Goal: Task Accomplishment & Management: Use online tool/utility

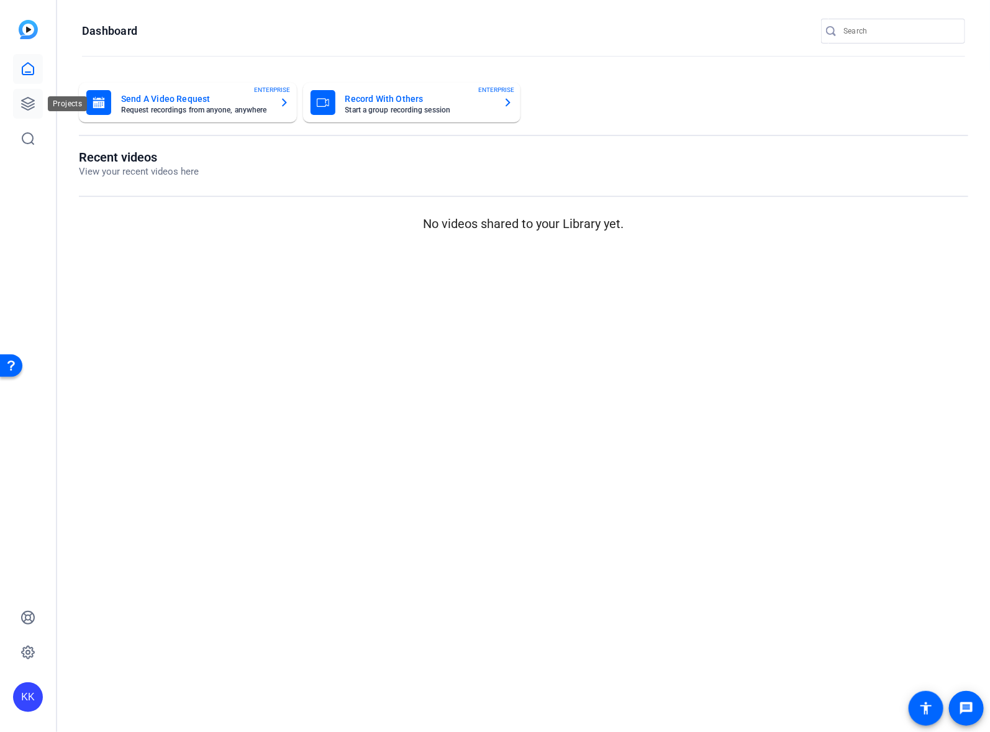
click at [21, 106] on icon at bounding box center [28, 103] width 15 height 15
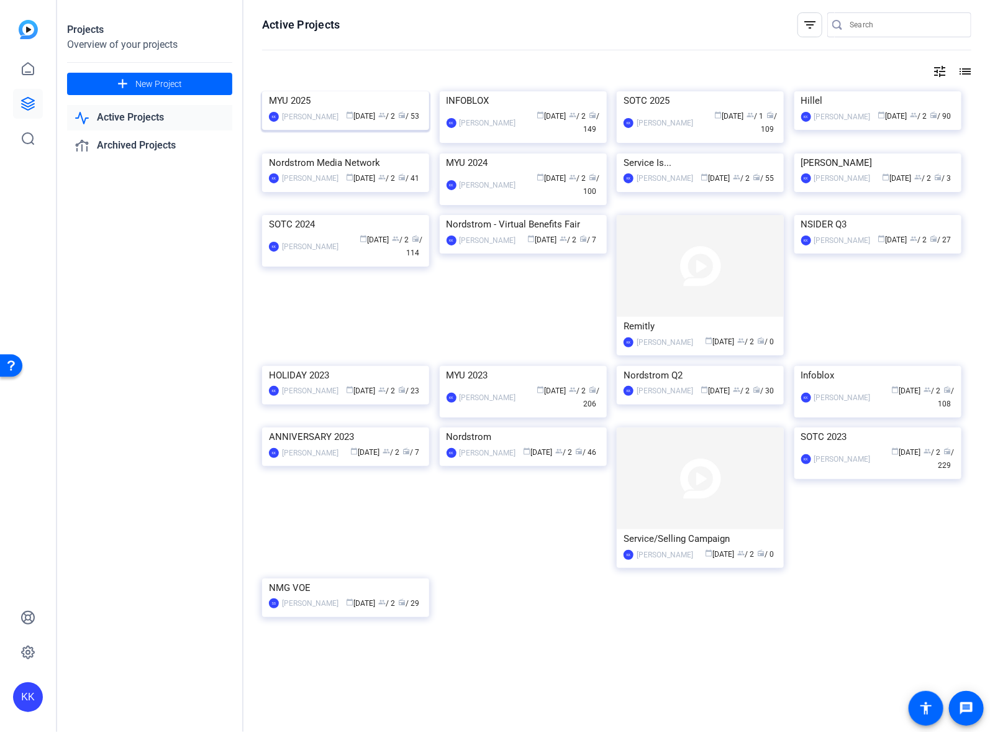
click at [383, 91] on img at bounding box center [345, 91] width 167 height 0
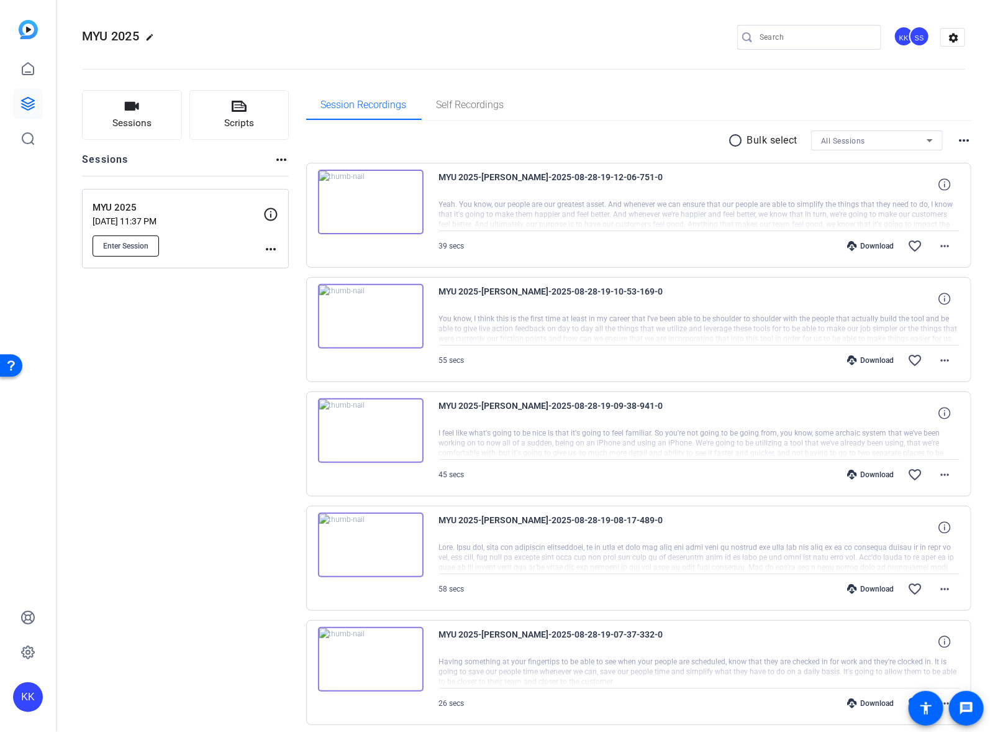
click at [122, 242] on span "Enter Session" at bounding box center [125, 246] width 45 height 10
click at [112, 241] on span "Enter Session" at bounding box center [125, 246] width 45 height 10
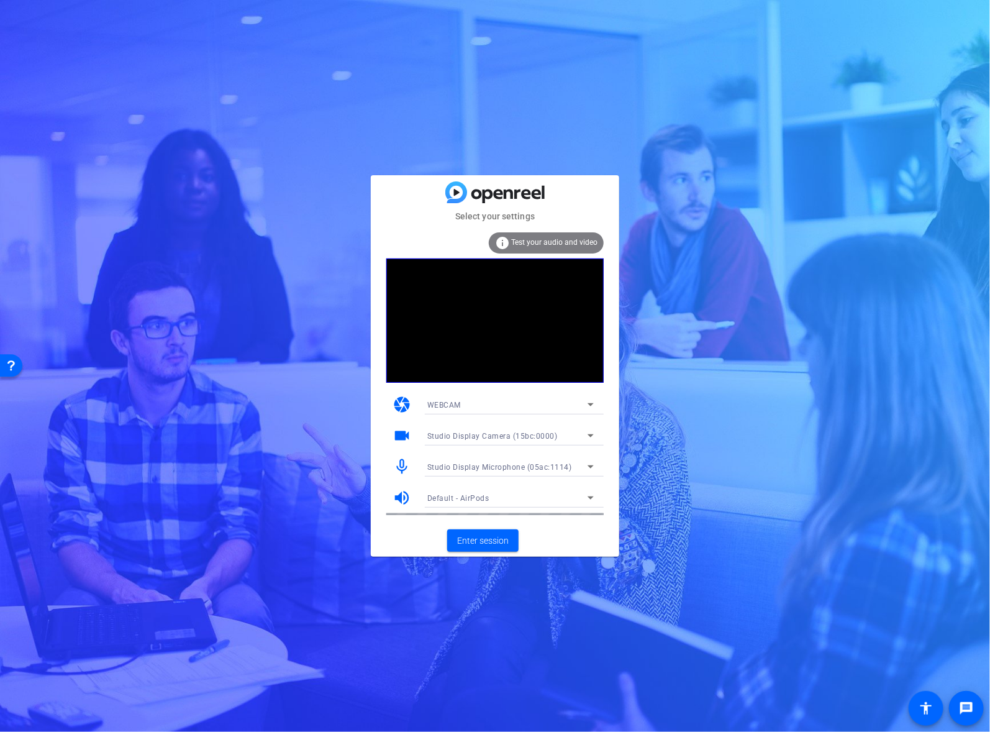
click at [496, 434] on span "Studio Display Camera (15bc:0000)" at bounding box center [493, 436] width 130 height 9
click at [496, 434] on div at bounding box center [495, 366] width 990 height 732
click at [603, 409] on div "WEBCAM" at bounding box center [511, 405] width 186 height 20
click at [547, 401] on div at bounding box center [495, 366] width 990 height 732
click at [547, 402] on div "WEBCAM" at bounding box center [508, 405] width 160 height 16
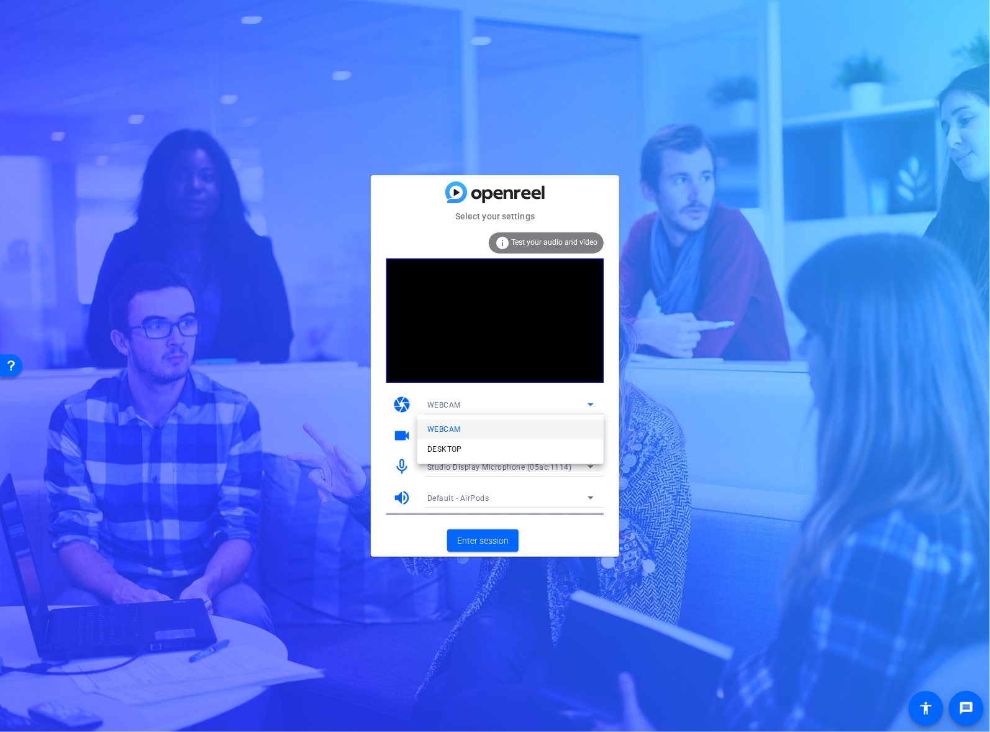
click at [547, 402] on div at bounding box center [495, 366] width 990 height 732
click at [577, 240] on span "Test your audio and video" at bounding box center [554, 242] width 86 height 9
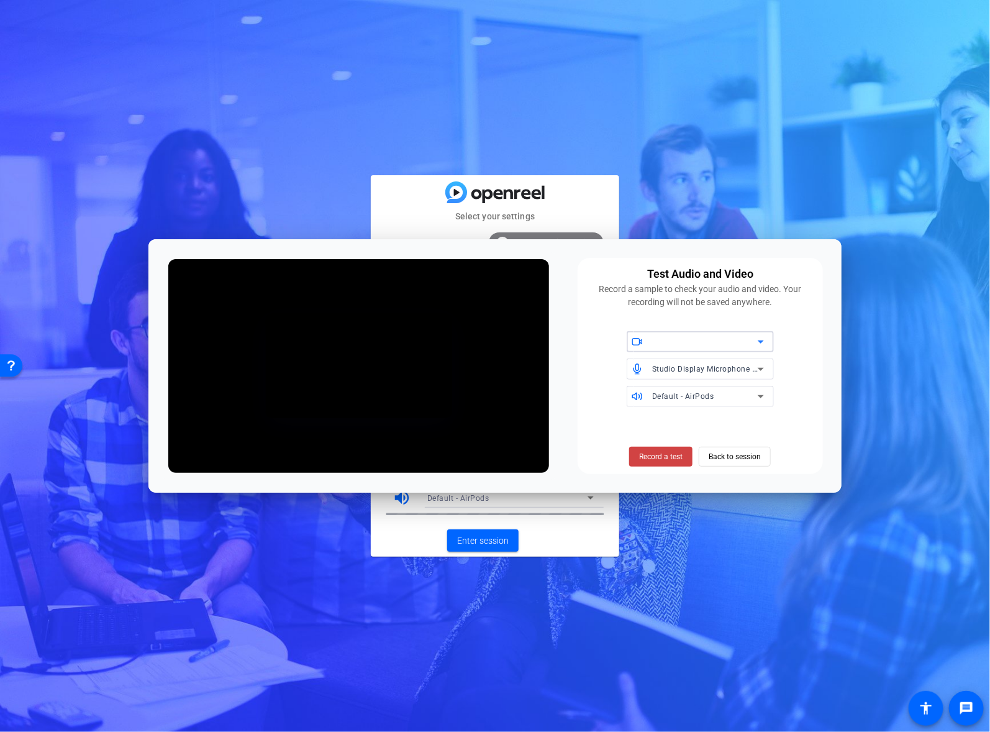
click at [687, 342] on div at bounding box center [705, 341] width 106 height 15
click at [692, 371] on span "Studio Display Camera (15bc:0000)" at bounding box center [700, 372] width 127 height 30
click at [721, 455] on span "Back to session" at bounding box center [735, 457] width 52 height 24
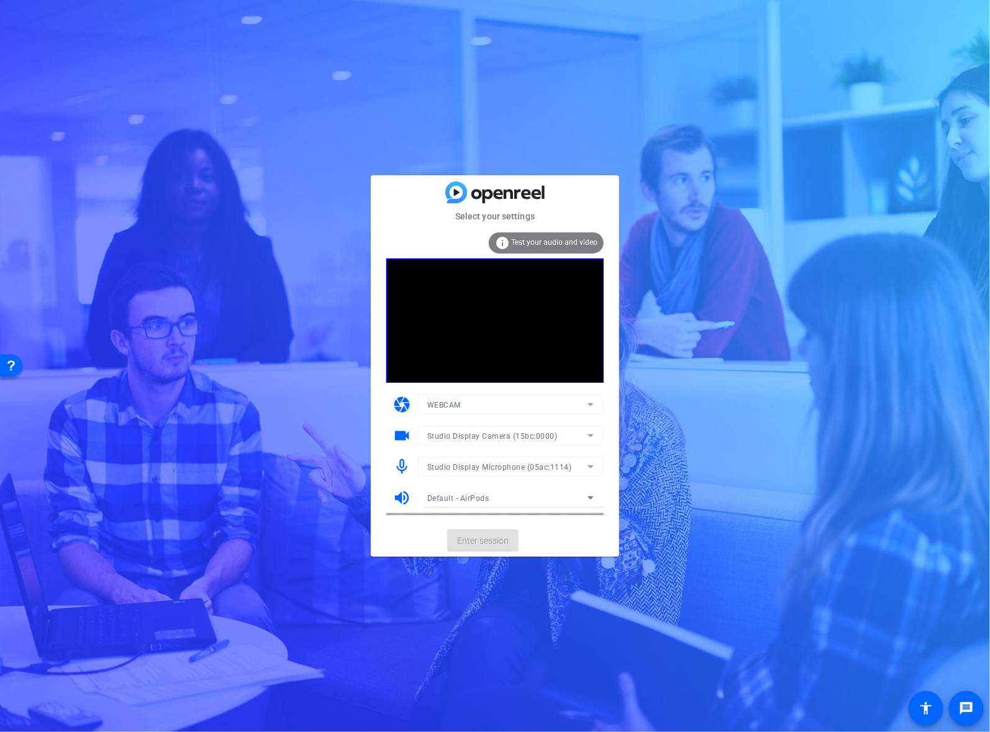
click at [500, 454] on div at bounding box center [511, 453] width 186 height 14
click at [503, 466] on span "Studio Display Microphone (05ac:1114)" at bounding box center [500, 467] width 145 height 9
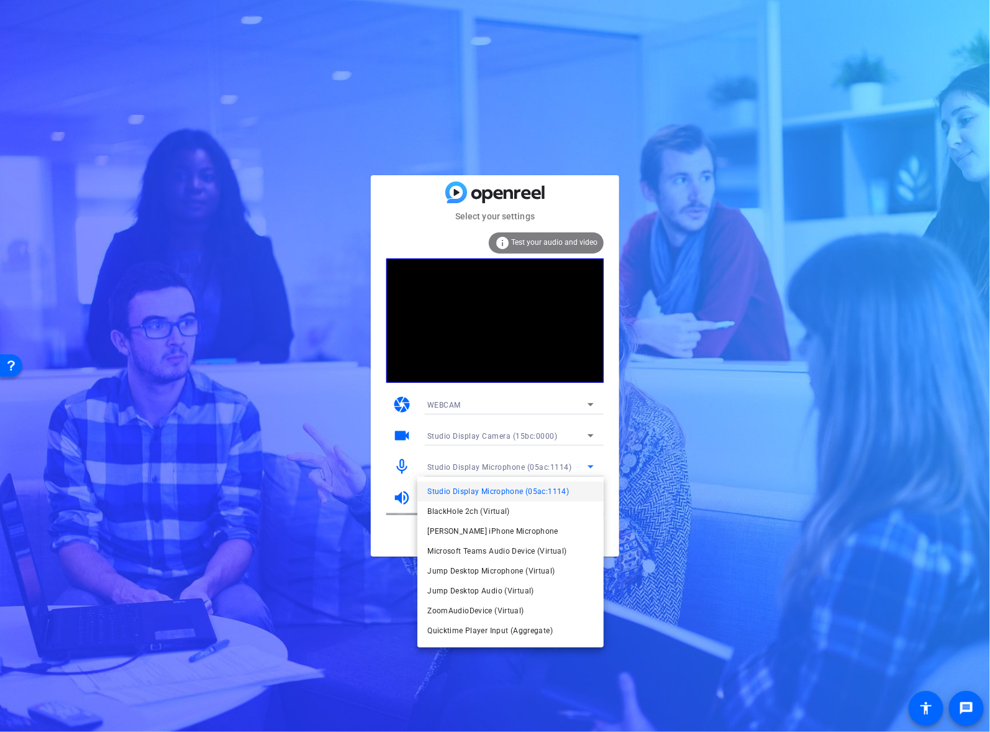
click at [503, 466] on div at bounding box center [495, 366] width 990 height 732
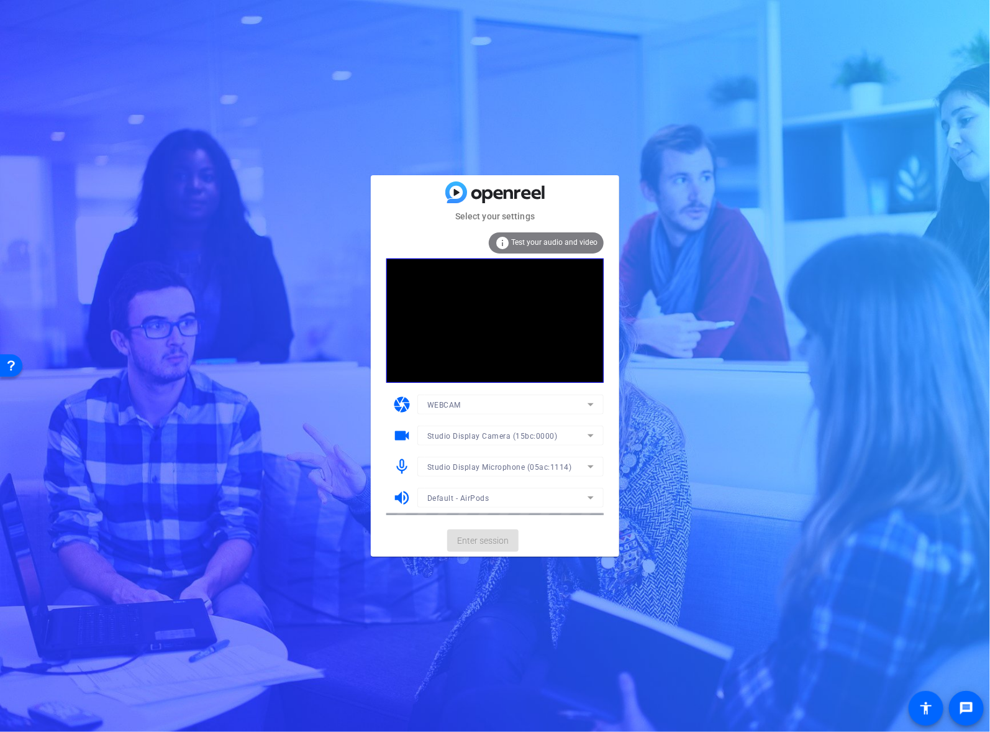
click at [494, 501] on mat-form-field "Default - AirPods" at bounding box center [511, 498] width 186 height 20
click at [498, 497] on div "Default - AirPods" at bounding box center [508, 498] width 160 height 16
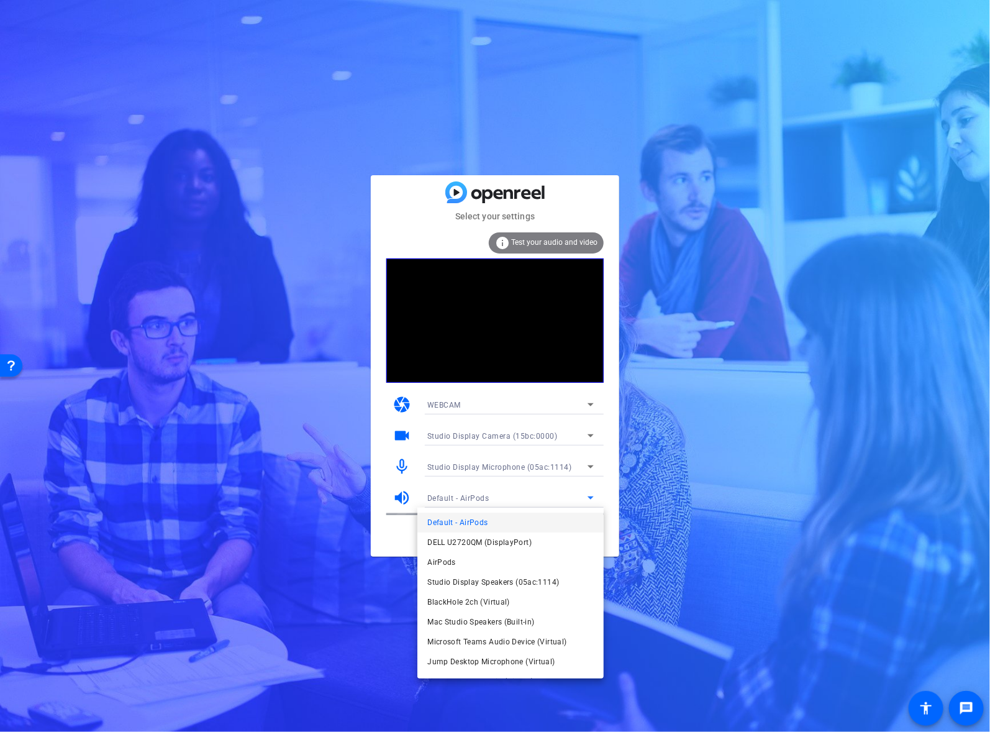
click at [498, 497] on div at bounding box center [495, 366] width 990 height 732
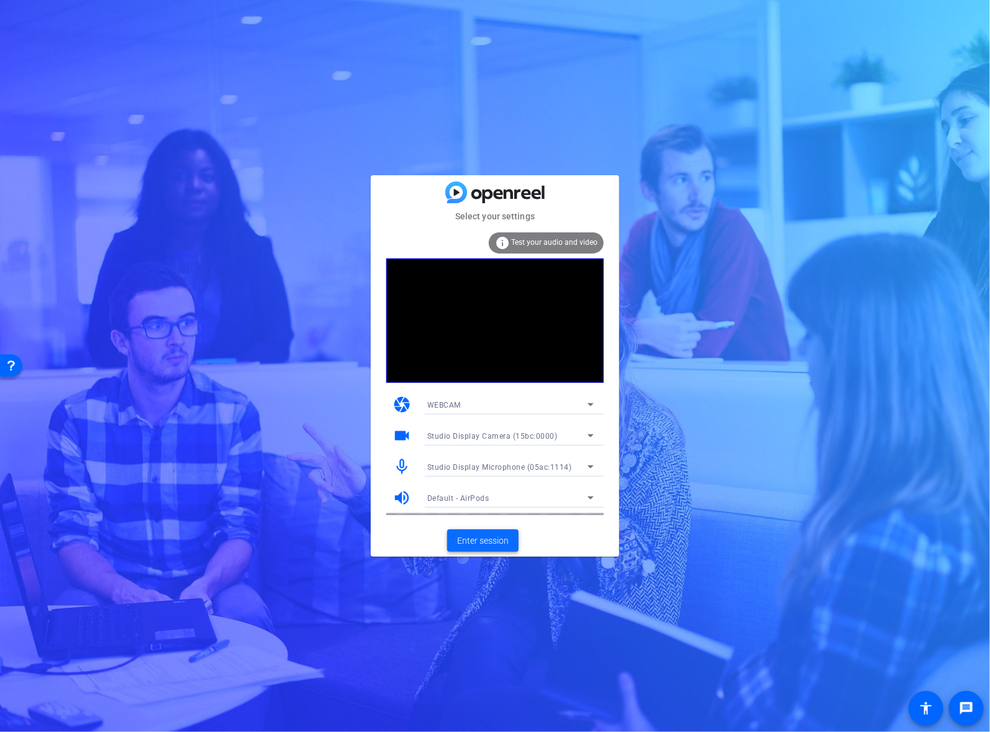
click at [484, 527] on span at bounding box center [482, 541] width 71 height 30
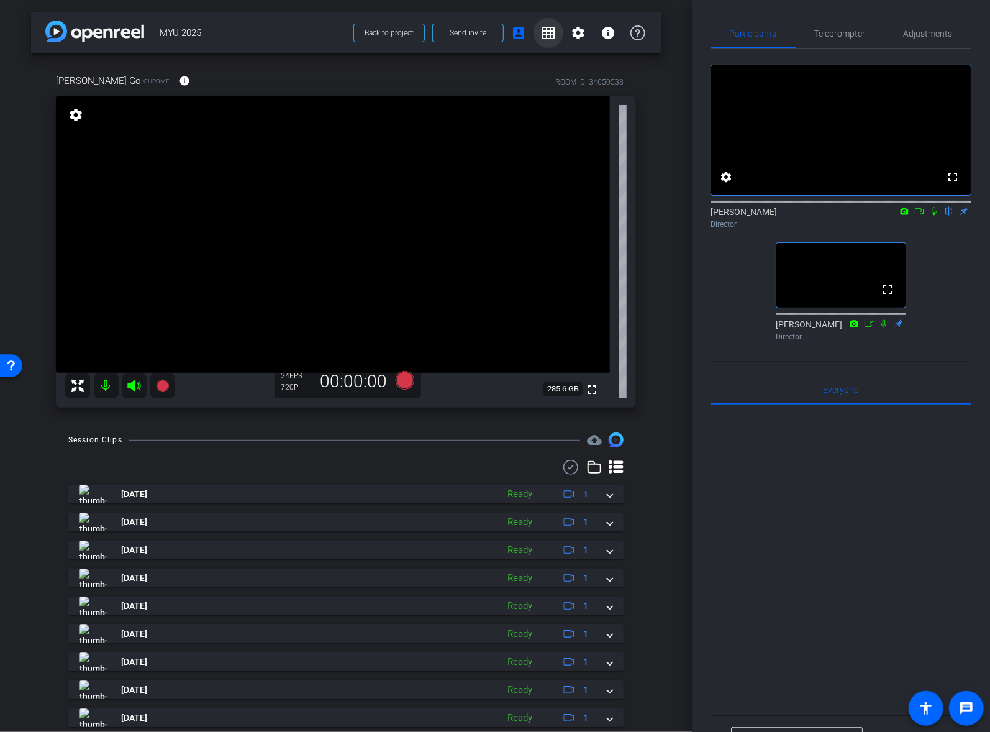
click at [549, 34] on mat-icon "grid_on" at bounding box center [548, 32] width 15 height 15
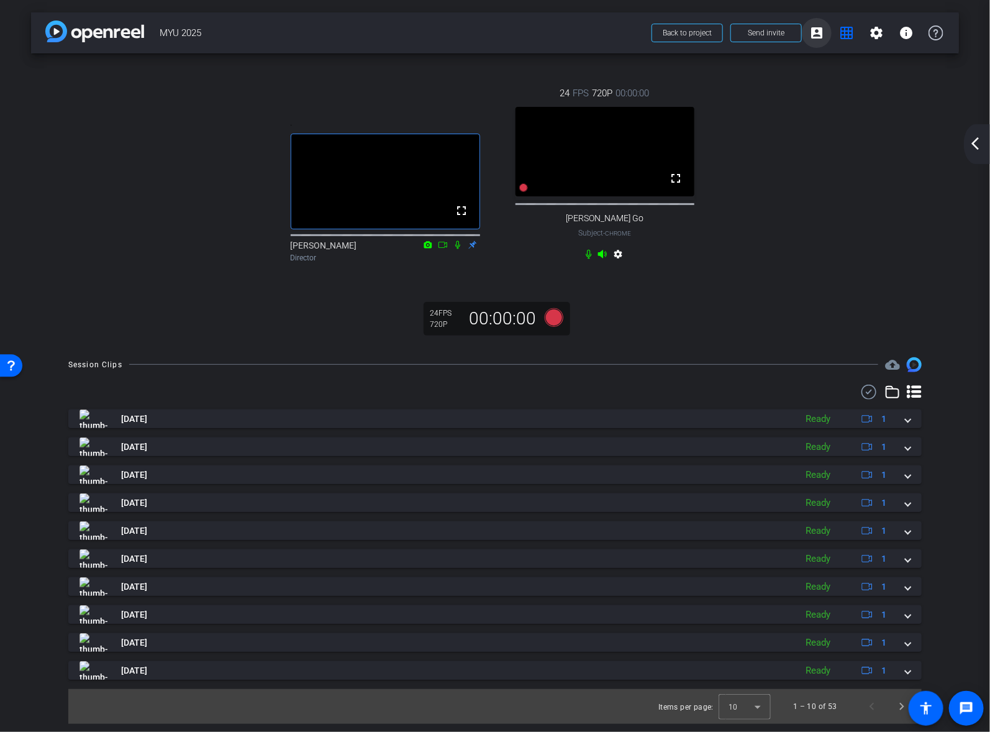
click at [823, 37] on mat-icon "account_box" at bounding box center [817, 32] width 15 height 15
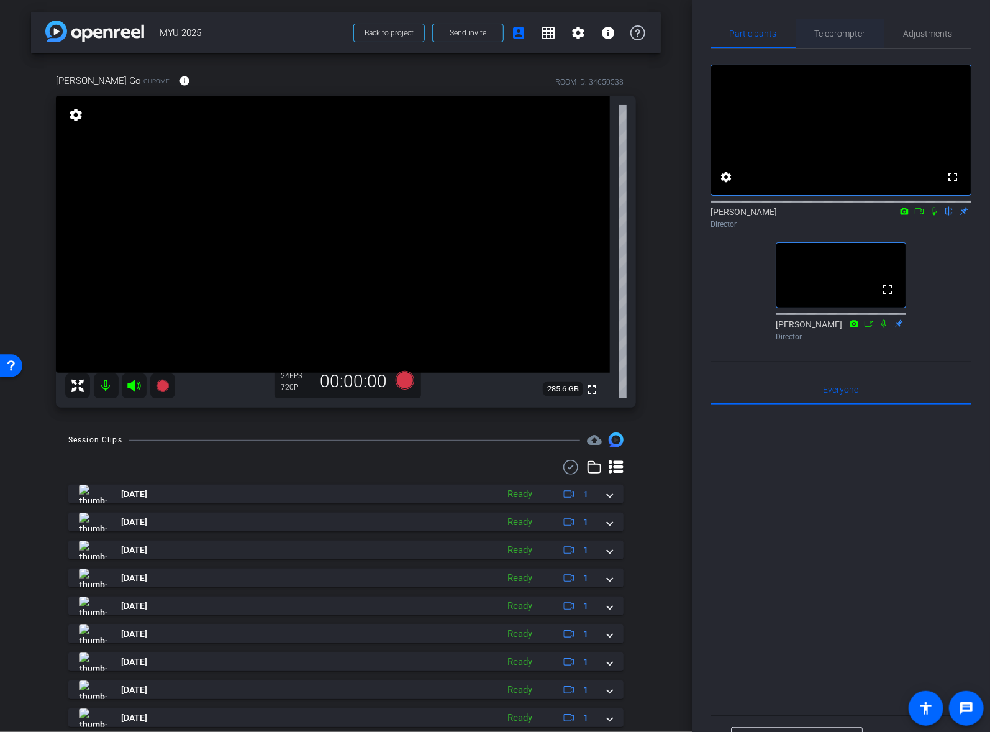
click at [831, 35] on span "Teleprompter" at bounding box center [840, 33] width 51 height 9
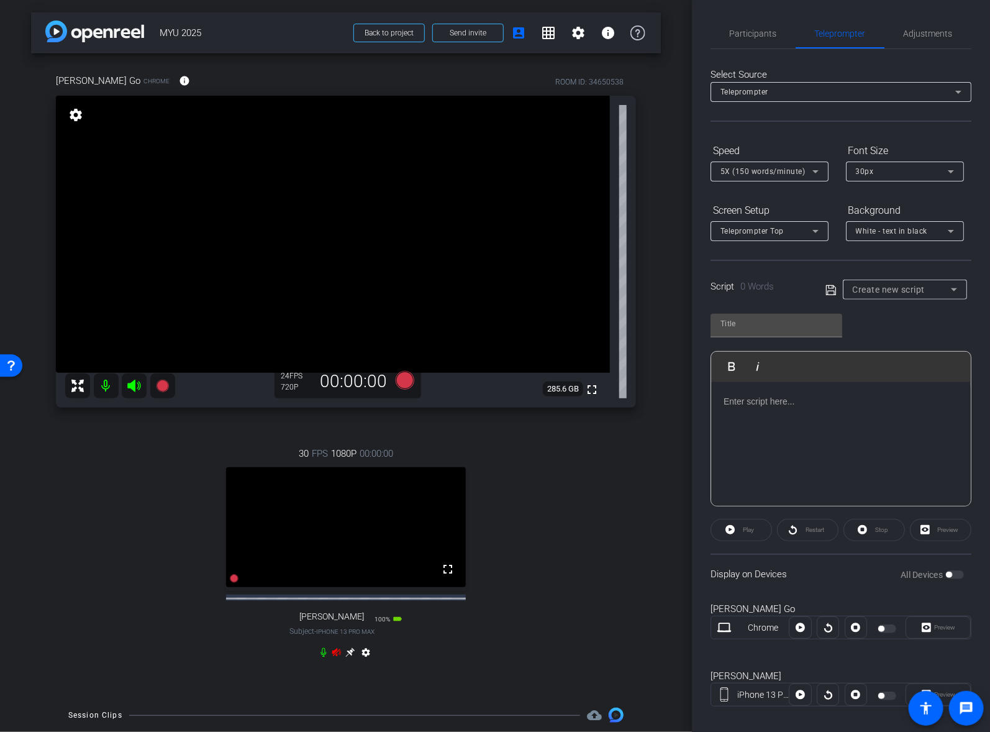
click at [337, 656] on icon at bounding box center [336, 652] width 9 height 8
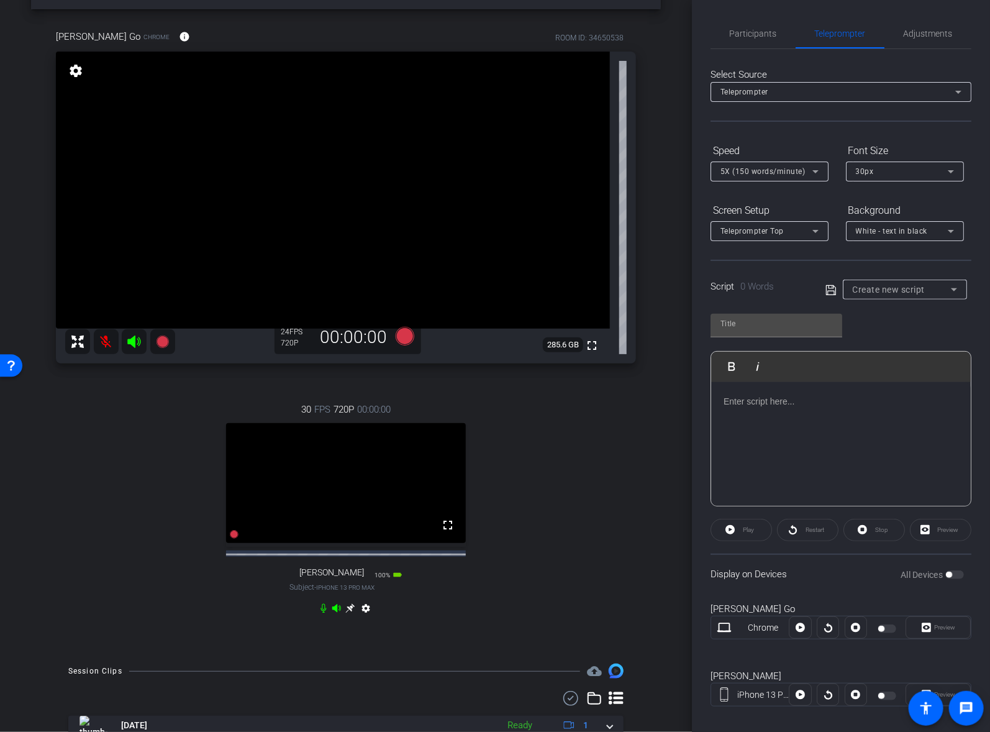
scroll to position [45, 0]
click at [930, 27] on span "Adjustments" at bounding box center [928, 34] width 49 height 30
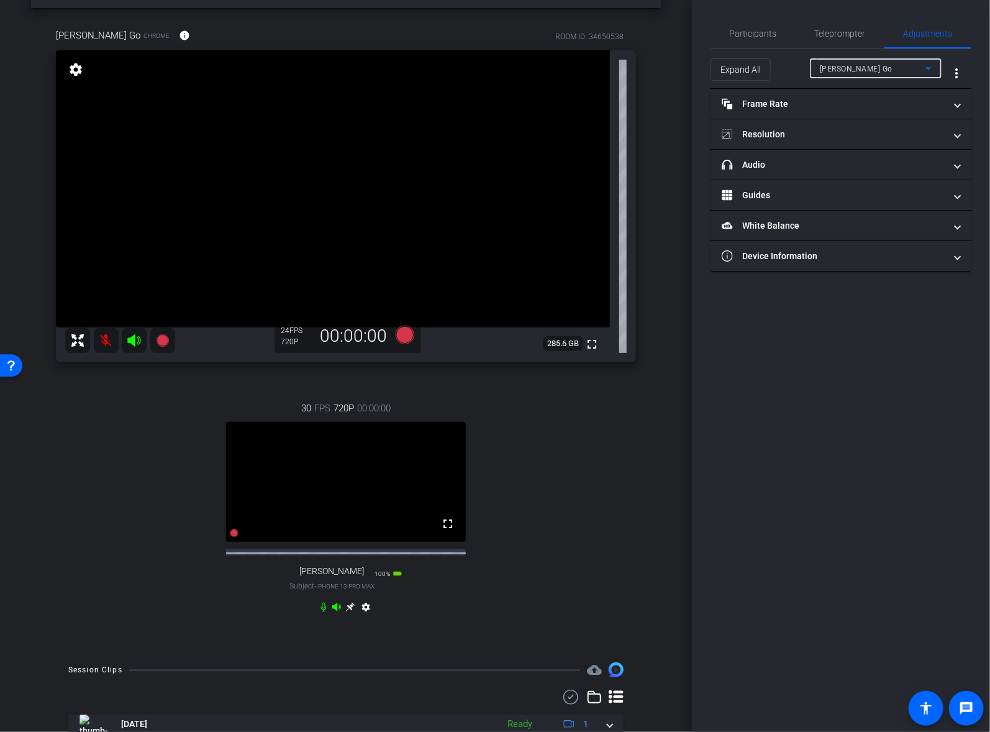
click at [865, 71] on span "Sarah Radulovich Go" at bounding box center [856, 69] width 73 height 9
click at [867, 107] on span "Gemma Cuison" at bounding box center [851, 113] width 63 height 15
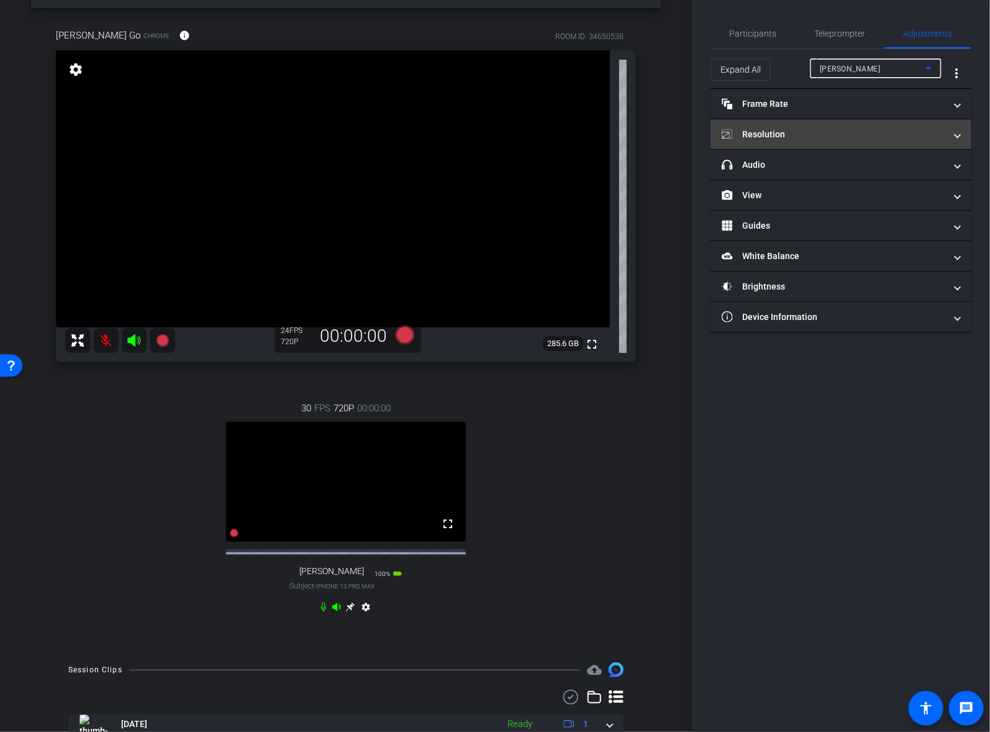
click at [839, 138] on mat-panel-title "Resolution" at bounding box center [834, 134] width 224 height 13
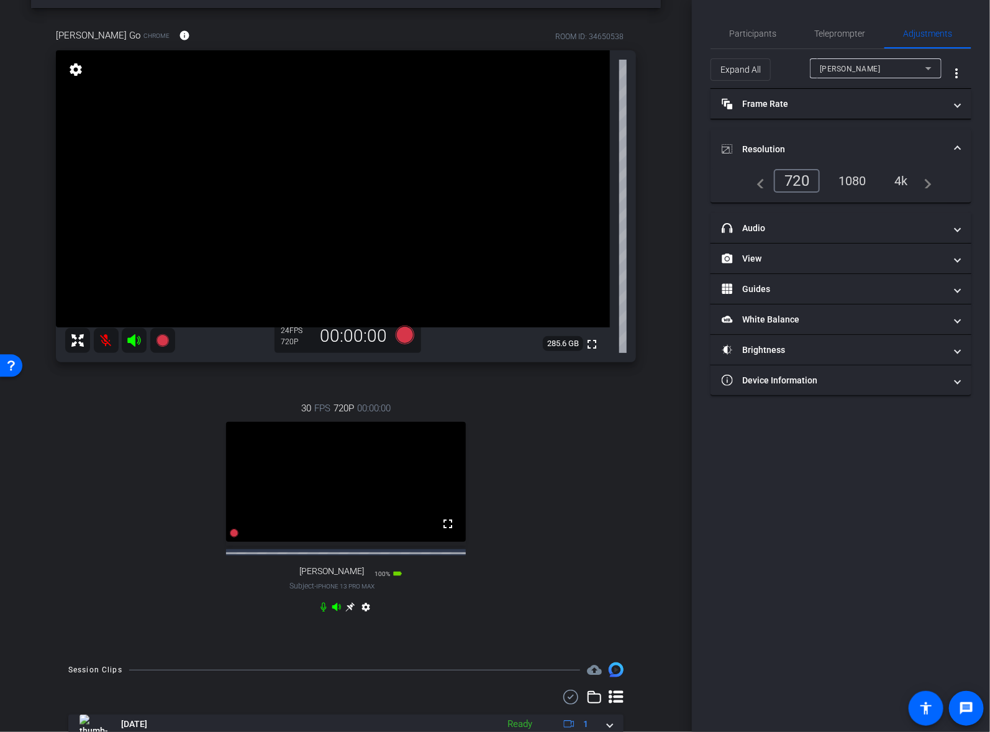
click at [907, 181] on div "4k" at bounding box center [901, 180] width 32 height 21
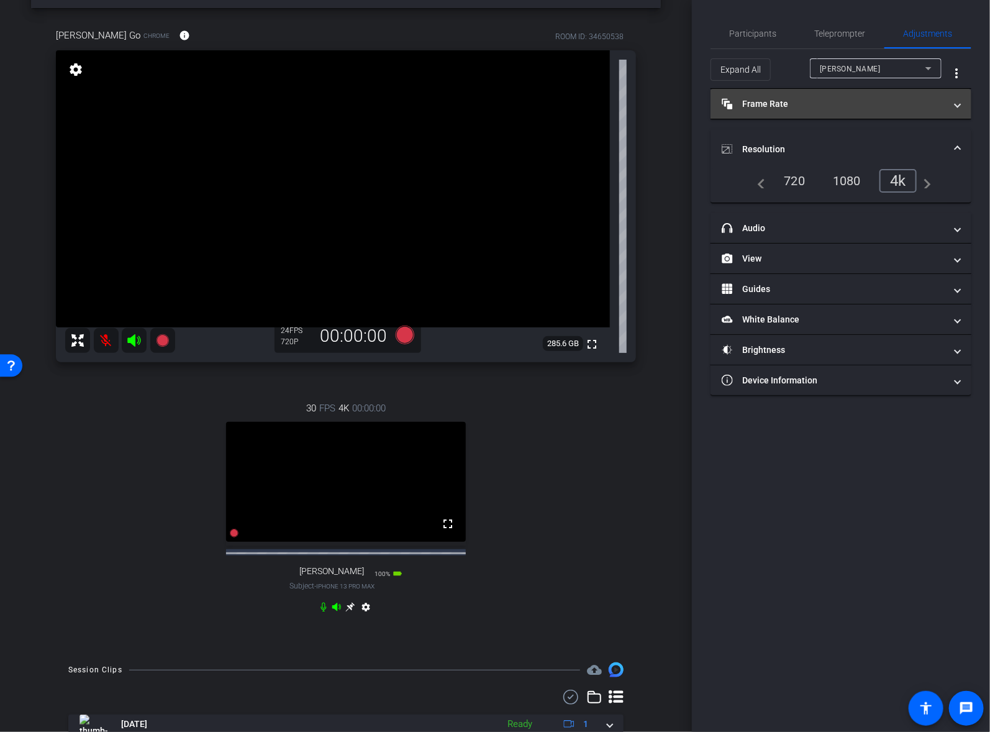
click at [824, 109] on mat-expansion-panel-header "Frame Rate Frame Rate" at bounding box center [841, 104] width 261 height 30
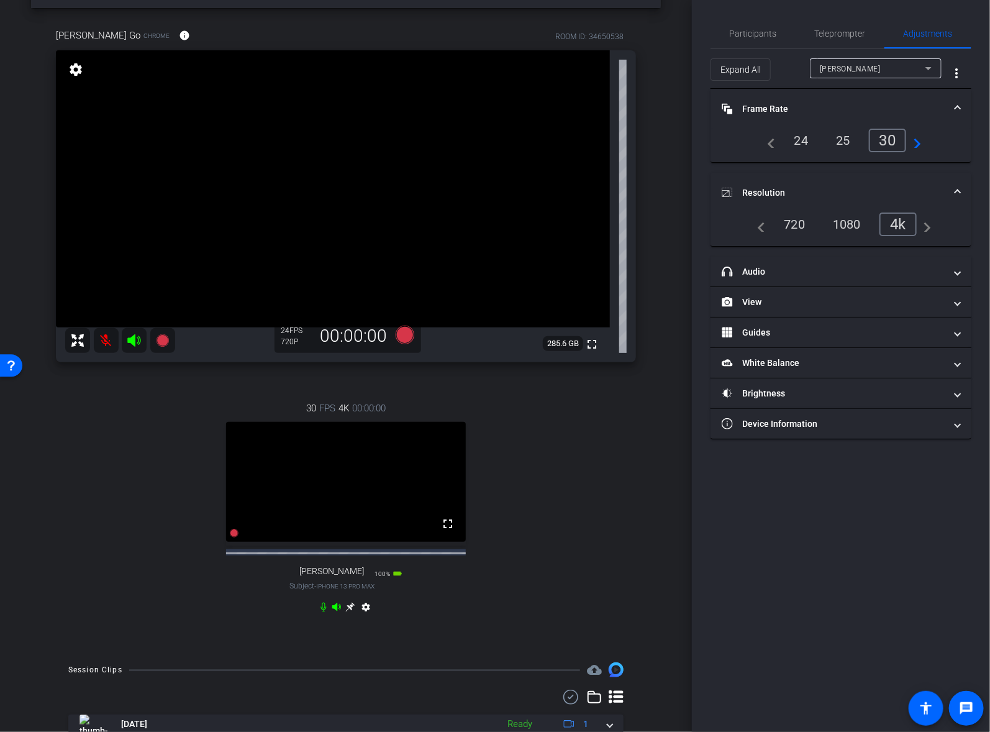
type input "11000"
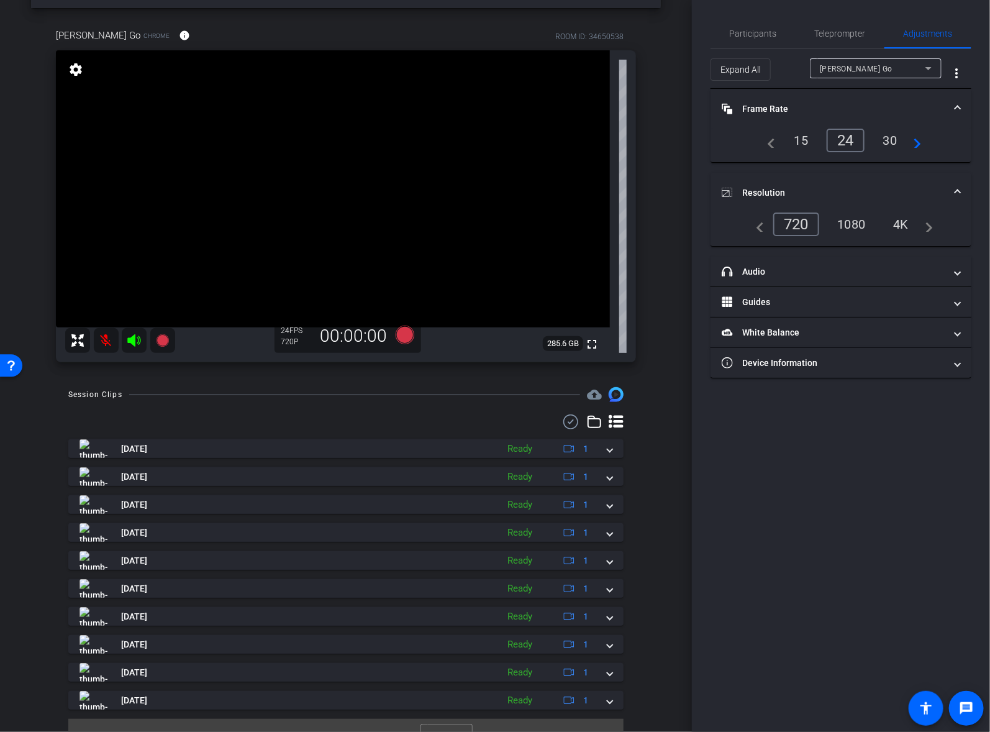
scroll to position [0, 0]
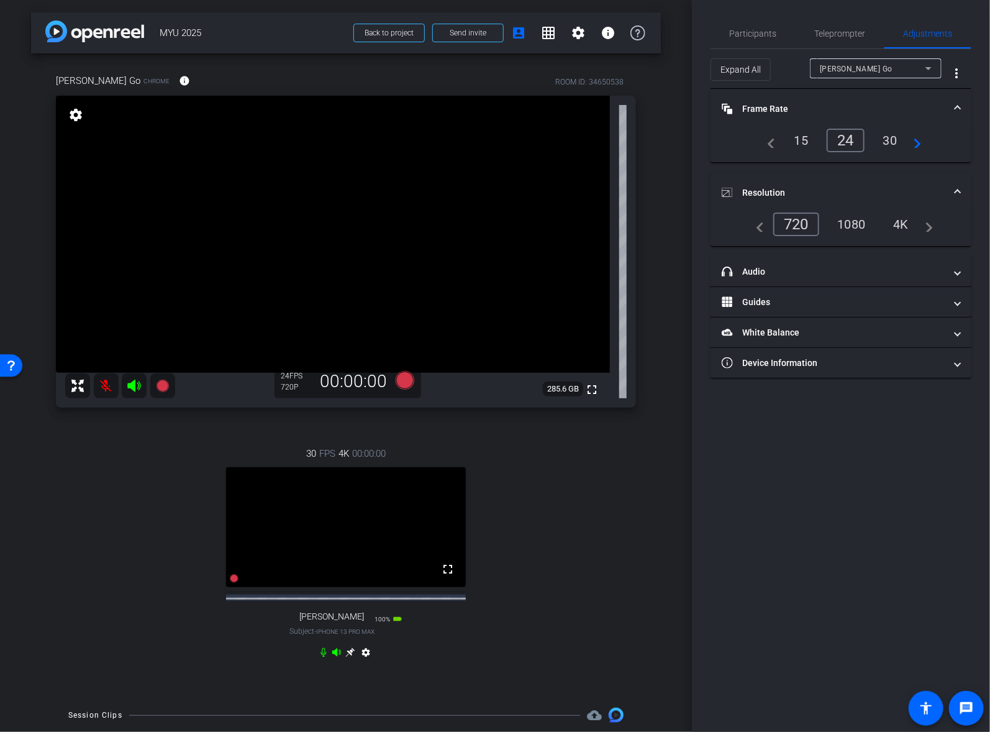
click at [350, 657] on icon at bounding box center [349, 652] width 9 height 9
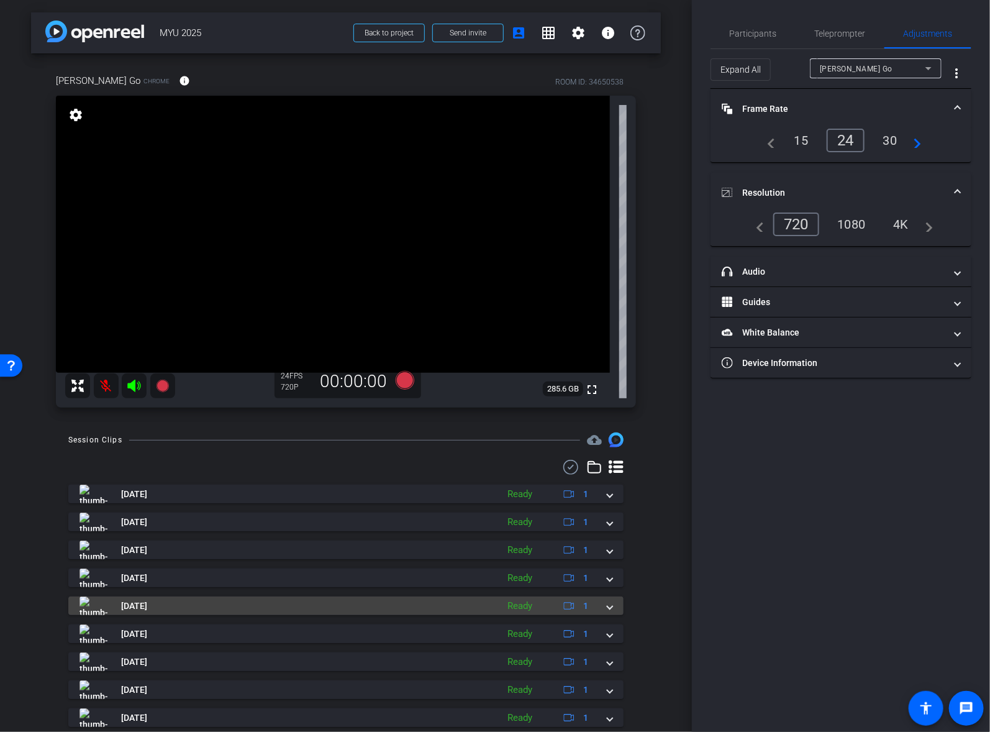
scroll to position [1, 0]
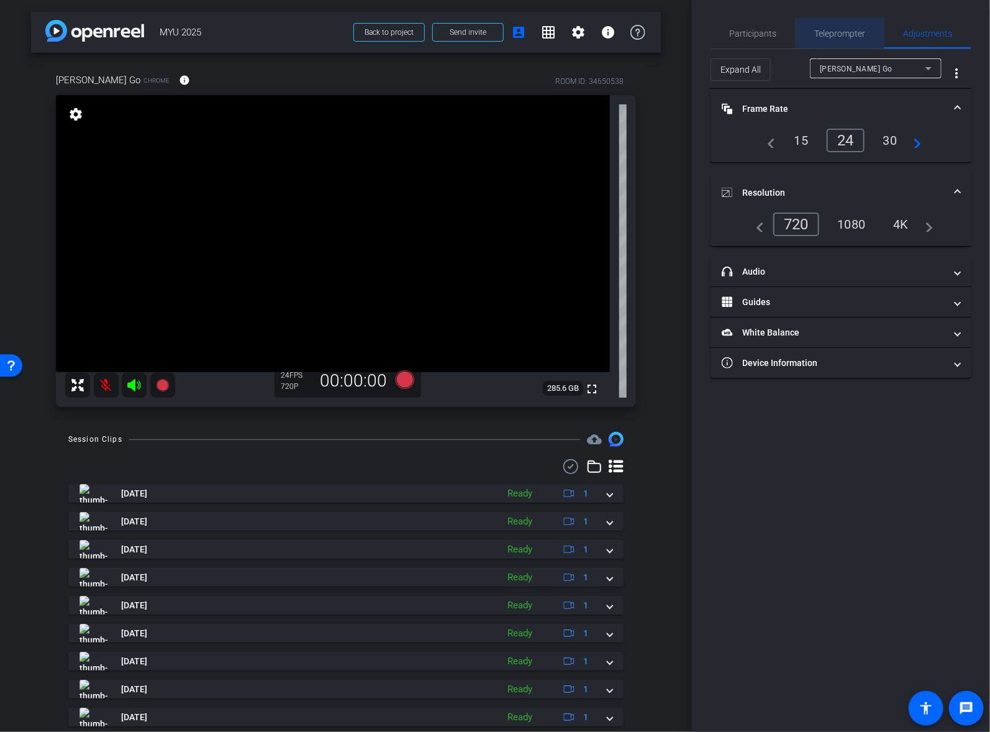
click at [830, 37] on span "Teleprompter" at bounding box center [840, 33] width 51 height 9
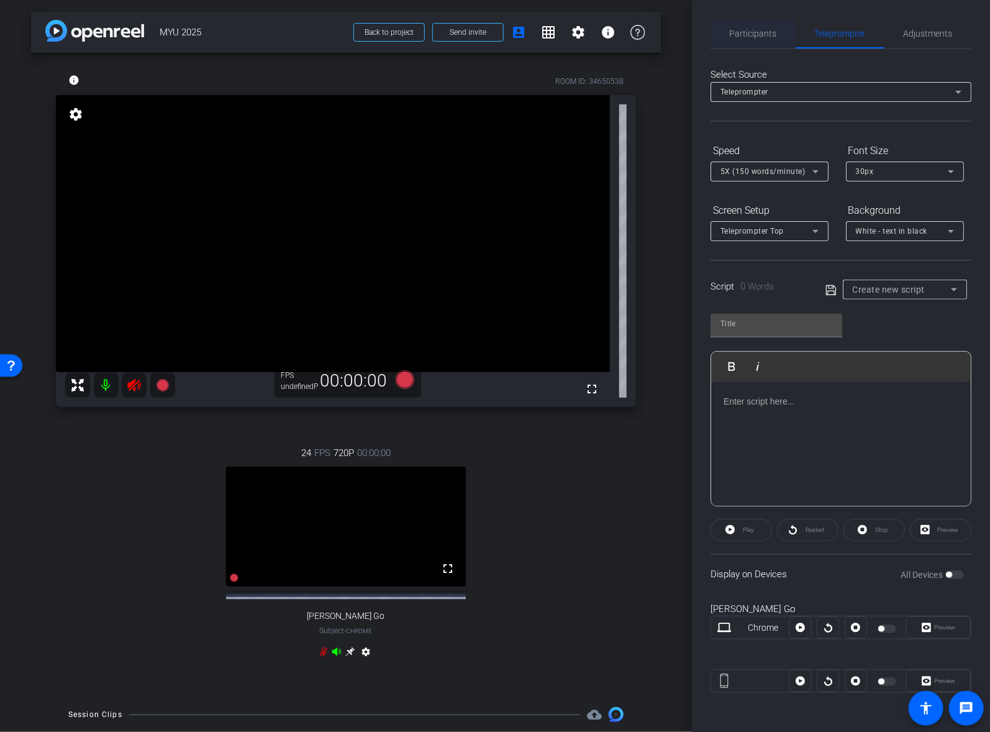
click at [749, 36] on span "Participants" at bounding box center [753, 33] width 47 height 9
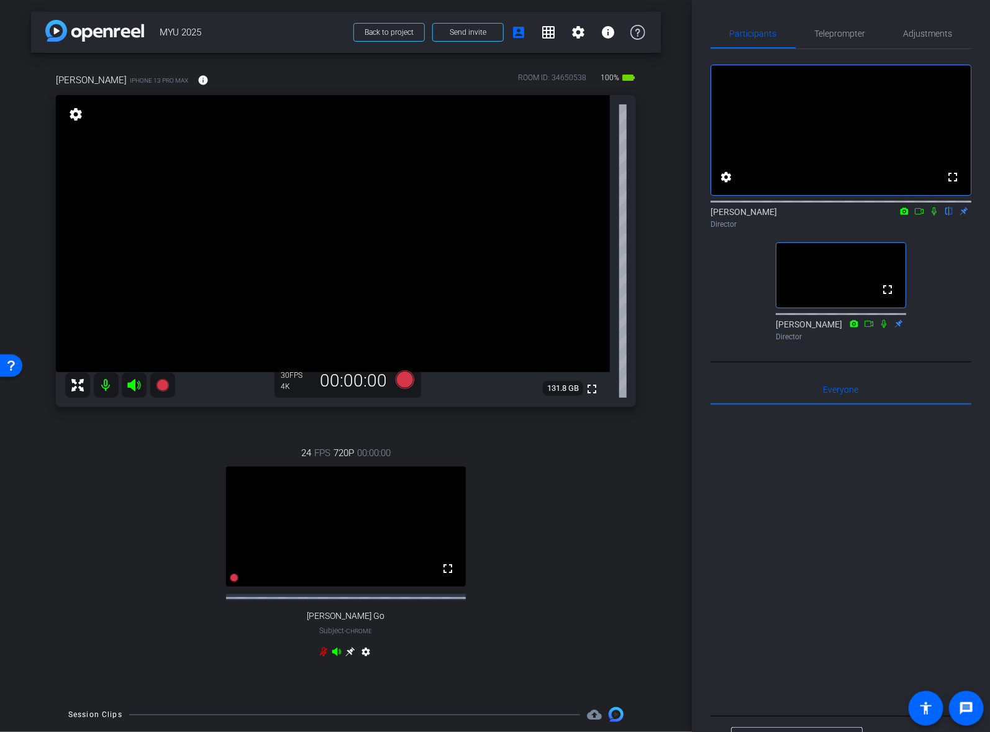
scroll to position [0, 0]
click at [933, 34] on span "Adjustments" at bounding box center [928, 33] width 49 height 9
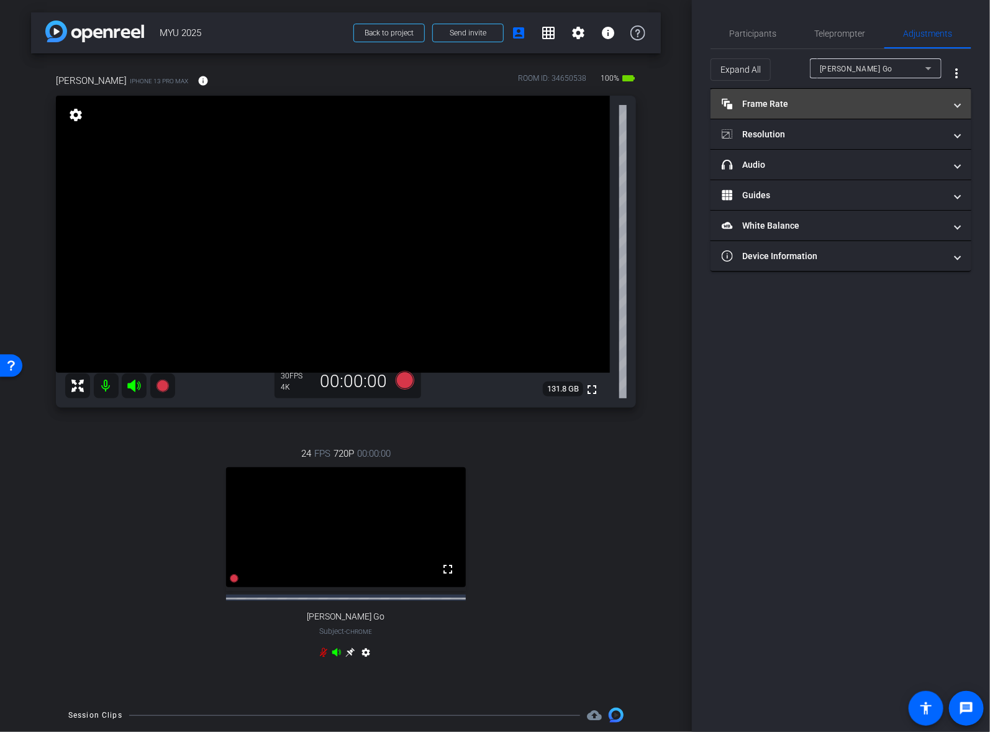
click at [837, 98] on mat-panel-title "Frame Rate Frame Rate" at bounding box center [834, 104] width 224 height 13
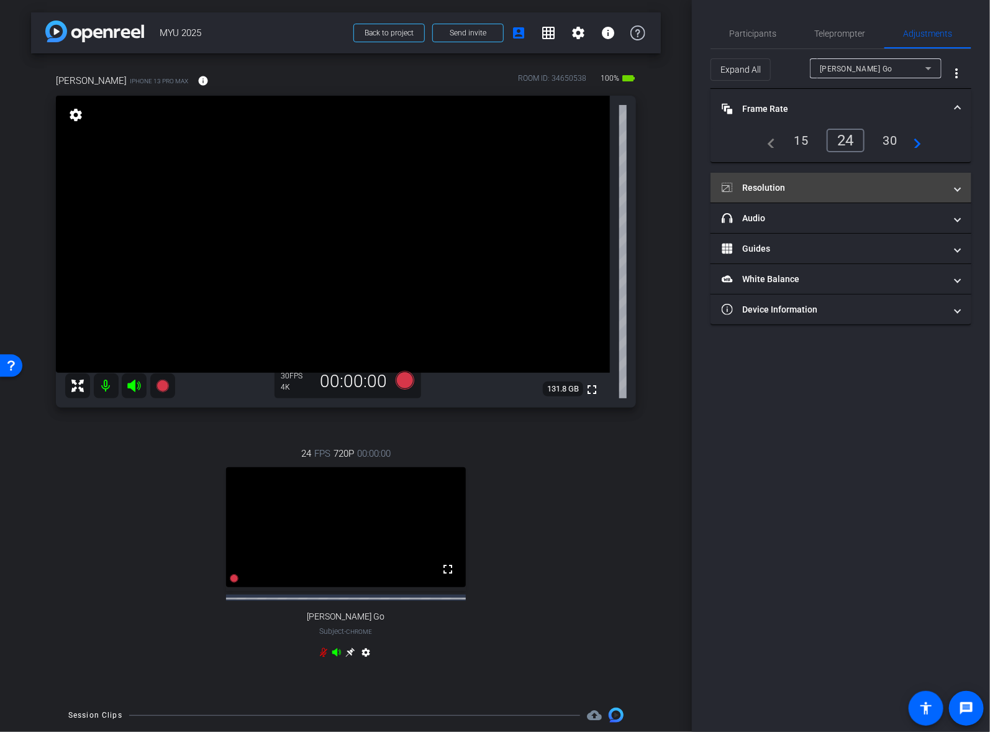
click at [800, 186] on mat-panel-title "Resolution" at bounding box center [834, 187] width 224 height 13
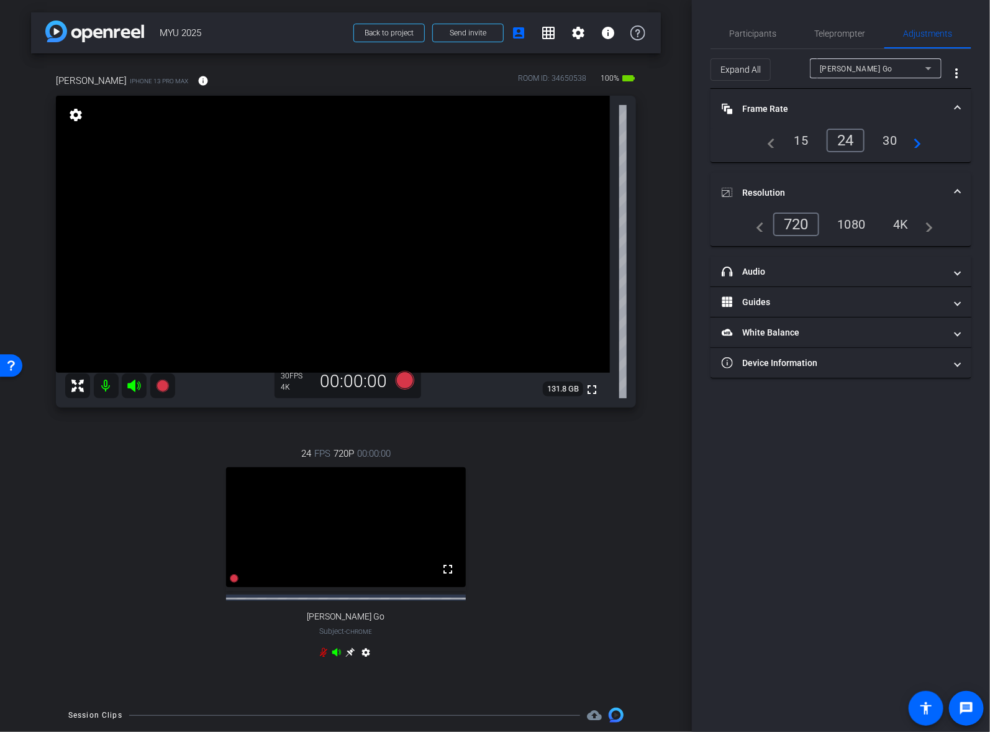
click at [902, 219] on div "4K" at bounding box center [902, 224] width 34 height 21
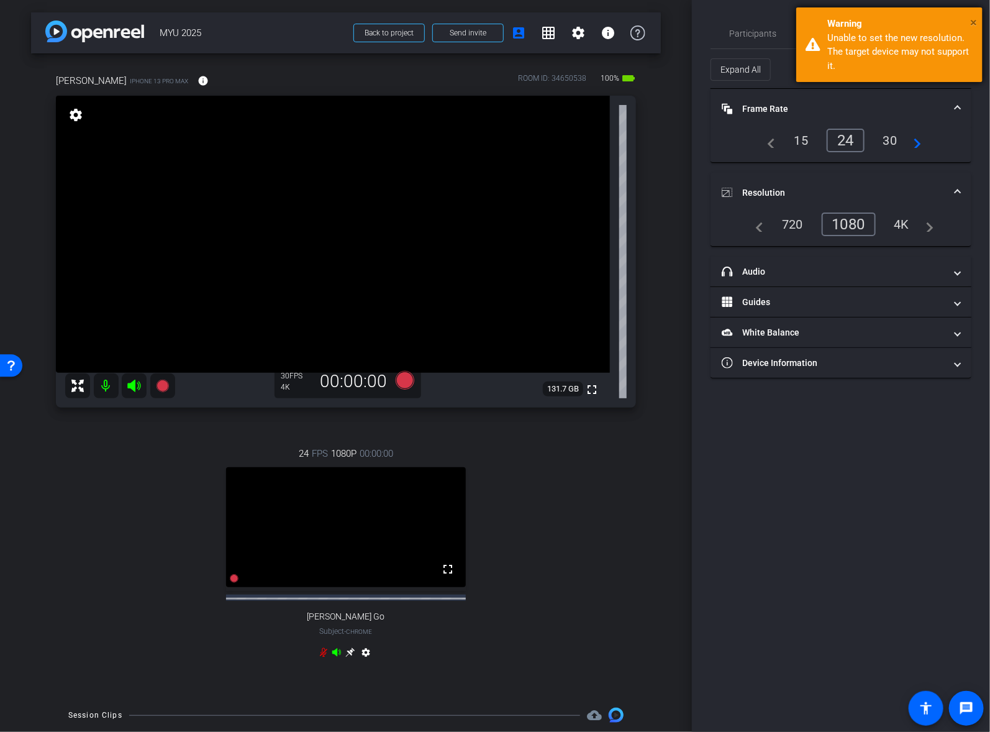
click at [971, 18] on span "×" at bounding box center [974, 22] width 7 height 15
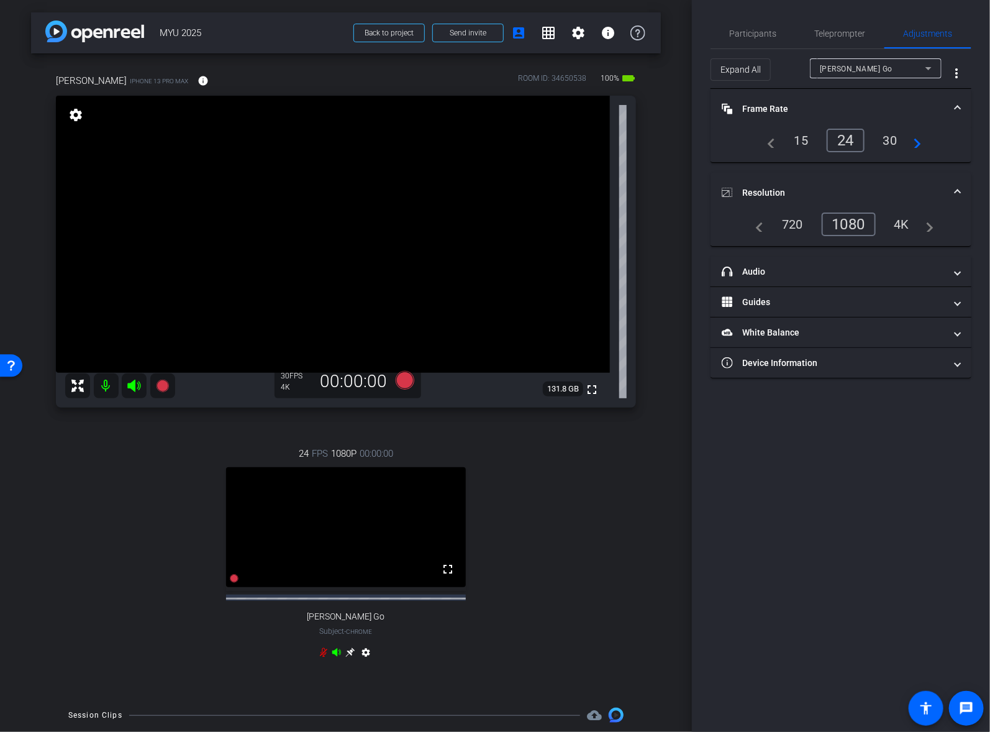
click at [898, 219] on div "4K" at bounding box center [902, 224] width 34 height 21
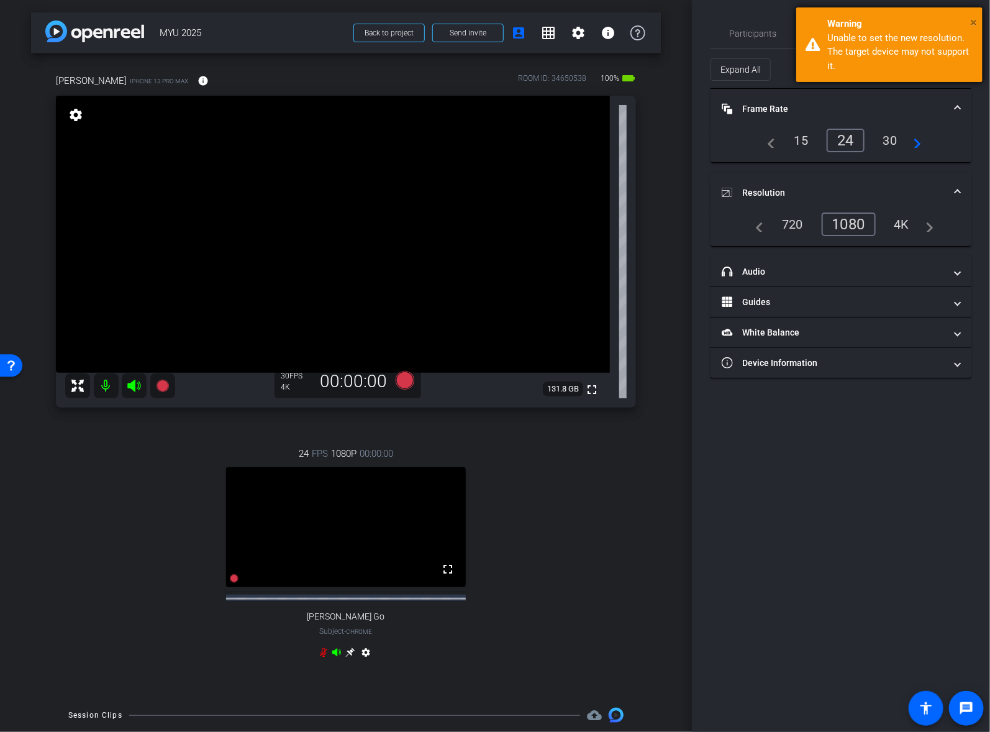
click at [972, 25] on span "×" at bounding box center [974, 22] width 7 height 15
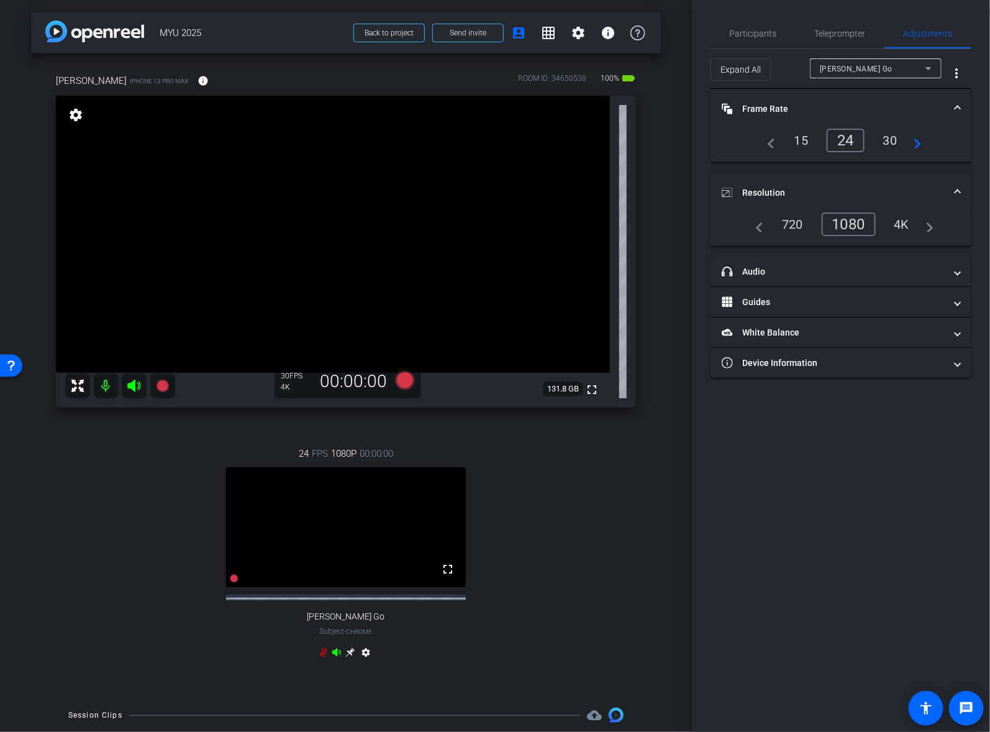
click at [877, 71] on span "Sarah Radulovich Go" at bounding box center [856, 69] width 73 height 9
click at [862, 110] on span "Gemma Cuison" at bounding box center [851, 113] width 63 height 15
type input "1000"
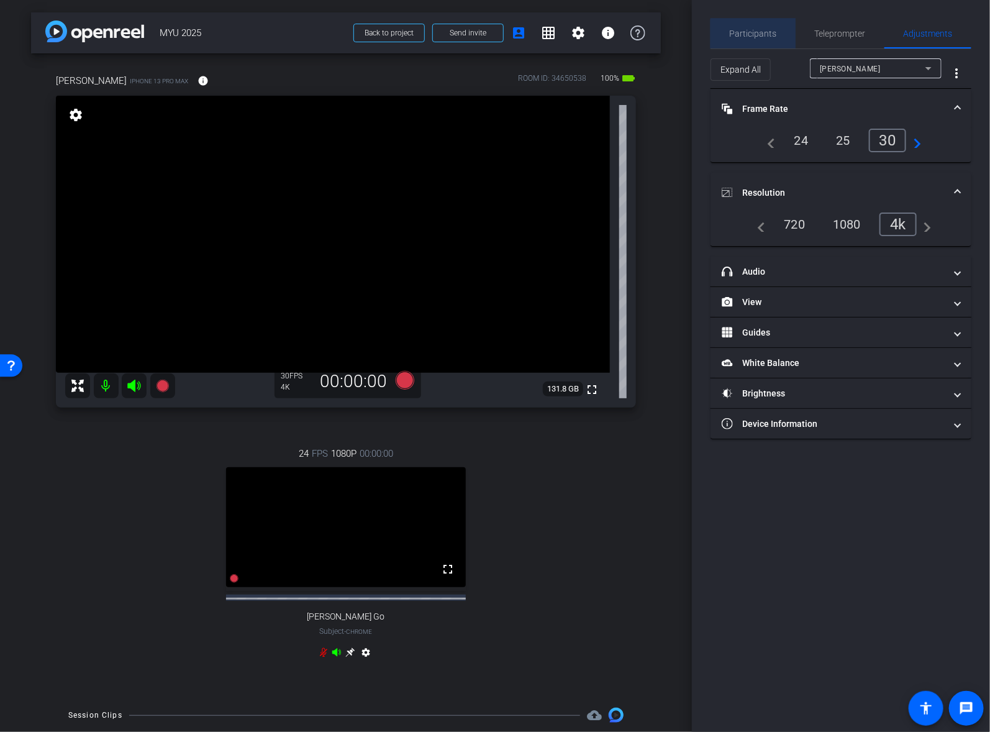
click at [756, 39] on span "Participants" at bounding box center [753, 34] width 47 height 30
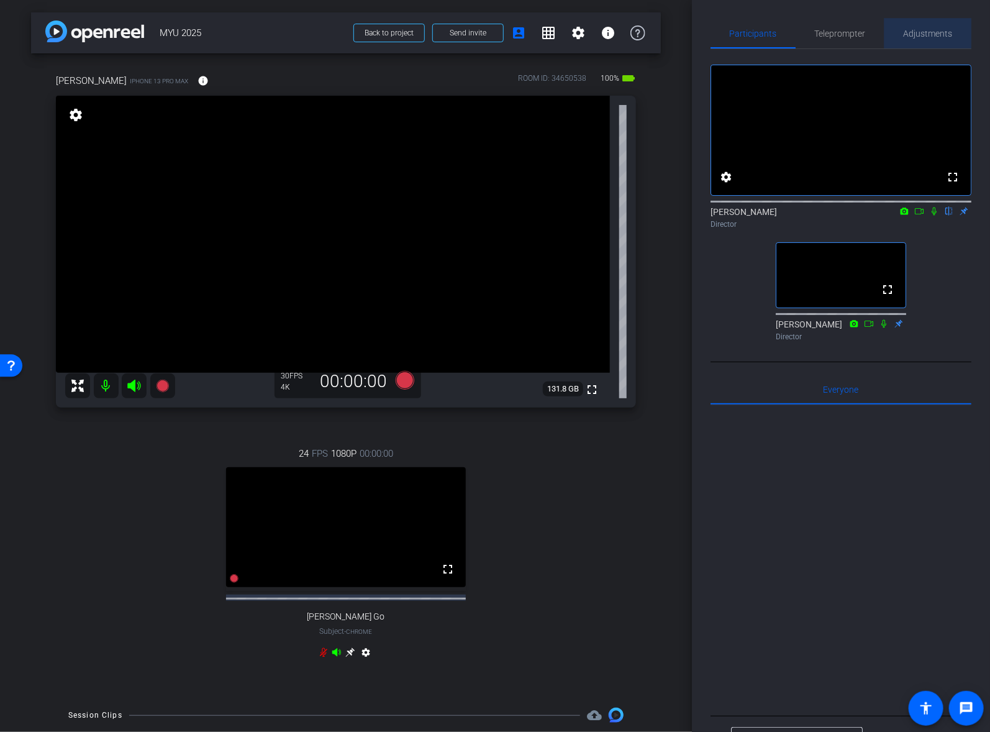
click at [924, 40] on span "Adjustments" at bounding box center [928, 34] width 49 height 30
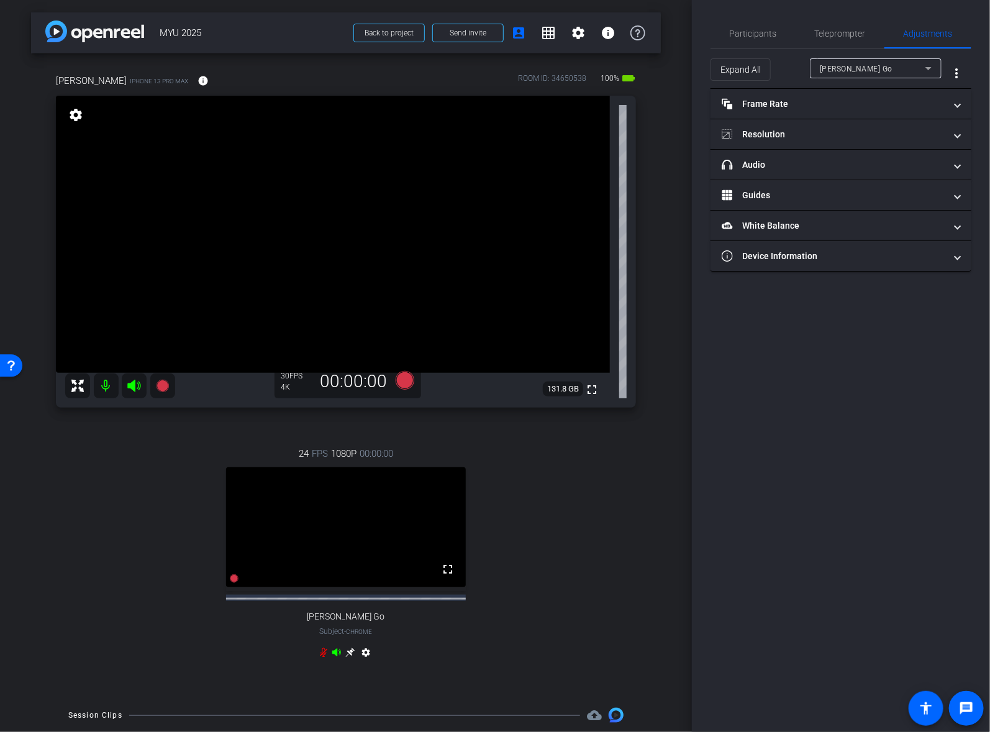
click at [892, 70] on span "Sarah Radulovich Go" at bounding box center [856, 69] width 73 height 9
click at [864, 111] on span "Gemma Cuison" at bounding box center [851, 113] width 63 height 15
type input "1000"
click at [842, 34] on span "Teleprompter" at bounding box center [840, 33] width 51 height 9
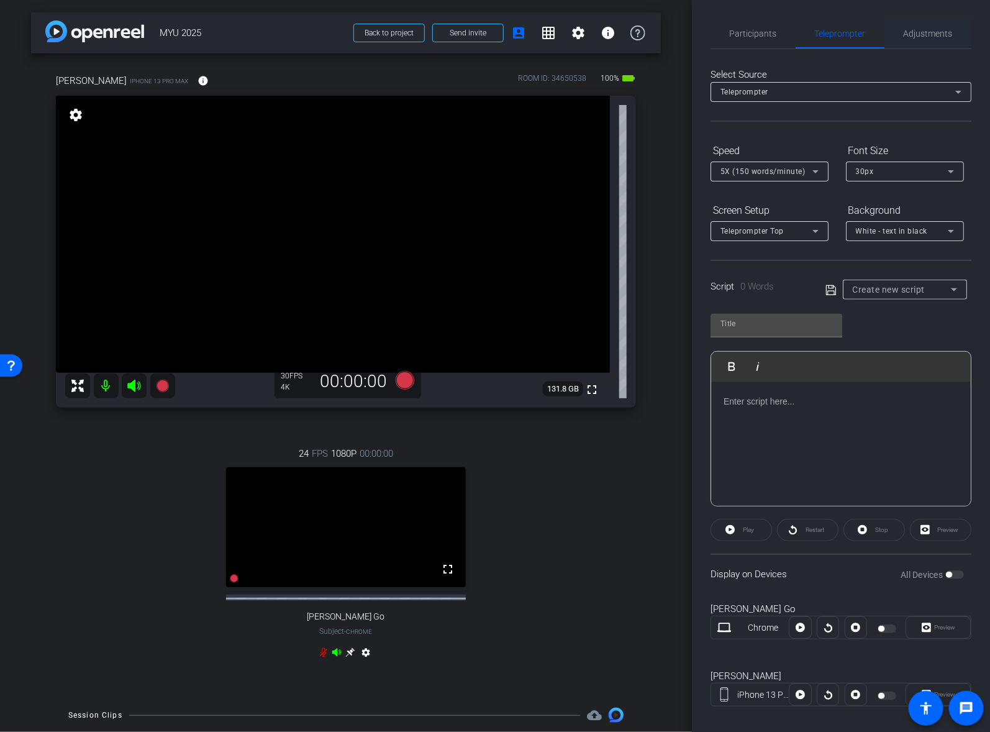
click at [918, 35] on span "Adjustments" at bounding box center [928, 33] width 49 height 9
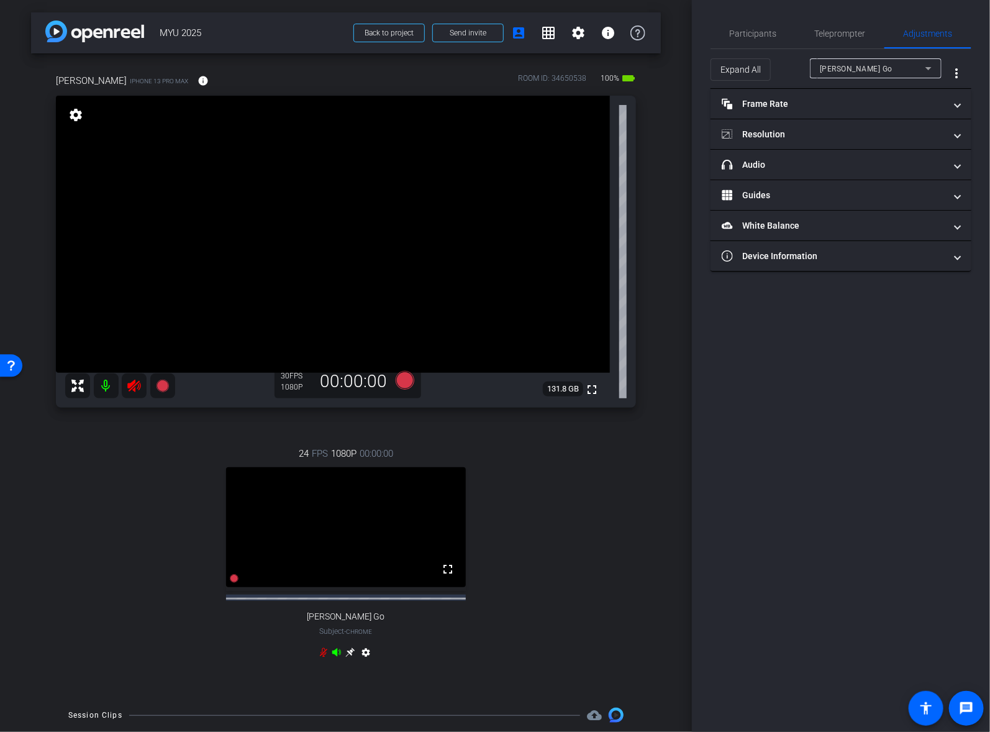
click at [884, 65] on span "Sarah Radulovich Go" at bounding box center [856, 69] width 73 height 9
click at [861, 119] on span "Gemma Cuison" at bounding box center [851, 113] width 63 height 15
type input "11000"
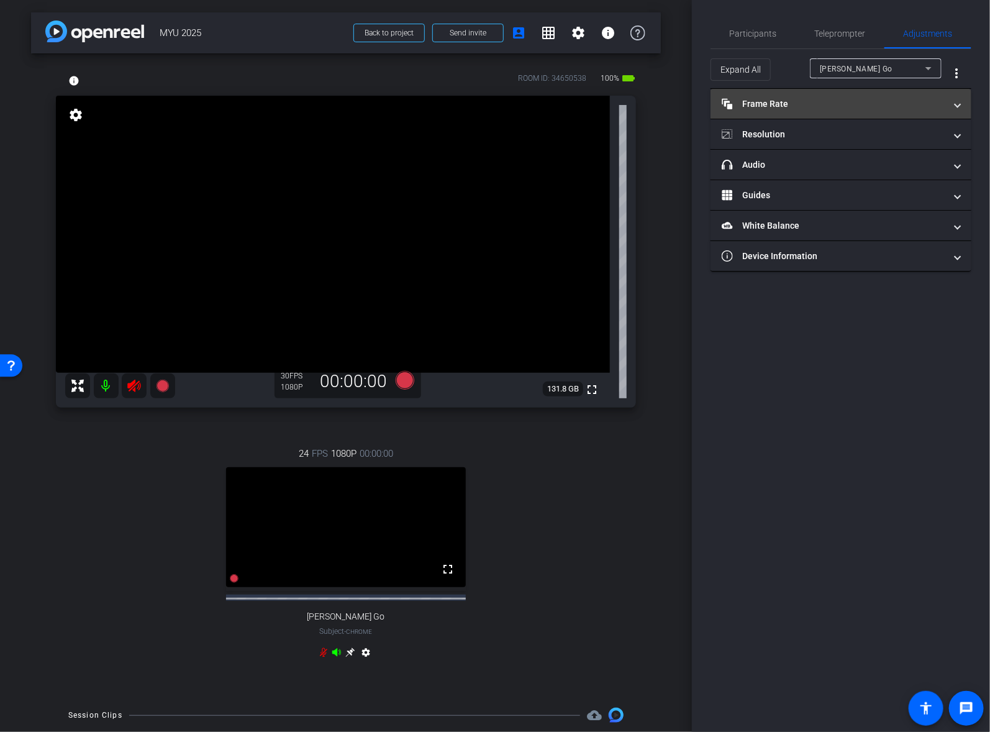
click at [837, 103] on mat-panel-title "Frame Rate Frame Rate" at bounding box center [834, 104] width 224 height 13
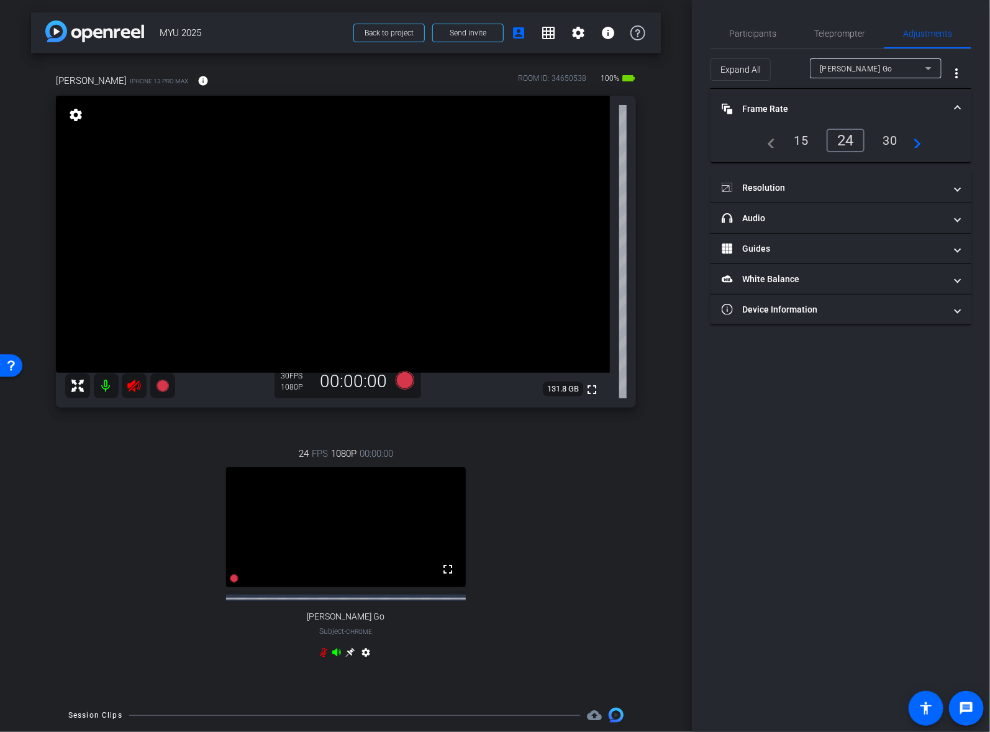
click at [852, 66] on span "Sarah Radulovich Go" at bounding box center [856, 69] width 73 height 9
click at [862, 110] on span "Gemma Cuison" at bounding box center [851, 113] width 63 height 15
click at [778, 186] on mat-panel-title "Resolution" at bounding box center [834, 187] width 224 height 13
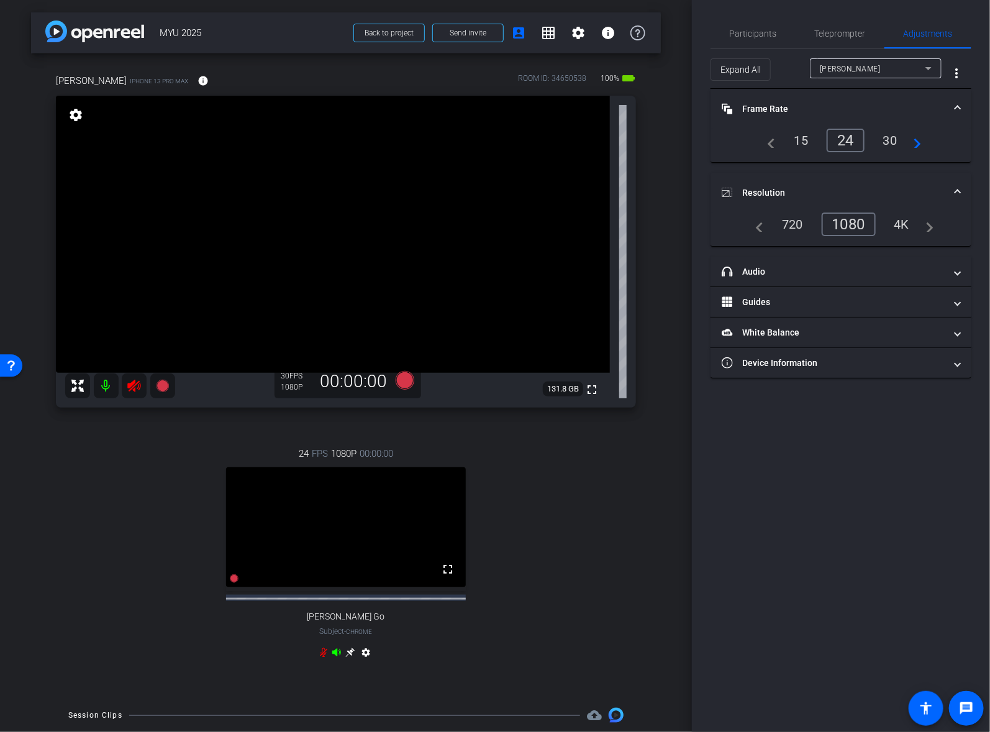
click at [135, 390] on icon at bounding box center [134, 385] width 15 height 15
click at [901, 222] on div "4K" at bounding box center [902, 224] width 34 height 21
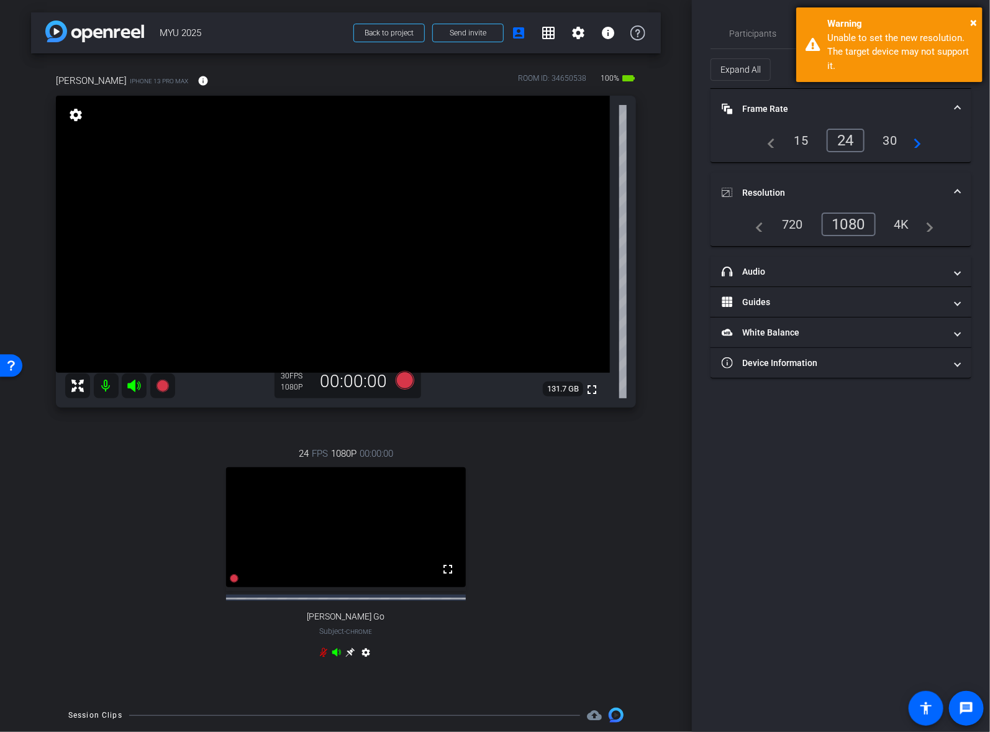
click at [967, 26] on div "Warning" at bounding box center [901, 24] width 146 height 14
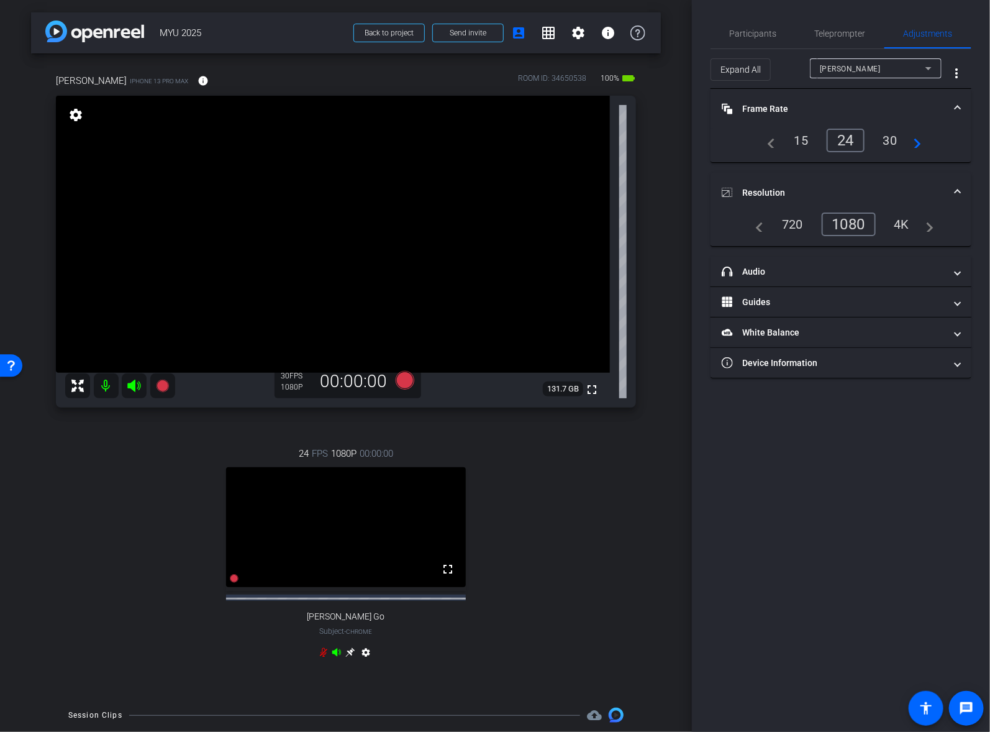
click at [870, 73] on div "Gemma Cuison" at bounding box center [873, 69] width 106 height 16
click at [858, 117] on span "Gemma Cuison" at bounding box center [851, 113] width 63 height 15
click at [858, 219] on div "1080" at bounding box center [849, 225] width 54 height 24
click at [893, 223] on div "4K" at bounding box center [902, 224] width 34 height 21
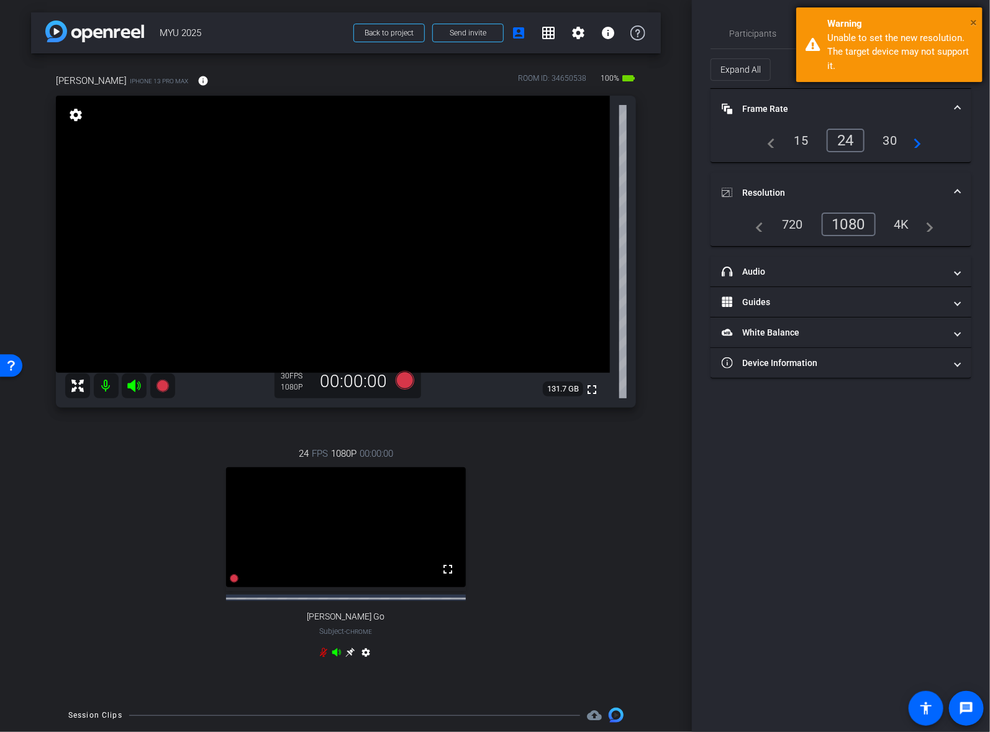
click at [975, 22] on span "×" at bounding box center [974, 22] width 7 height 15
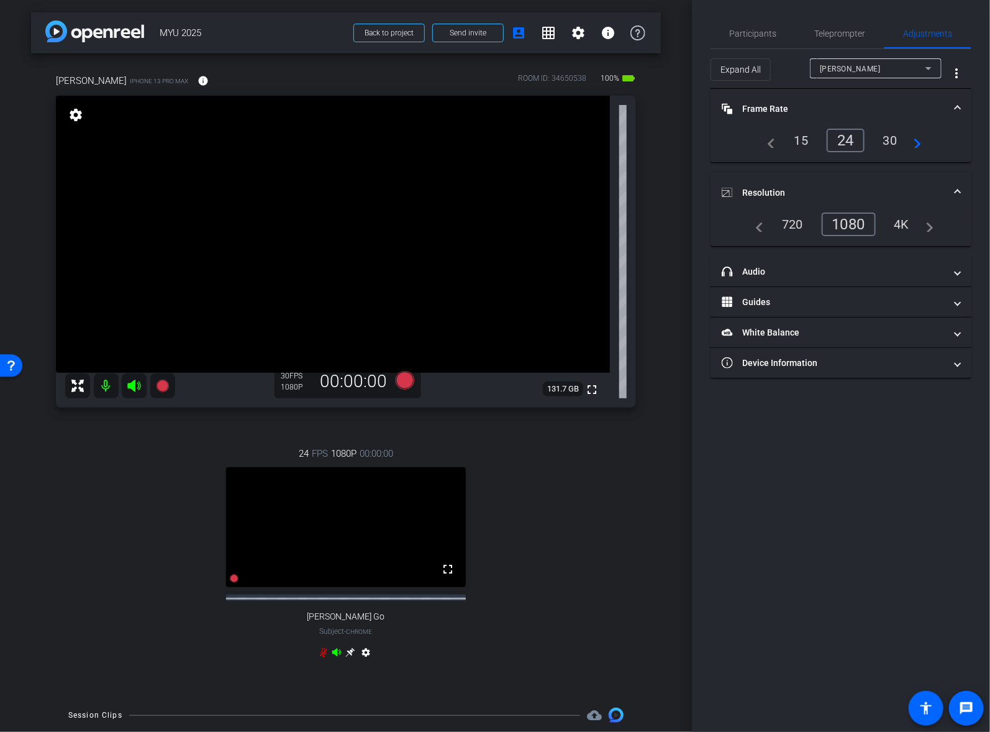
click at [860, 75] on div "Gemma Cuison" at bounding box center [873, 69] width 106 height 16
click at [862, 91] on span "Sarah Radulovich Go" at bounding box center [857, 93] width 75 height 15
click at [895, 144] on div "30" at bounding box center [890, 140] width 33 height 21
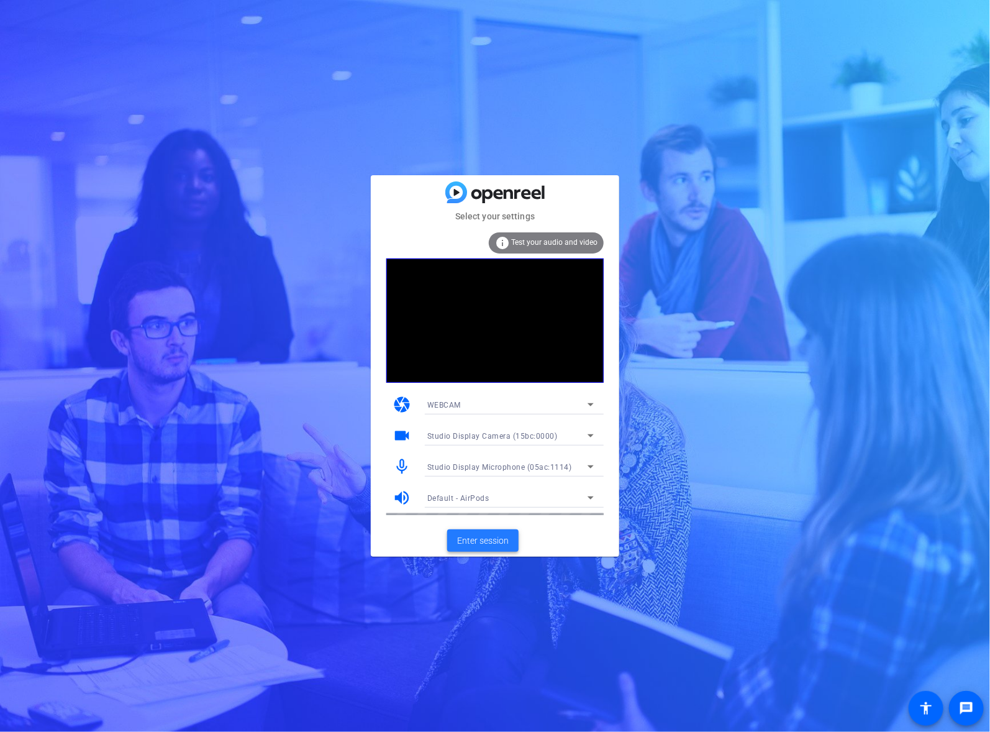
click at [482, 534] on span "Enter session" at bounding box center [483, 540] width 52 height 13
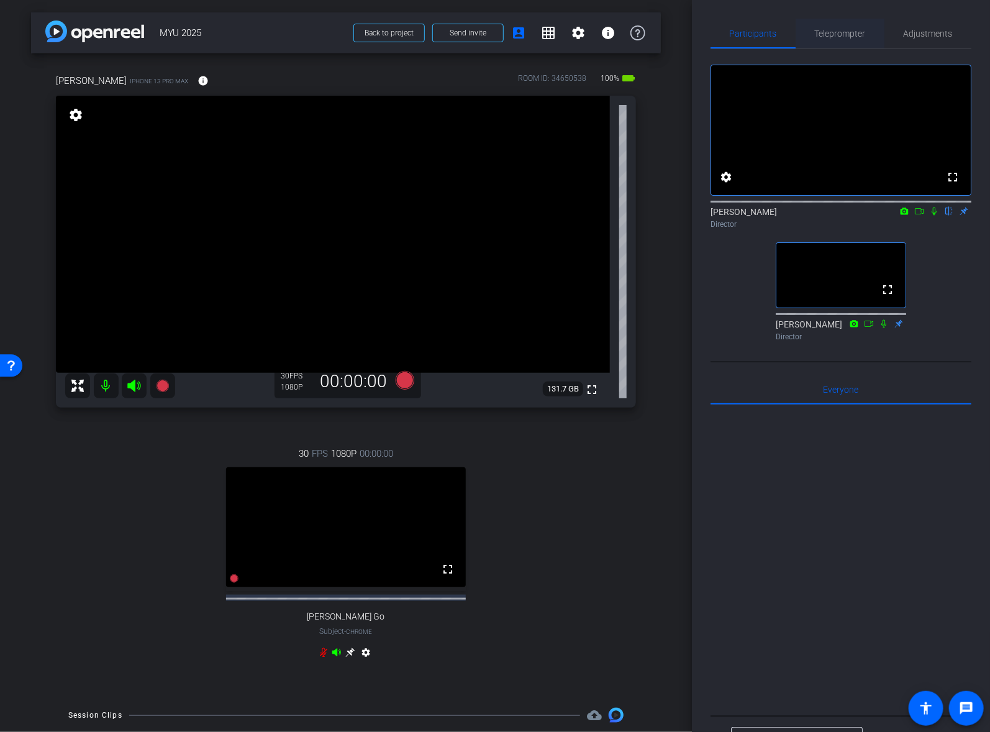
click at [859, 32] on span "Teleprompter" at bounding box center [840, 33] width 51 height 9
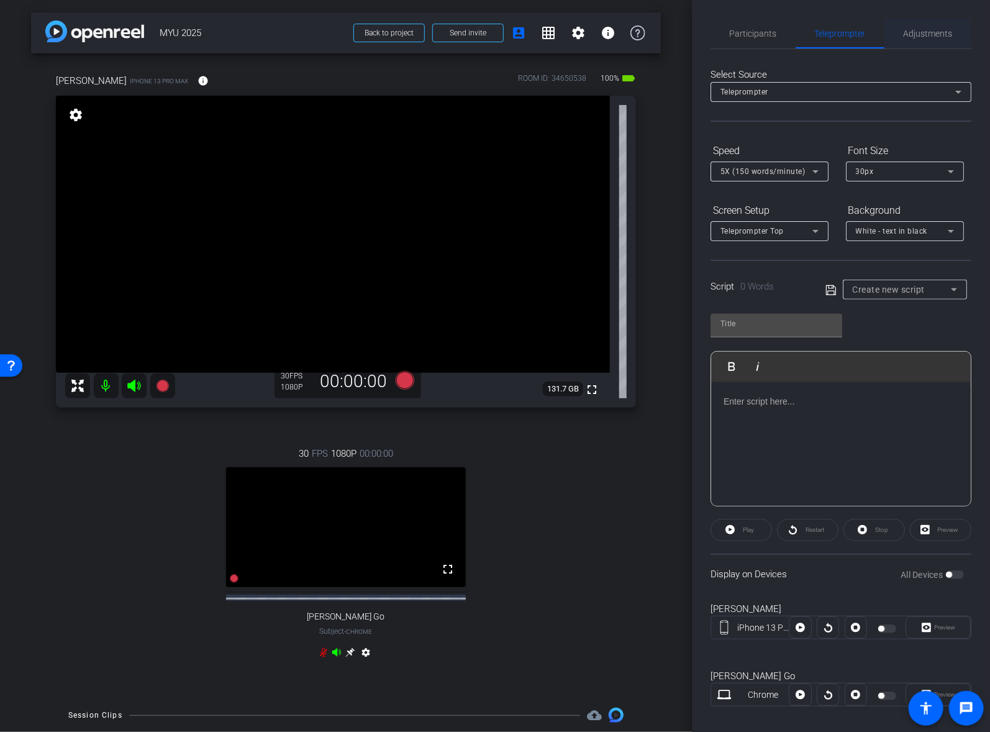
click at [940, 34] on span "Adjustments" at bounding box center [928, 33] width 49 height 9
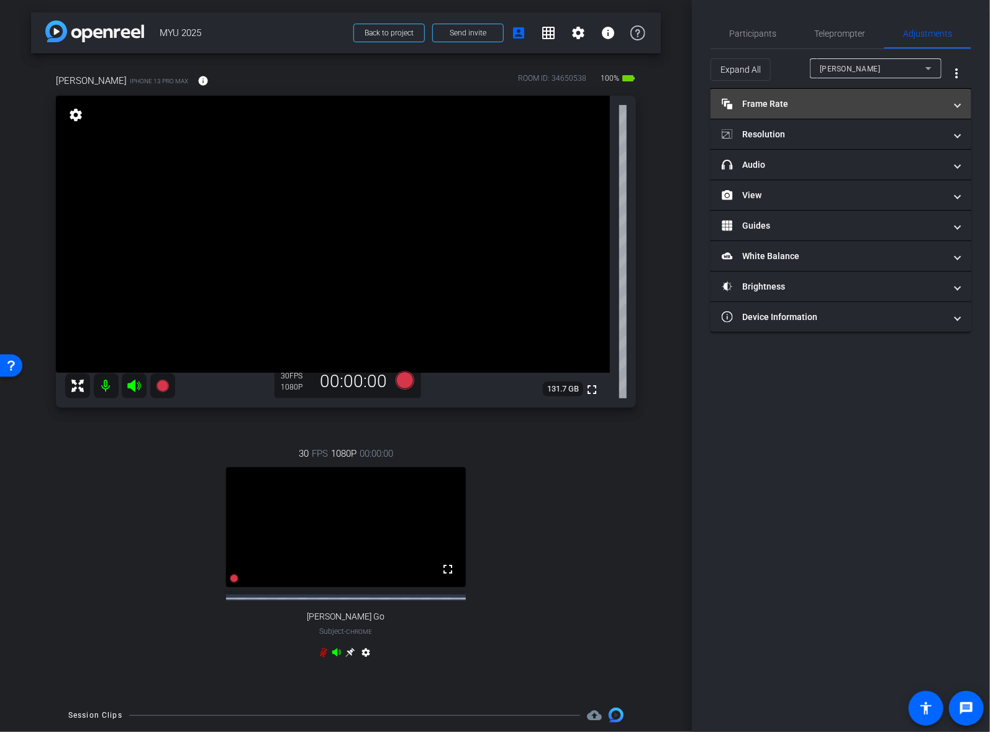
click at [883, 98] on mat-panel-title "Frame Rate Frame Rate" at bounding box center [834, 104] width 224 height 13
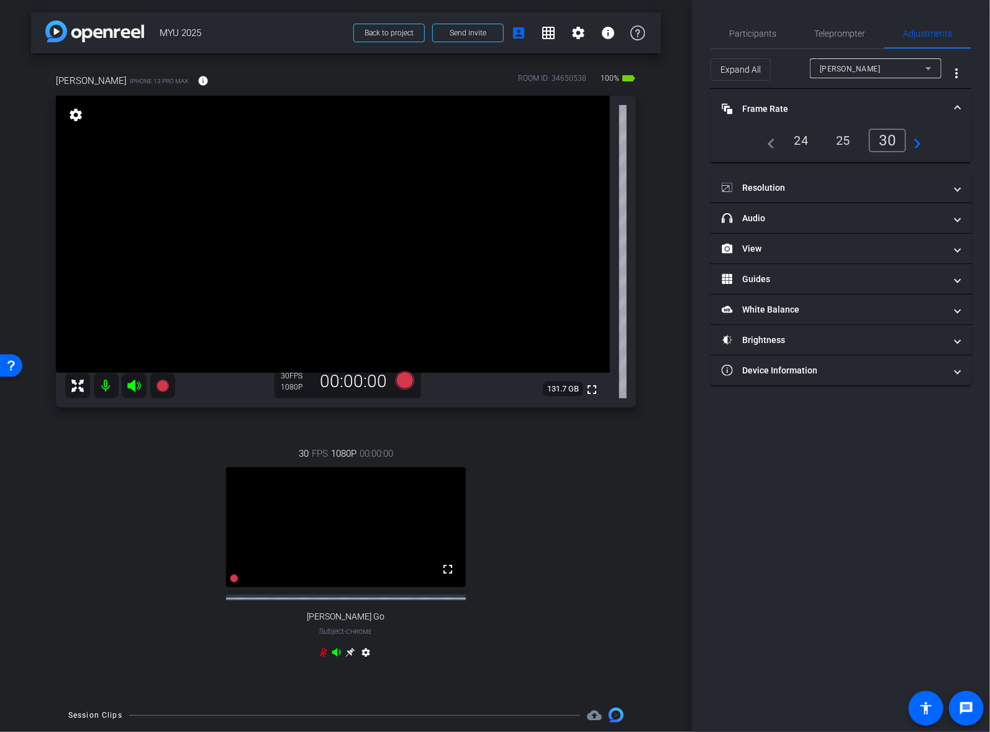
click at [799, 143] on div "24" at bounding box center [801, 140] width 33 height 21
click at [798, 181] on mat-panel-title "Resolution" at bounding box center [834, 187] width 224 height 13
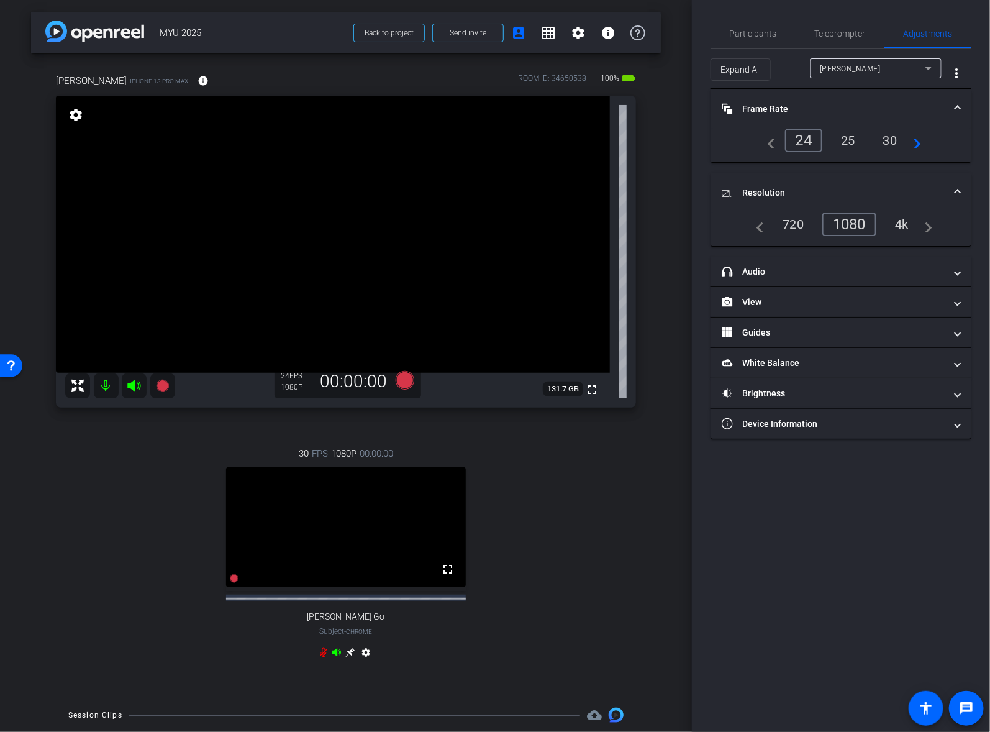
click at [907, 226] on div "4k" at bounding box center [902, 224] width 32 height 21
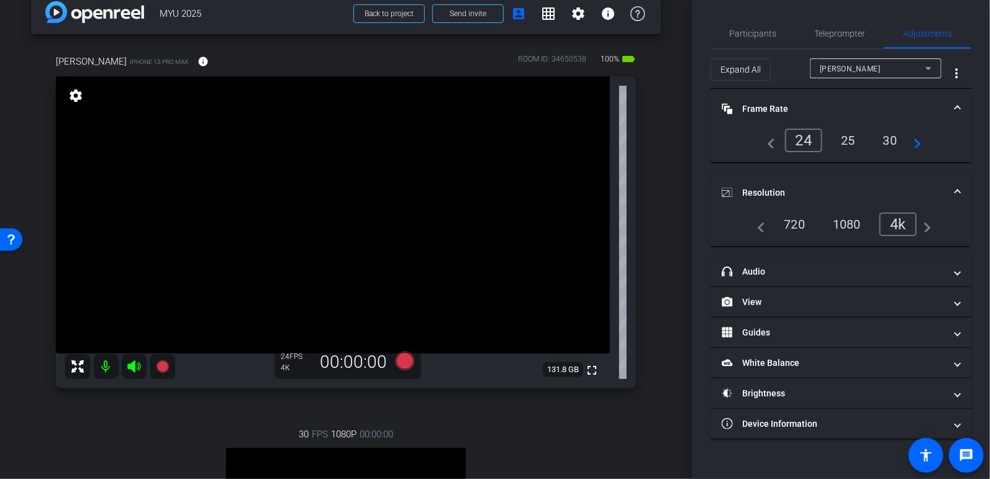
scroll to position [17, 0]
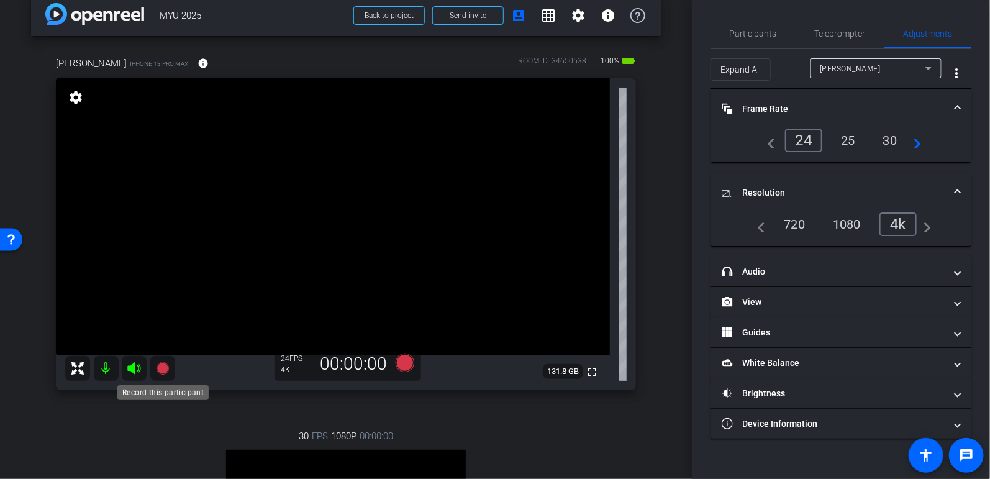
click at [166, 366] on icon at bounding box center [162, 368] width 12 height 12
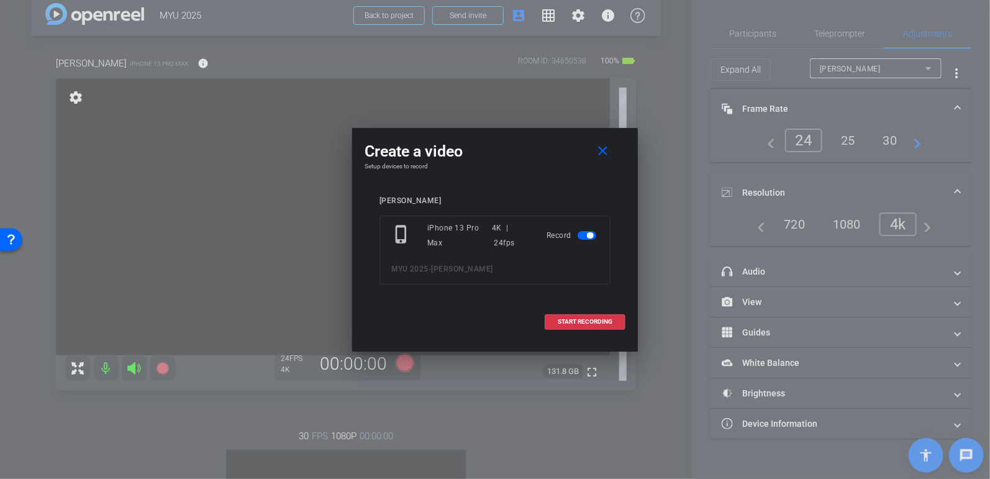
drag, startPoint x: 575, startPoint y: 320, endPoint x: 620, endPoint y: 199, distance: 128.9
click at [626, 203] on div "Create a video close Setup devices to record Gemma Cuison phone_iphone iPhone 1…" at bounding box center [495, 235] width 286 height 214
click at [605, 152] on mat-icon "close" at bounding box center [604, 152] width 16 height 16
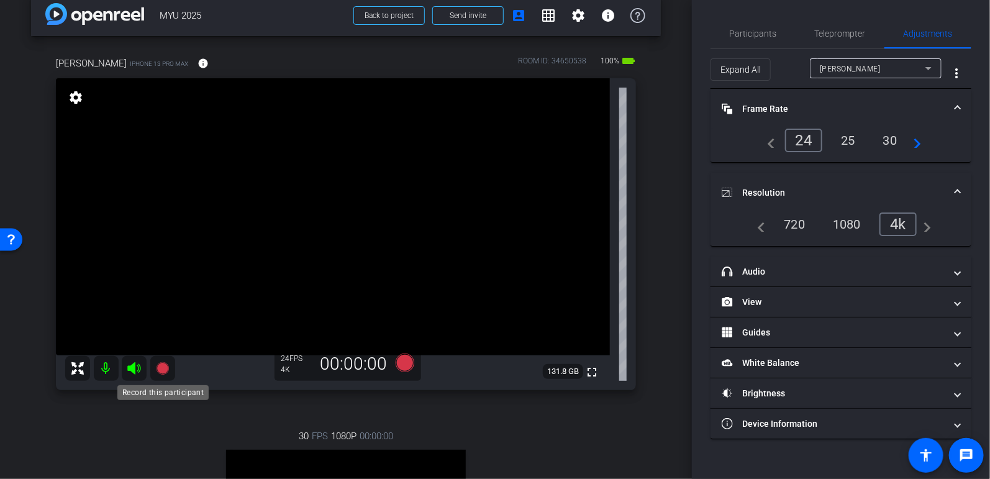
click at [159, 373] on icon at bounding box center [162, 368] width 15 height 15
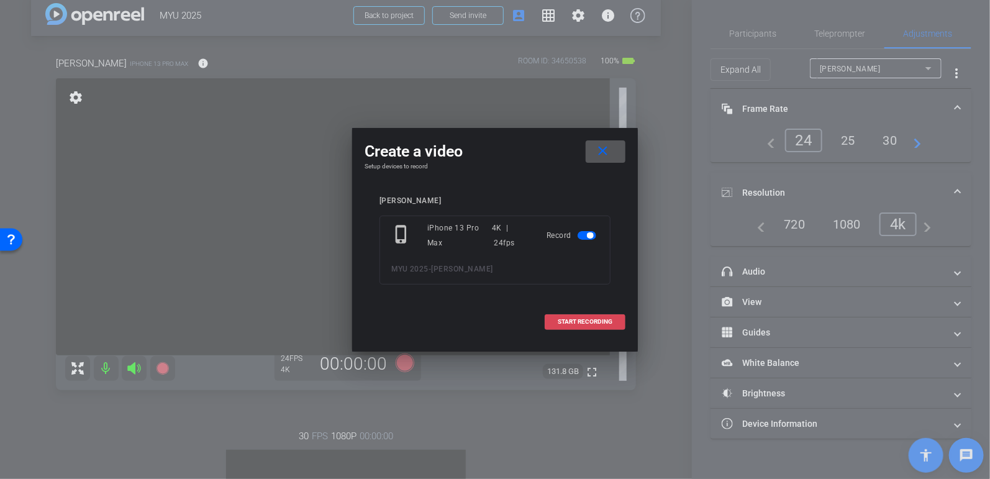
click at [599, 322] on span "START RECORDING" at bounding box center [585, 322] width 55 height 6
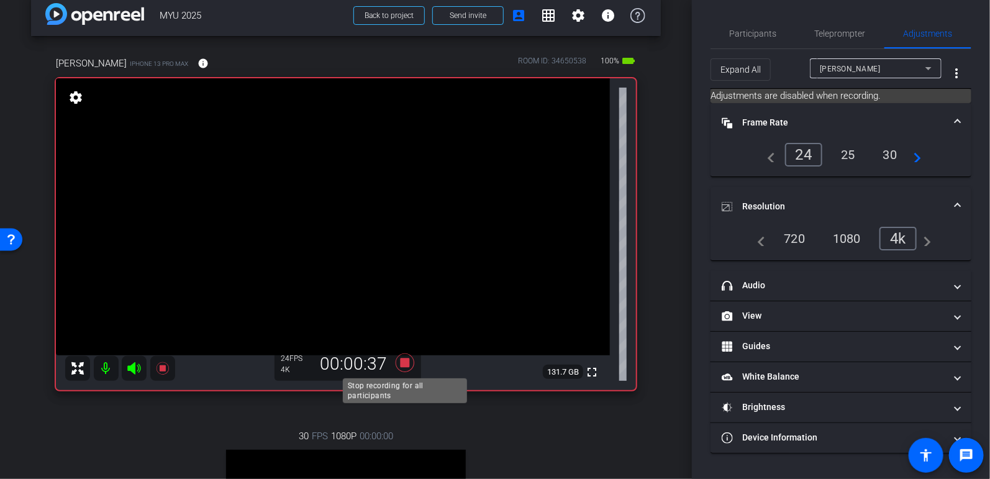
click at [402, 363] on icon at bounding box center [405, 363] width 19 height 19
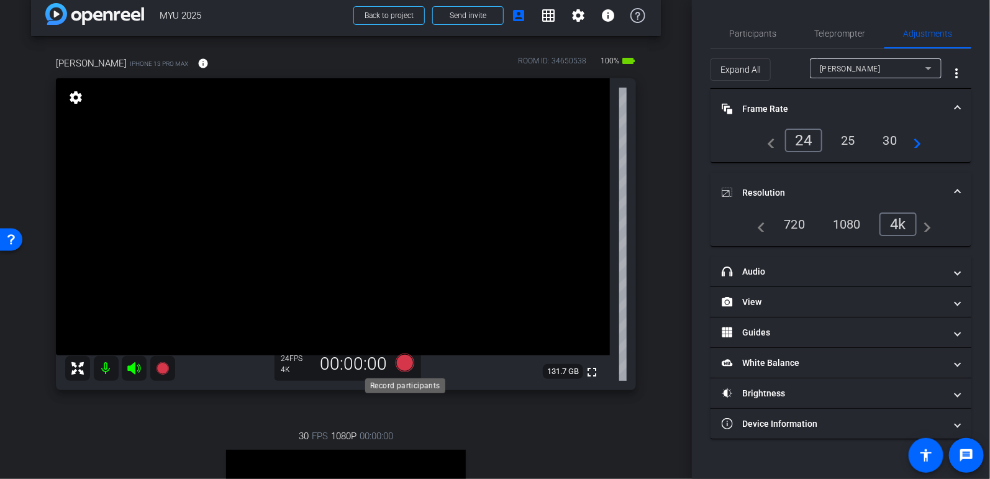
click at [403, 363] on icon at bounding box center [405, 363] width 19 height 19
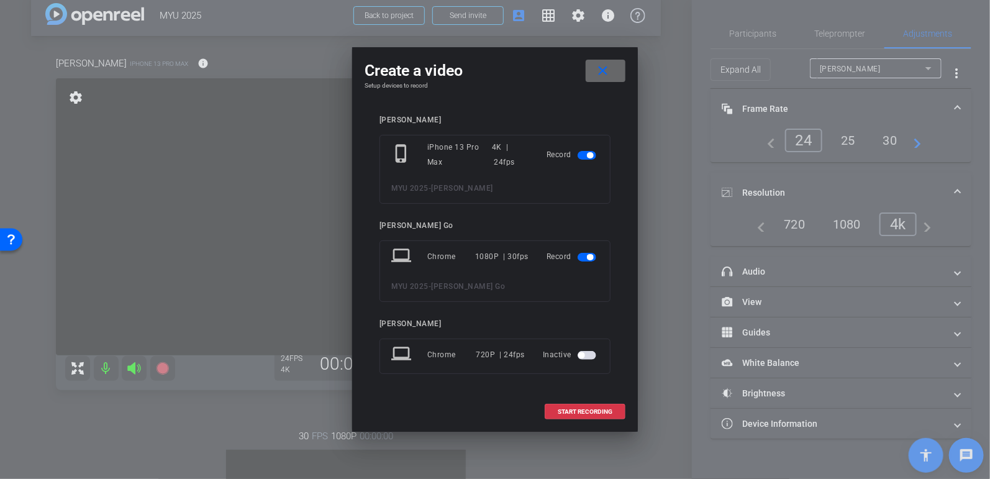
click at [606, 70] on mat-icon "close" at bounding box center [604, 71] width 16 height 16
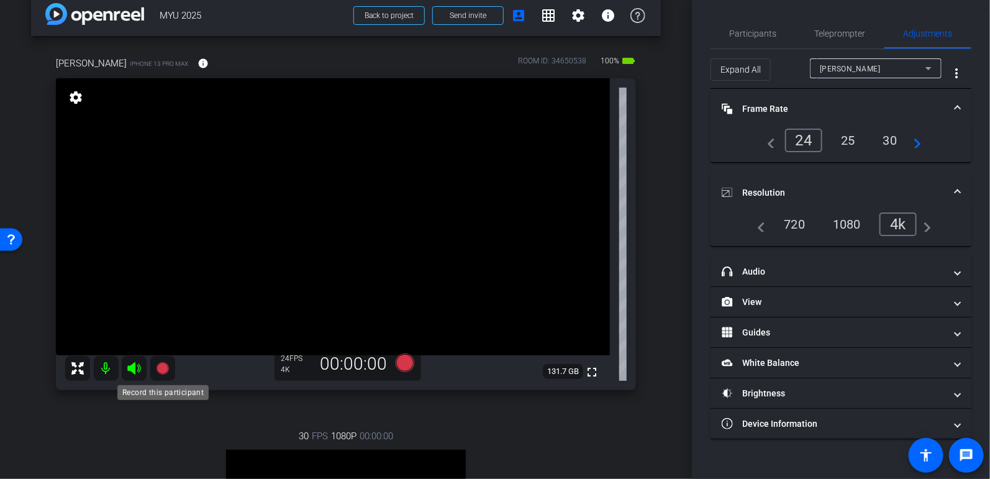
click at [163, 367] on icon at bounding box center [162, 368] width 12 height 12
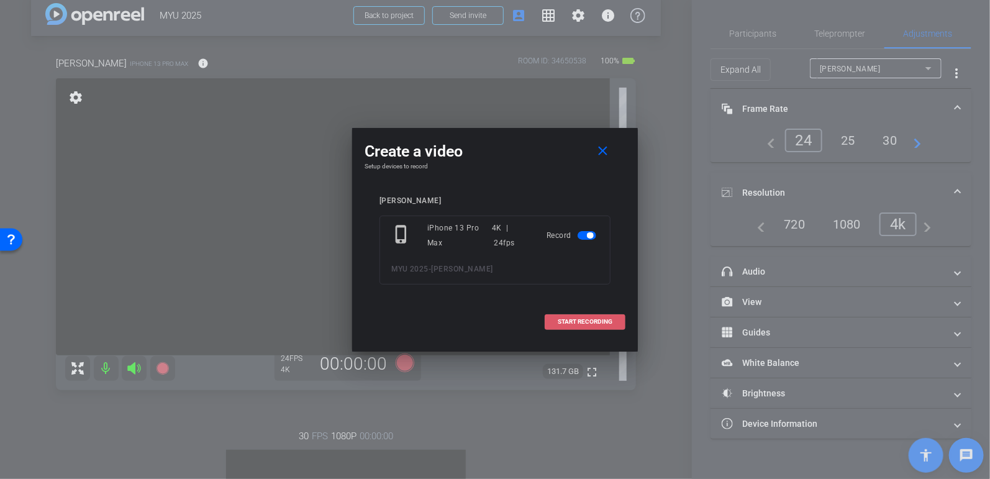
click at [578, 319] on span "START RECORDING" at bounding box center [585, 322] width 55 height 6
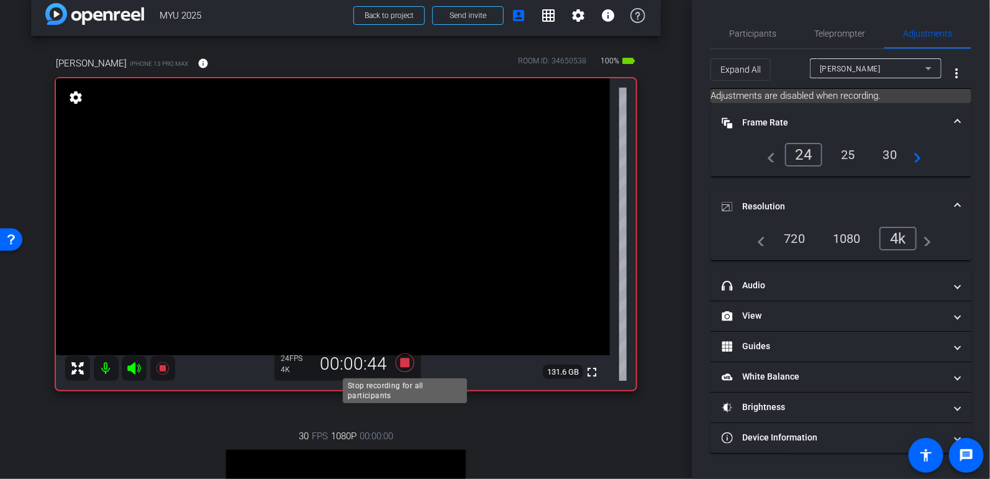
click at [405, 365] on icon at bounding box center [405, 363] width 19 height 19
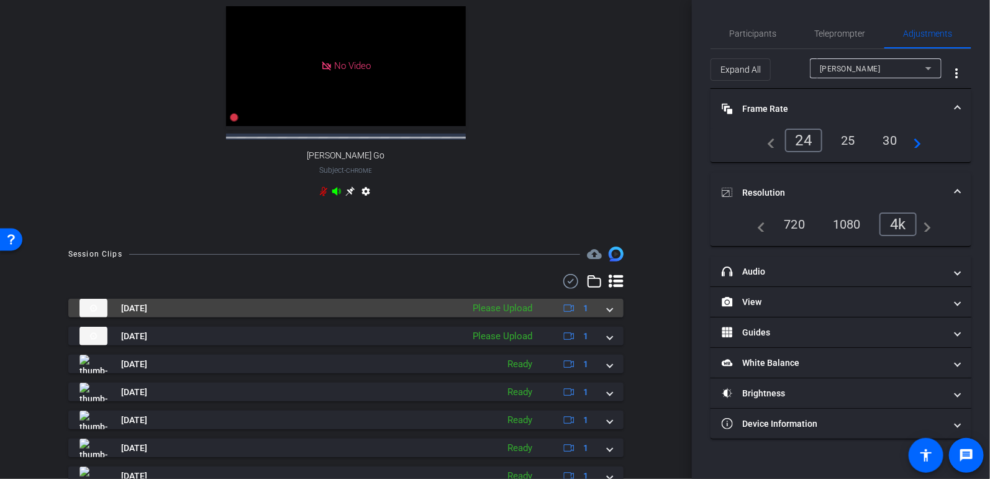
scroll to position [531, 0]
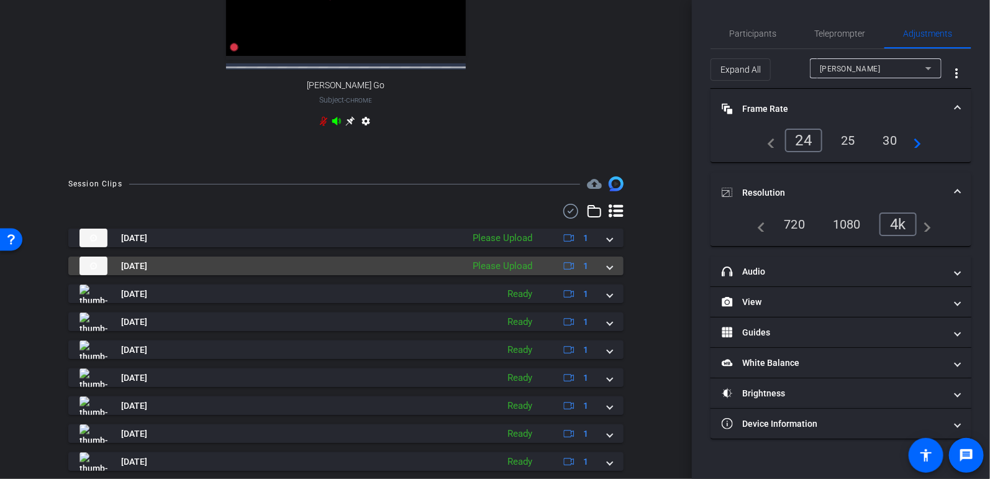
click at [610, 273] on span at bounding box center [610, 266] width 5 height 13
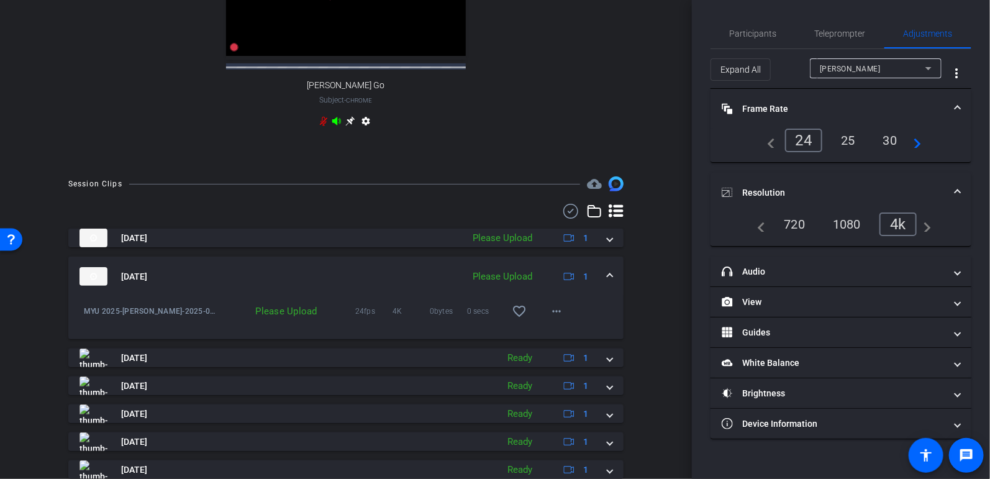
click at [293, 318] on div "Please Upload" at bounding box center [270, 311] width 106 height 12
click at [559, 318] on mat-icon "more_horiz" at bounding box center [556, 311] width 15 height 15
click at [569, 344] on span "Upload" at bounding box center [577, 348] width 50 height 15
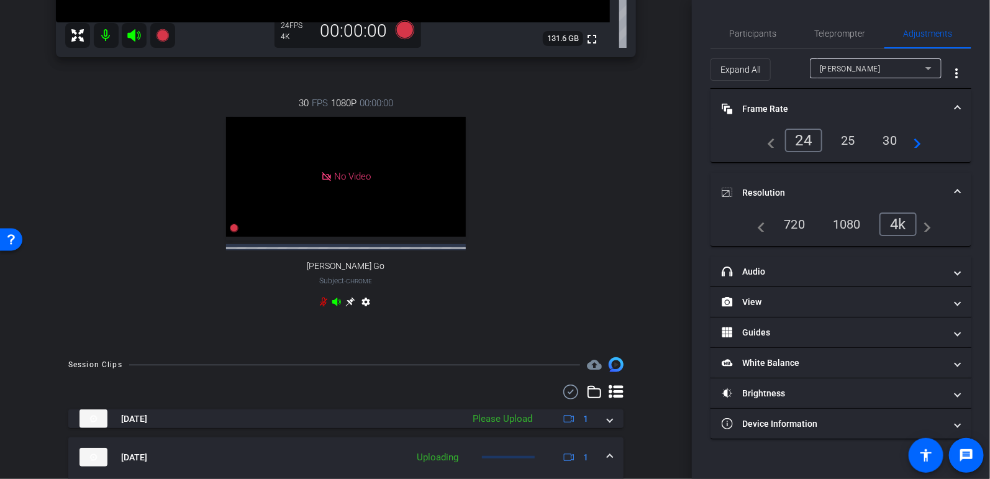
scroll to position [216, 0]
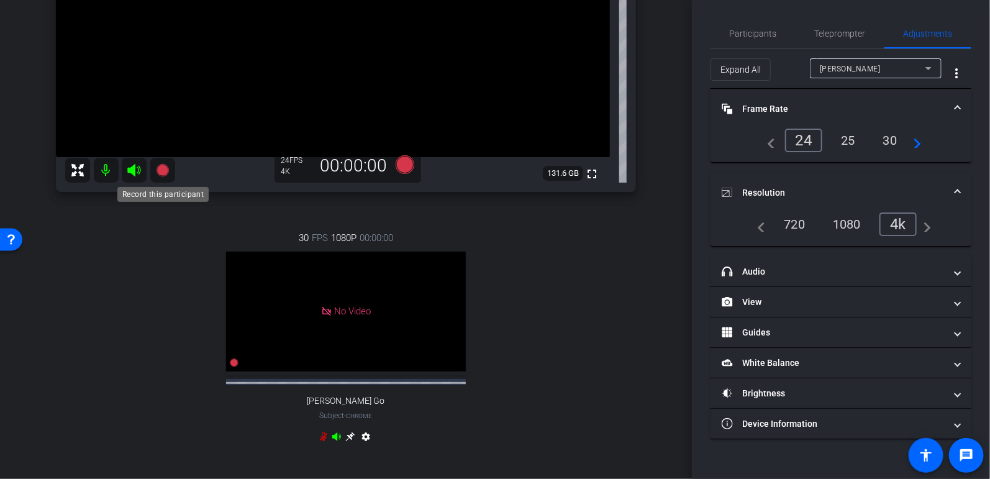
click at [168, 171] on icon at bounding box center [162, 170] width 15 height 15
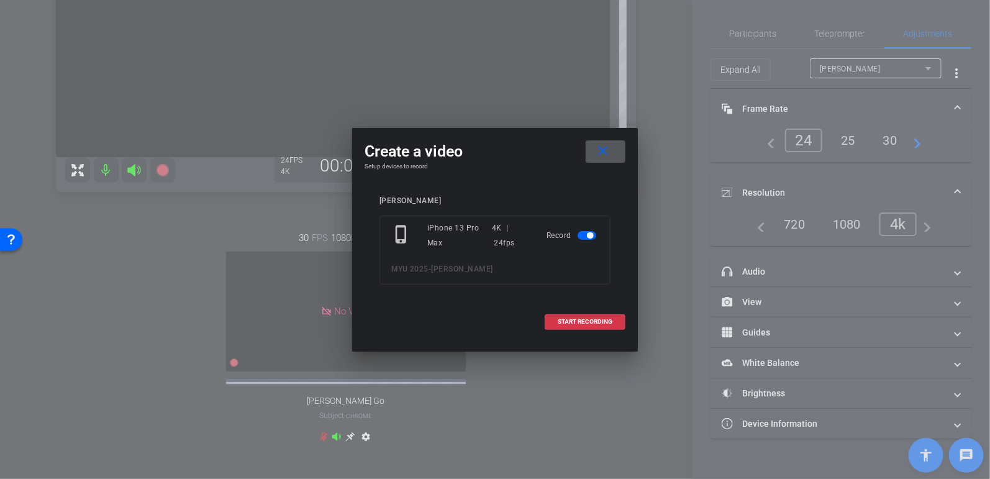
drag, startPoint x: 575, startPoint y: 331, endPoint x: 583, endPoint y: 324, distance: 11.5
click at [577, 329] on span at bounding box center [586, 322] width 80 height 30
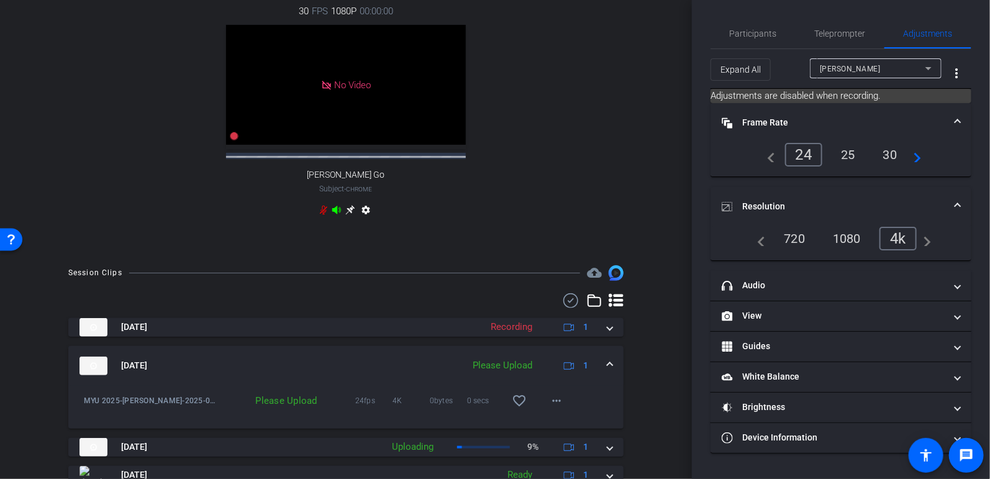
scroll to position [457, 0]
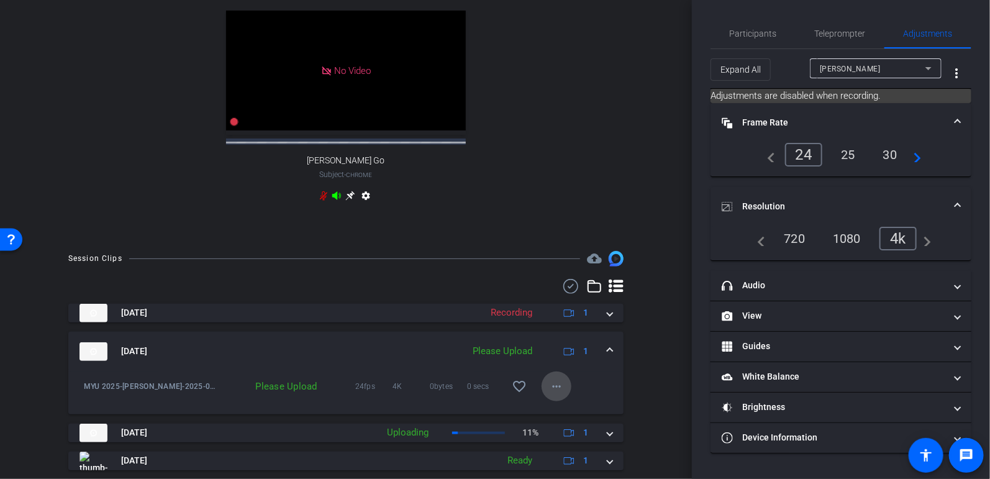
click at [558, 393] on mat-icon "more_horiz" at bounding box center [556, 386] width 15 height 15
click at [569, 422] on span "Upload" at bounding box center [577, 421] width 50 height 15
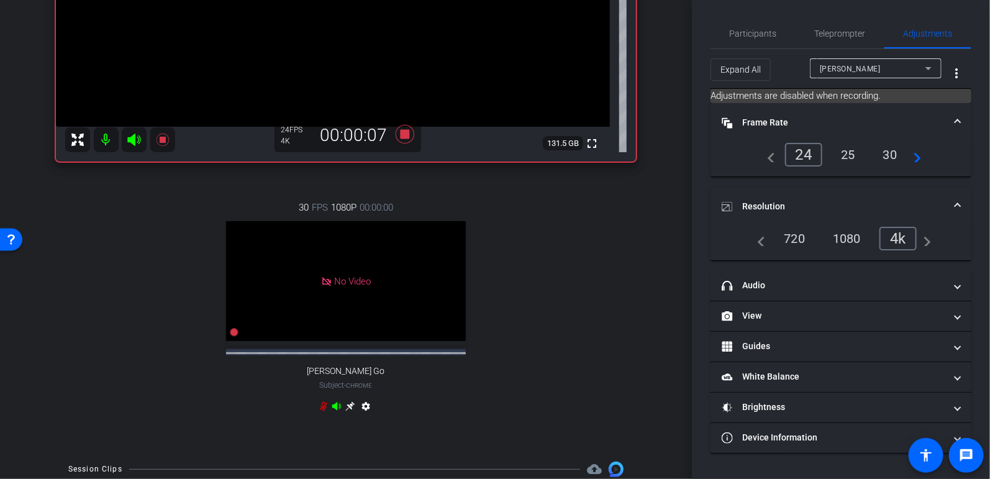
scroll to position [0, 0]
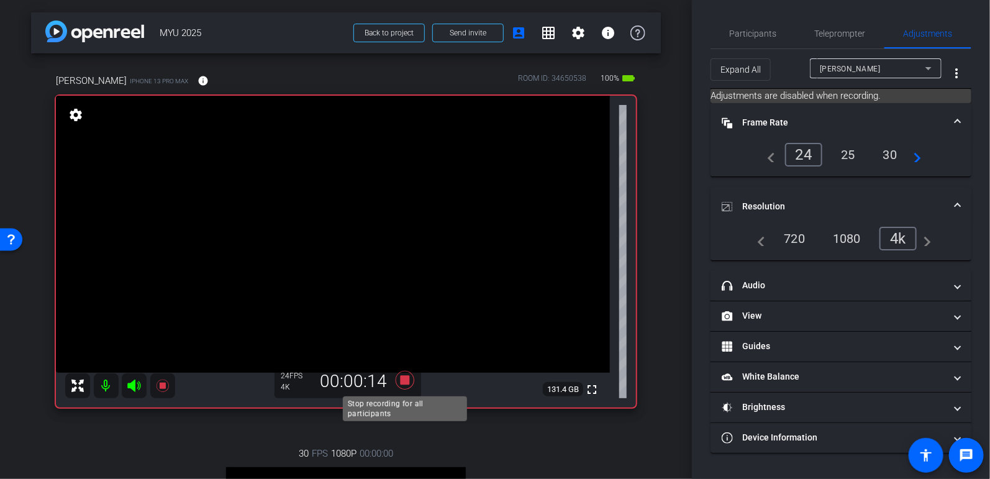
click at [405, 380] on icon at bounding box center [405, 380] width 19 height 19
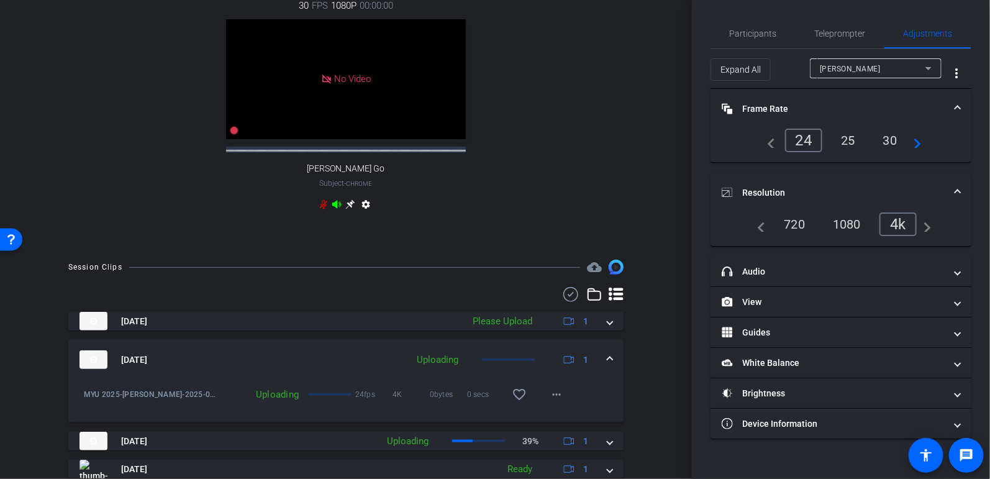
scroll to position [597, 0]
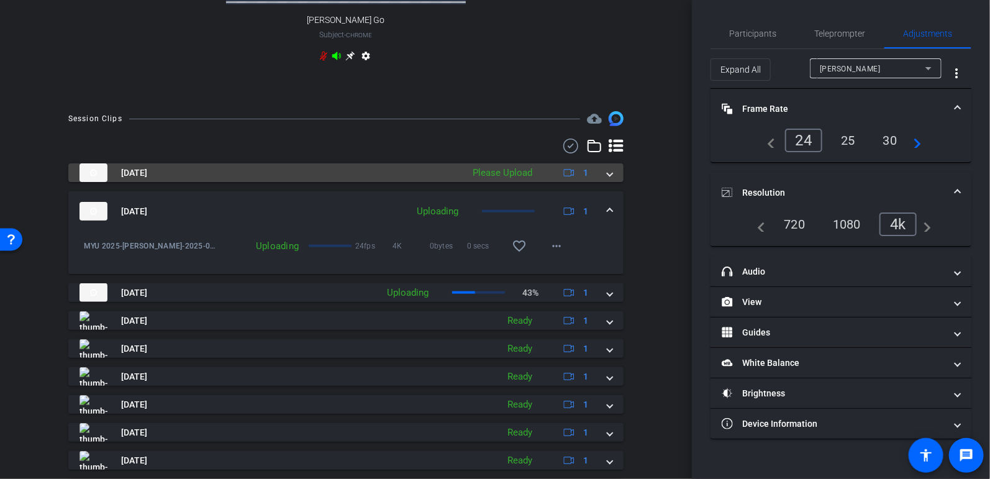
click at [613, 181] on mat-expansion-panel-header "Sep 2, 2025 Please Upload 1" at bounding box center [346, 172] width 556 height 19
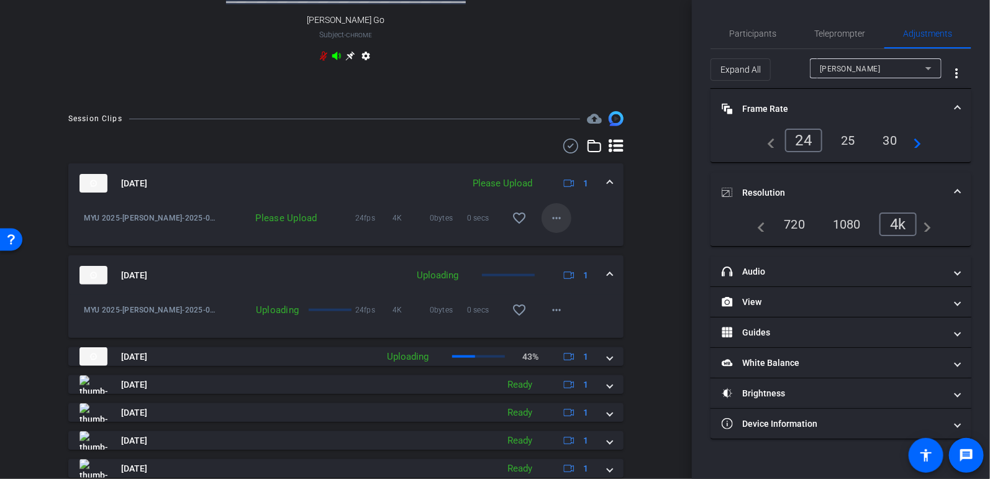
click at [565, 231] on span at bounding box center [557, 218] width 30 height 30
click at [571, 254] on span "Upload" at bounding box center [577, 254] width 50 height 15
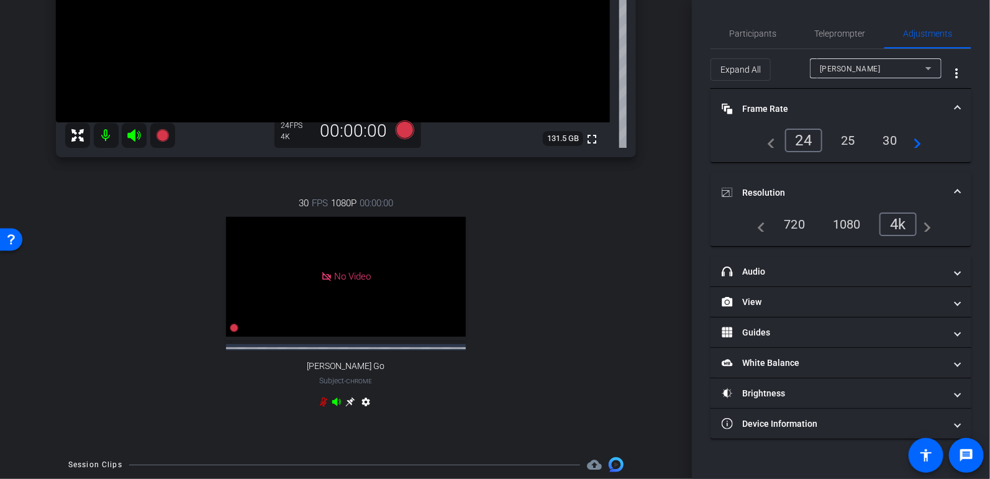
scroll to position [39, 0]
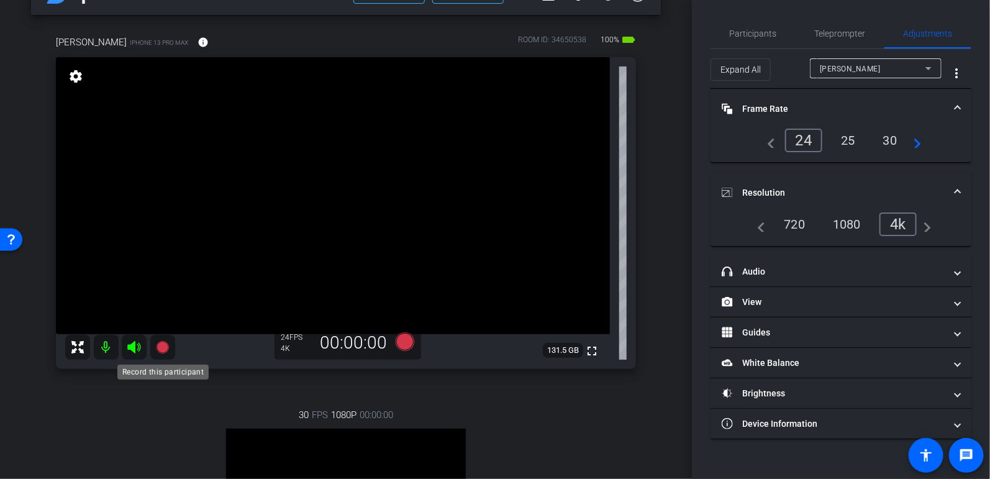
click at [163, 344] on icon at bounding box center [162, 347] width 12 height 12
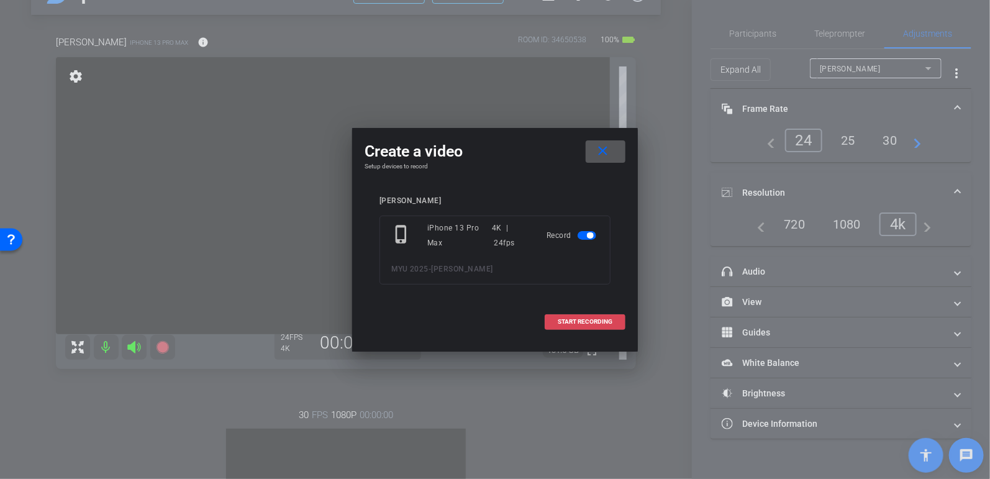
click at [597, 311] on span at bounding box center [586, 322] width 80 height 30
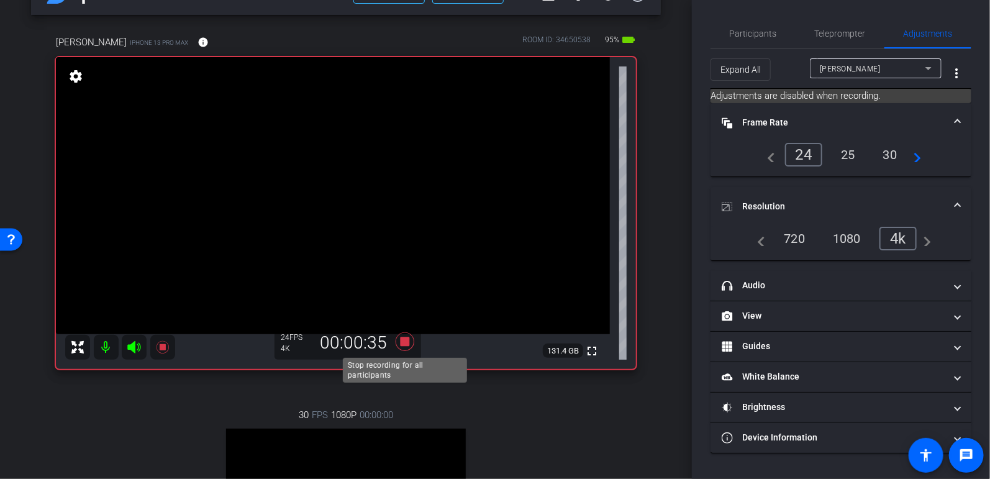
click at [398, 340] on icon at bounding box center [405, 342] width 30 height 22
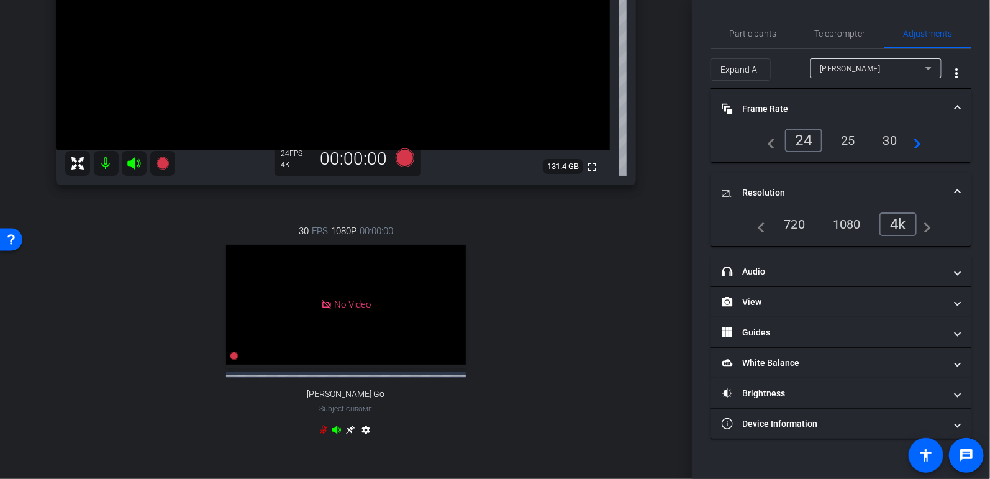
scroll to position [478, 0]
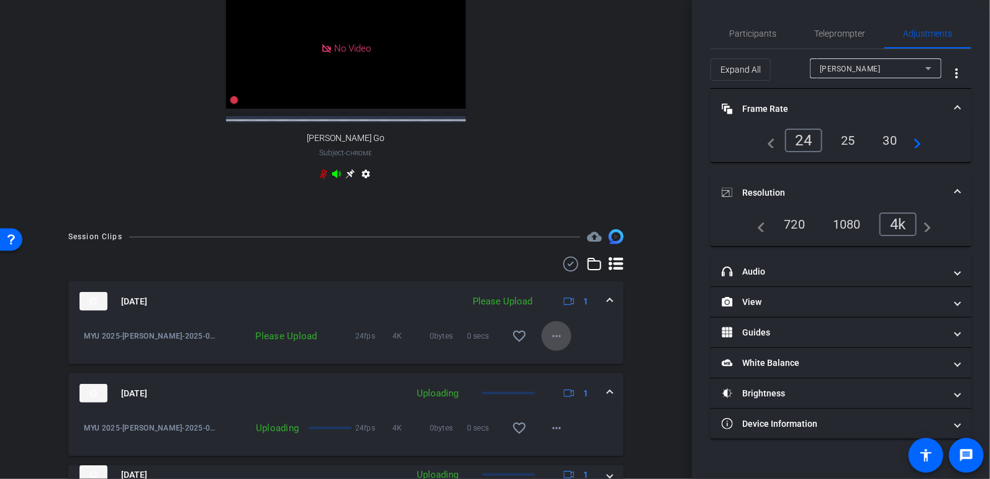
click at [555, 351] on span at bounding box center [557, 336] width 30 height 30
click at [576, 370] on span "Upload" at bounding box center [577, 372] width 50 height 15
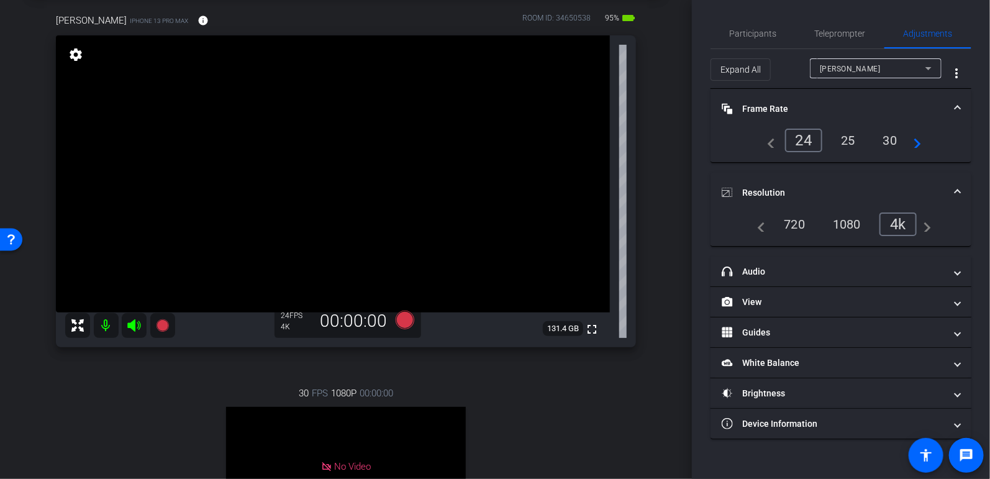
scroll to position [0, 0]
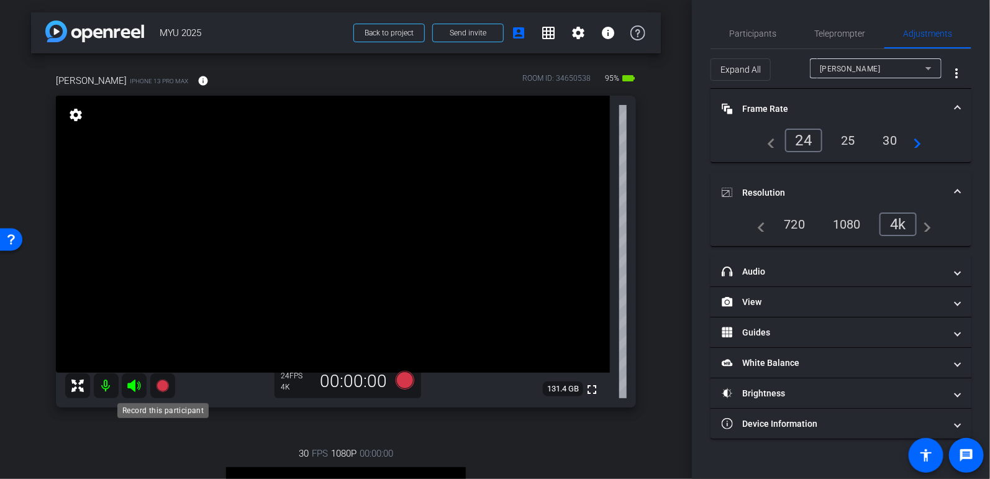
click at [158, 387] on icon at bounding box center [162, 386] width 12 height 12
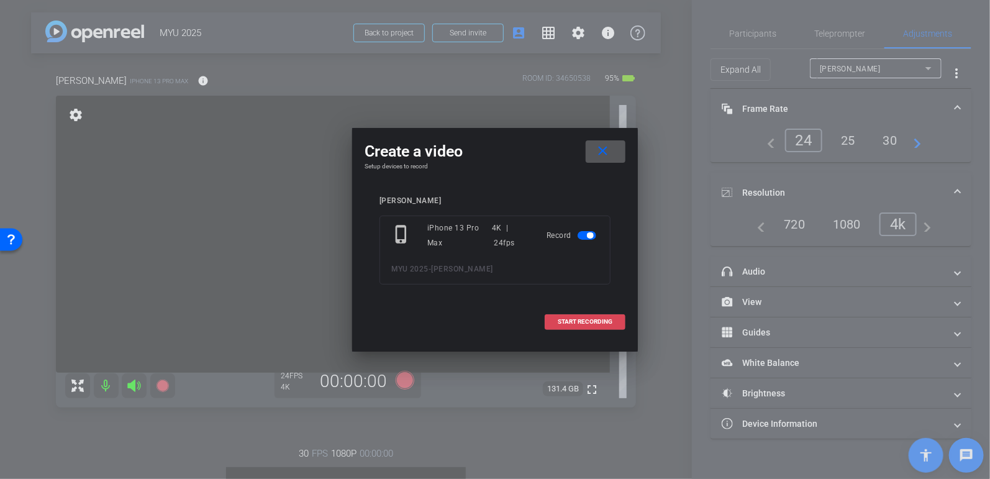
click at [562, 320] on span "START RECORDING" at bounding box center [585, 322] width 55 height 6
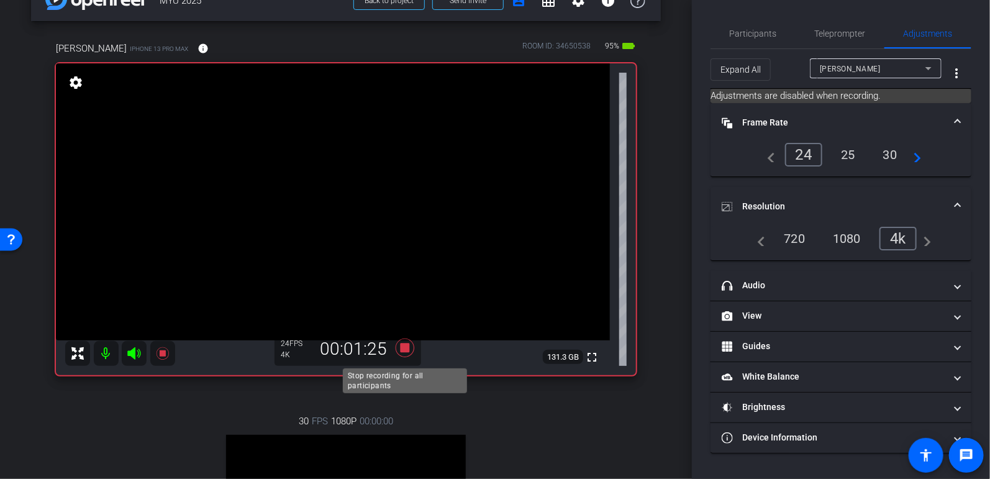
scroll to position [28, 0]
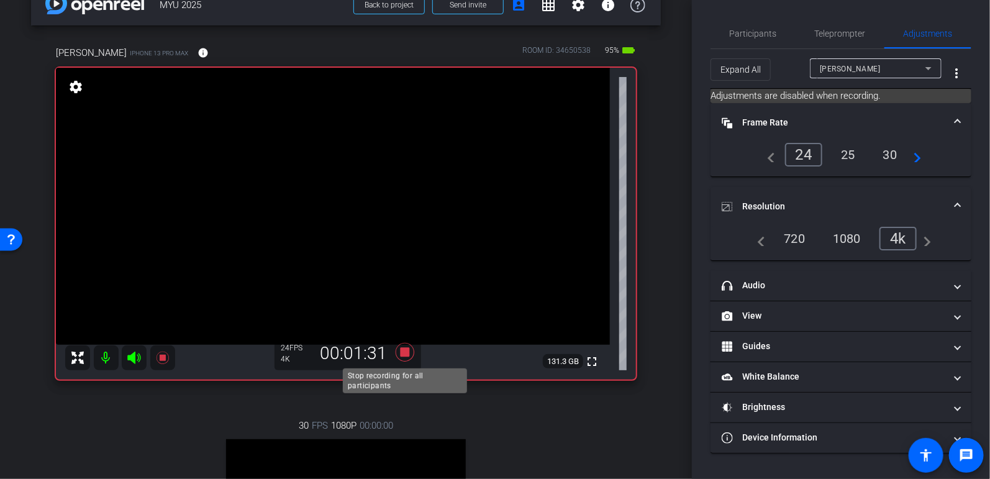
click at [403, 350] on icon at bounding box center [405, 352] width 19 height 19
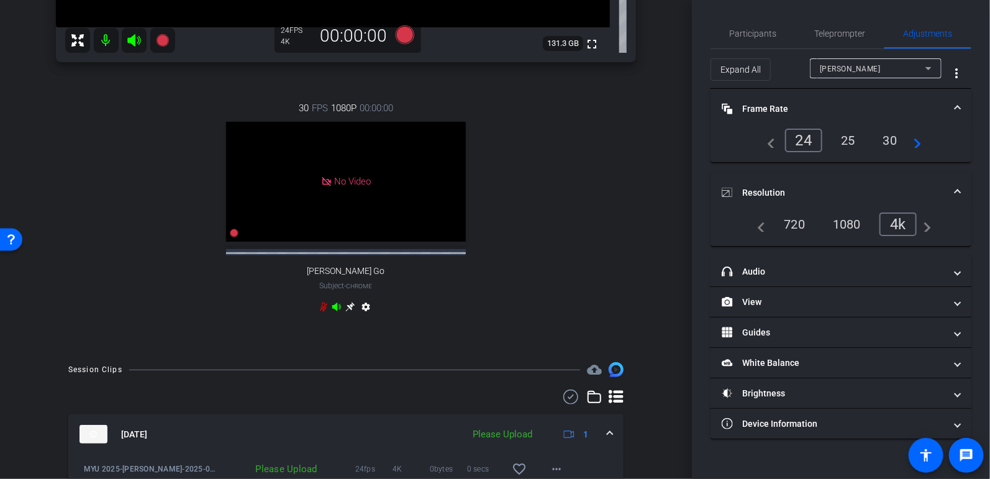
scroll to position [401, 0]
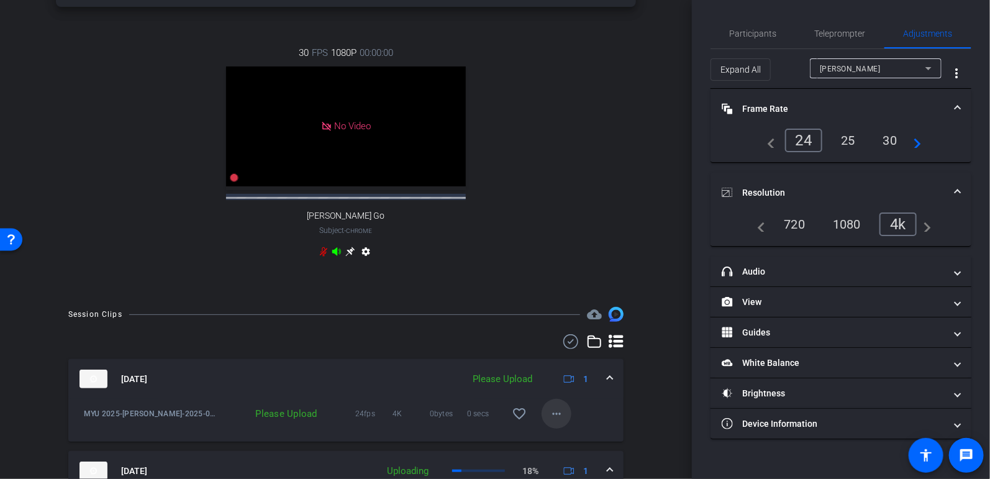
click at [562, 421] on mat-icon "more_horiz" at bounding box center [556, 413] width 15 height 15
click at [573, 364] on span "Upload" at bounding box center [577, 367] width 50 height 15
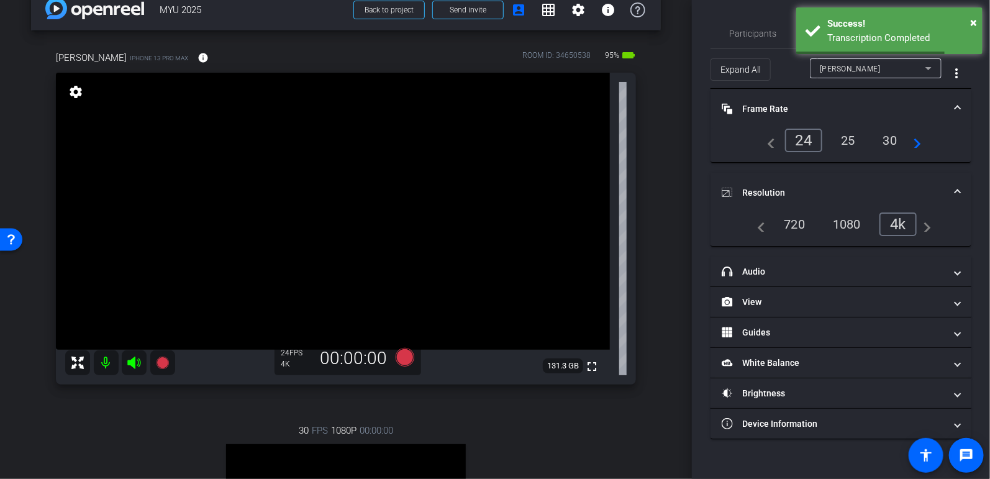
scroll to position [0, 0]
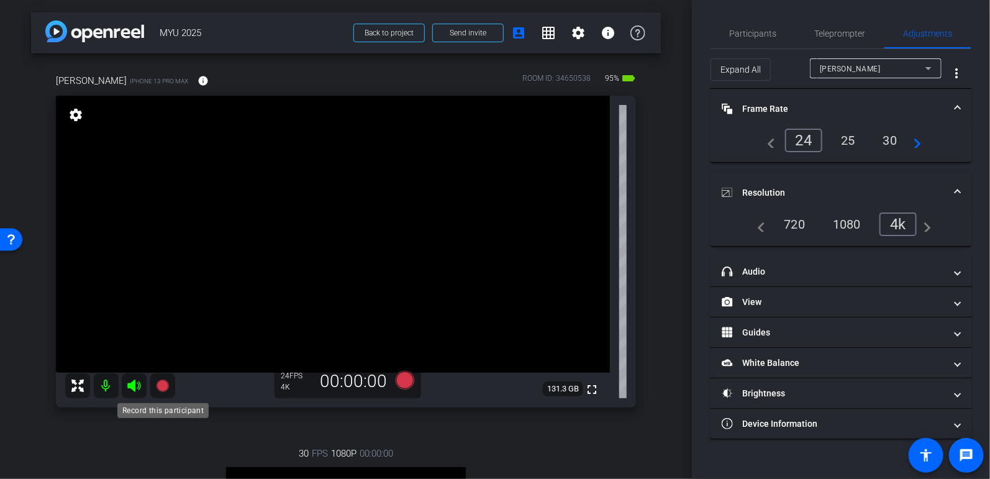
click at [165, 390] on icon at bounding box center [162, 386] width 12 height 12
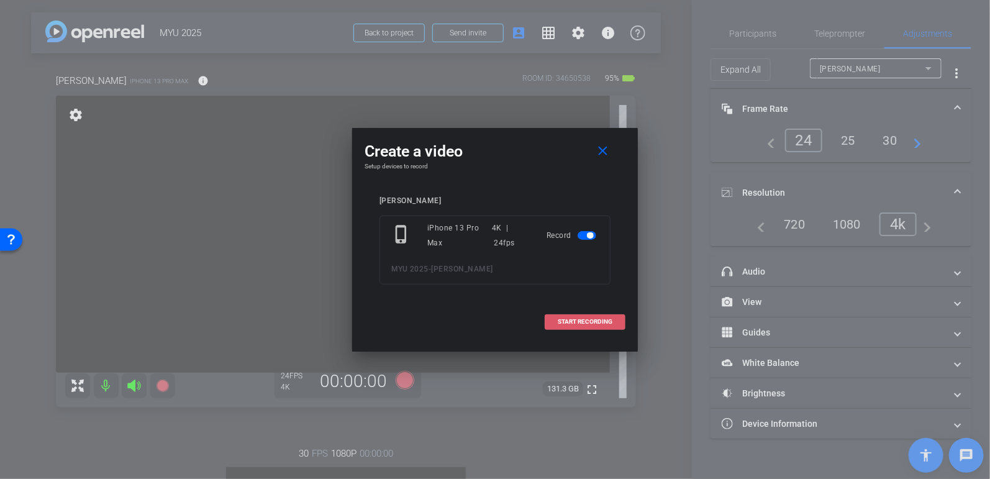
click at [588, 319] on span "START RECORDING" at bounding box center [585, 322] width 55 height 6
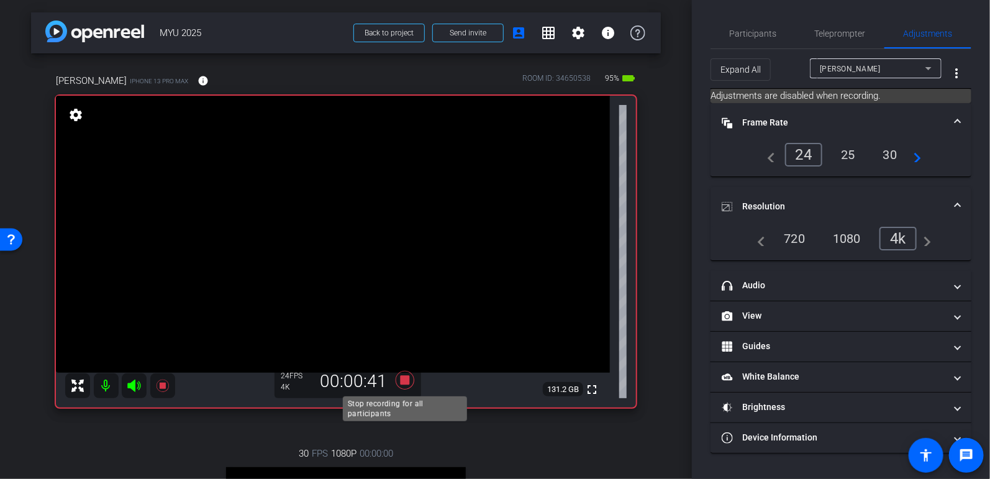
click at [405, 382] on icon at bounding box center [405, 380] width 19 height 19
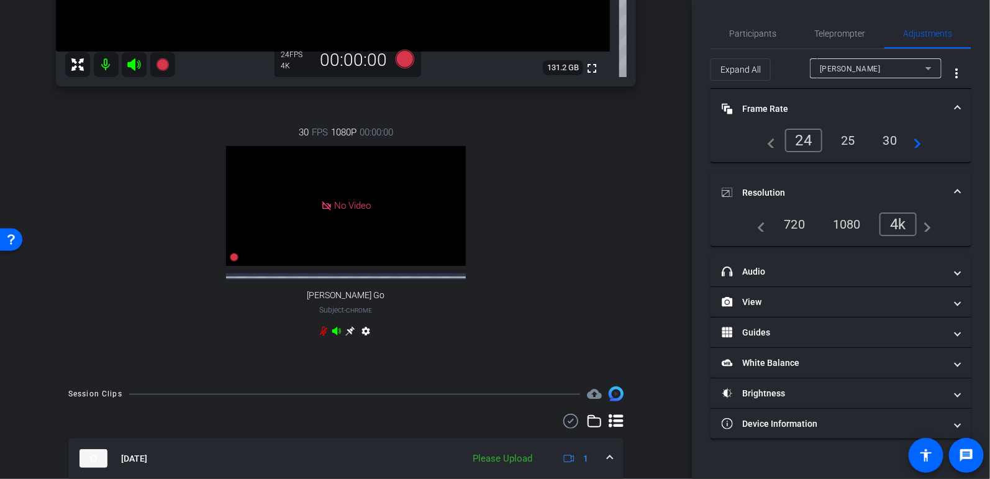
scroll to position [432, 0]
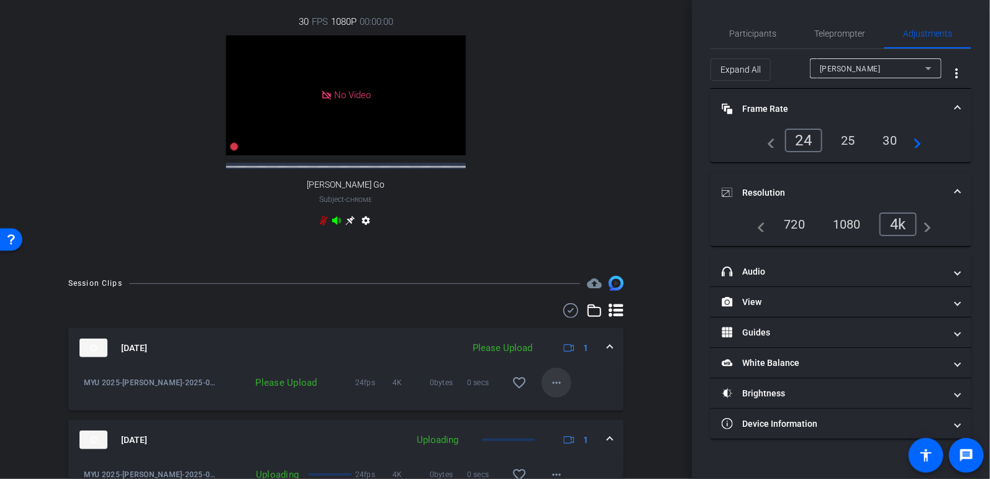
click at [562, 390] on mat-icon "more_horiz" at bounding box center [556, 382] width 15 height 15
click at [573, 415] on span "Upload" at bounding box center [577, 419] width 50 height 15
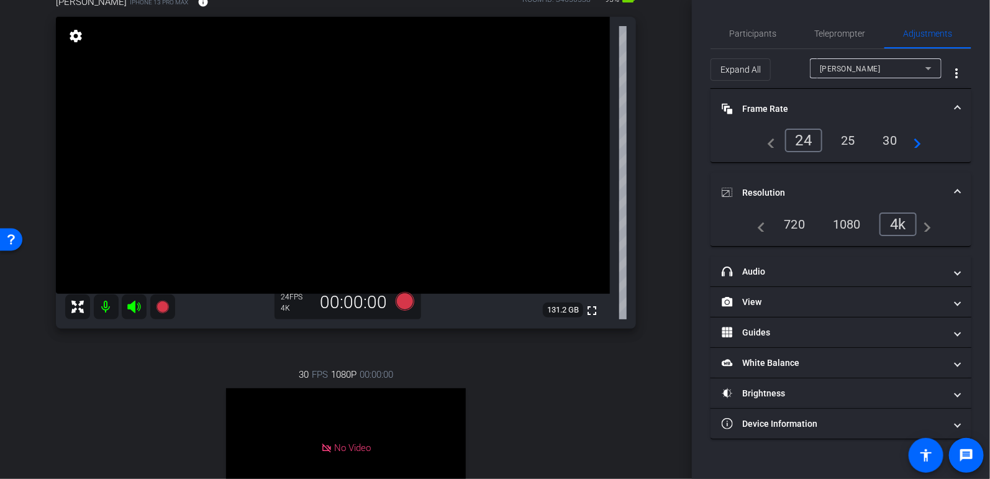
scroll to position [0, 0]
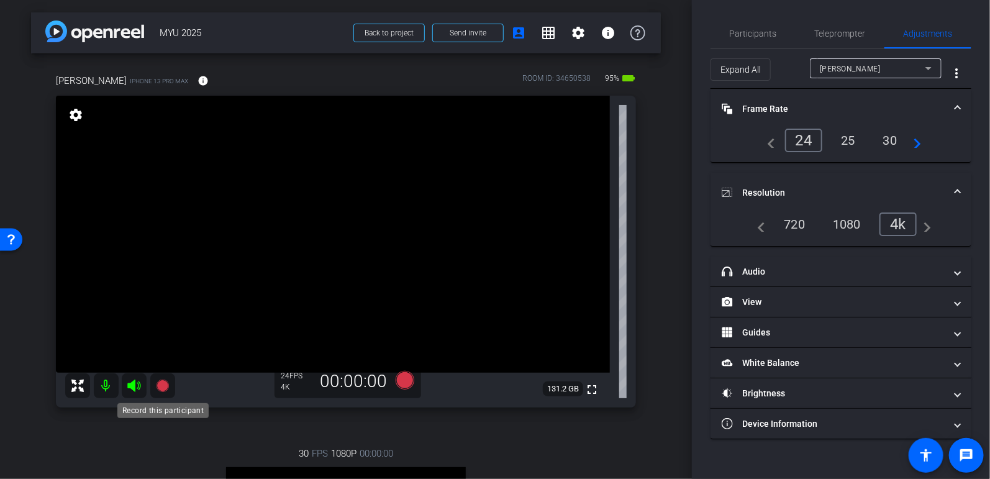
click at [170, 387] on mat-icon at bounding box center [162, 385] width 25 height 25
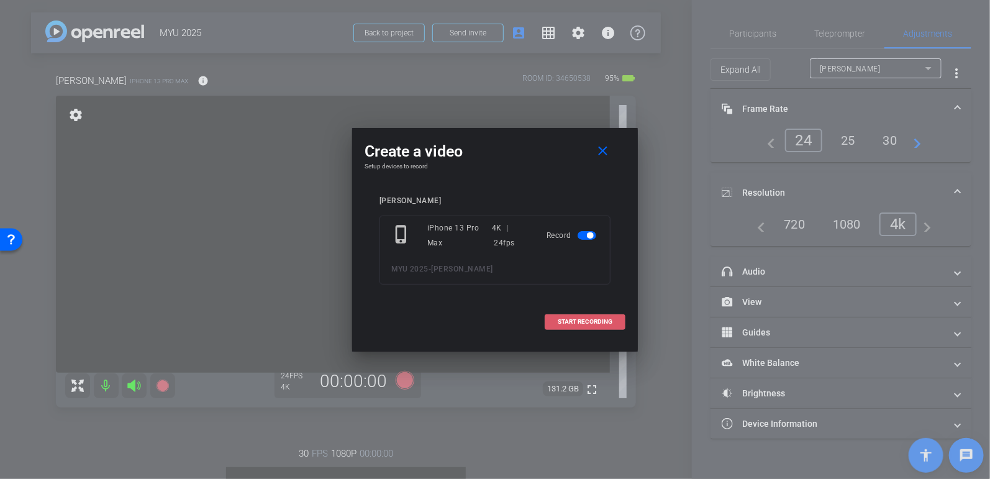
click at [613, 325] on span at bounding box center [586, 322] width 80 height 30
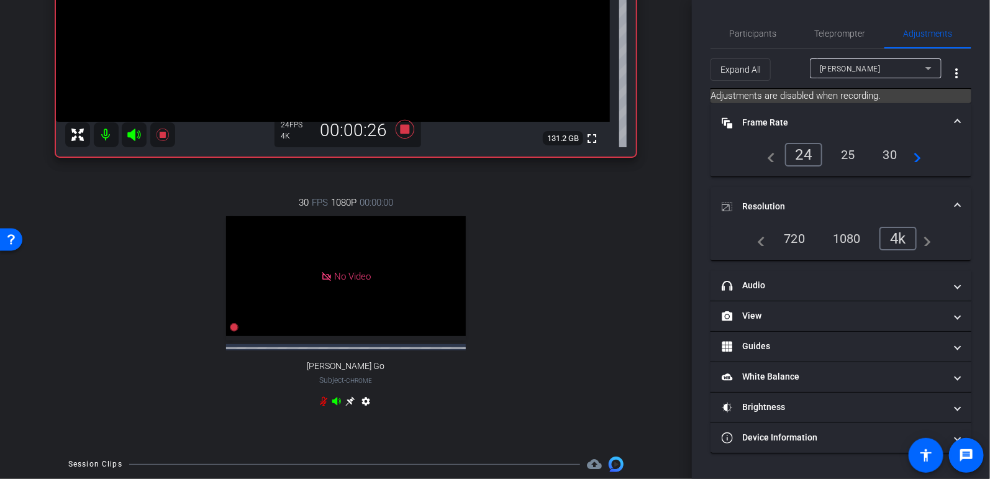
scroll to position [228, 0]
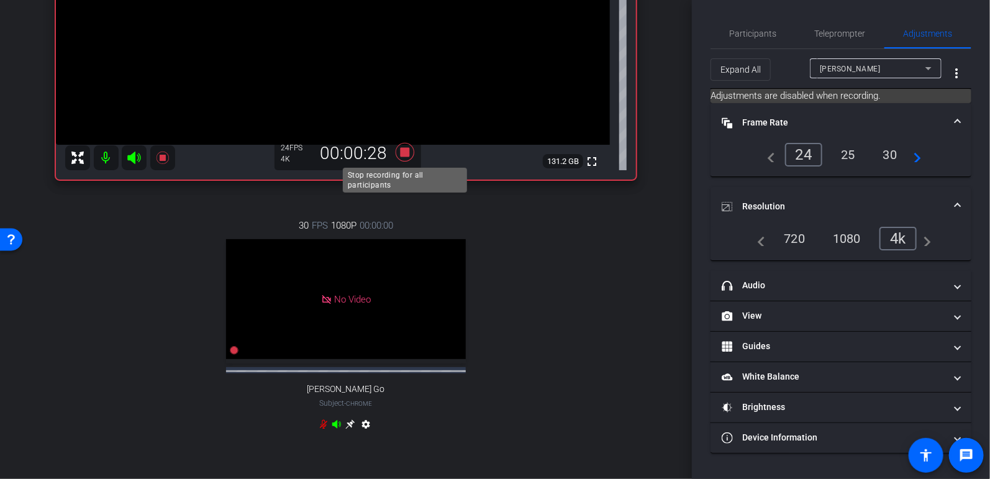
click at [402, 153] on icon at bounding box center [405, 152] width 19 height 19
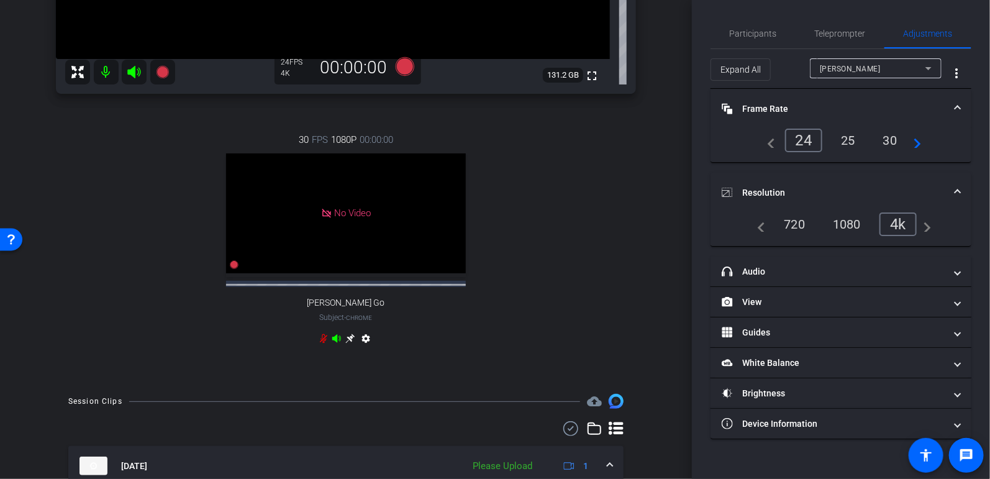
scroll to position [252, 0]
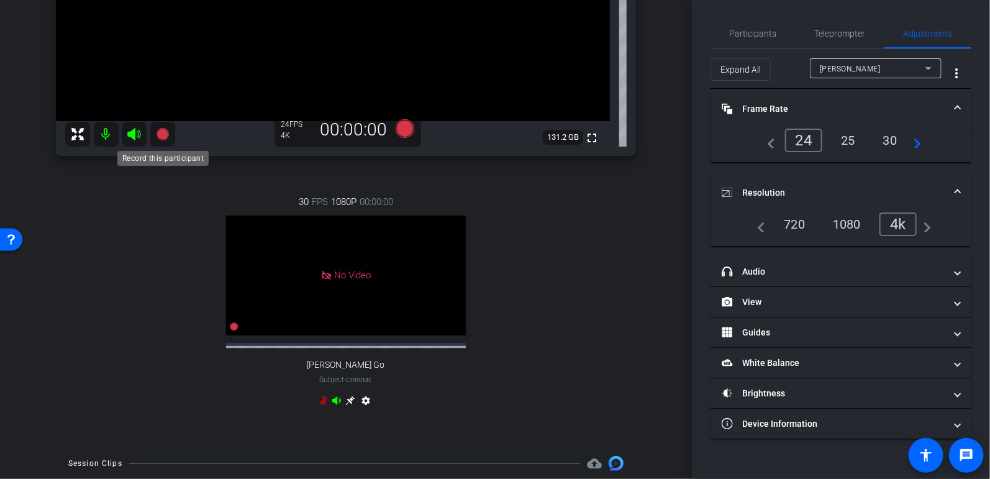
click at [162, 134] on icon at bounding box center [162, 134] width 12 height 12
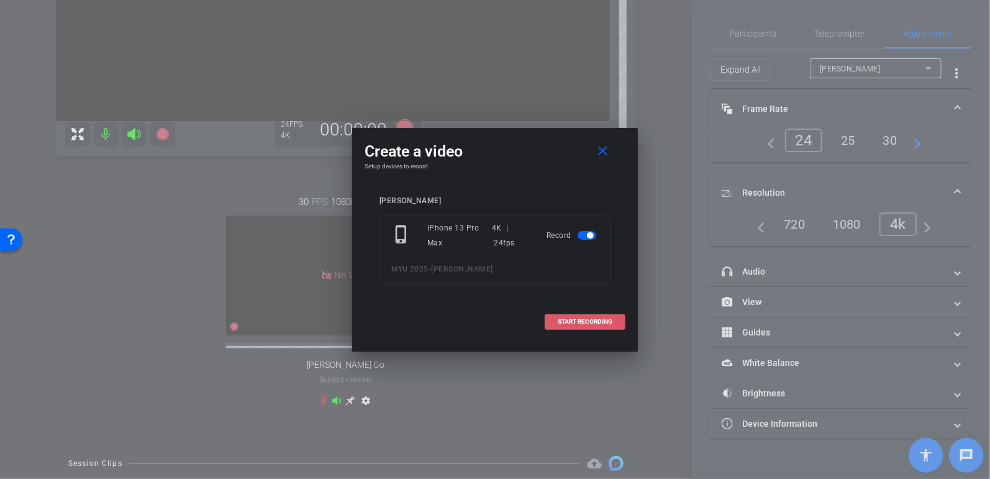
click at [574, 320] on span "START RECORDING" at bounding box center [585, 322] width 55 height 6
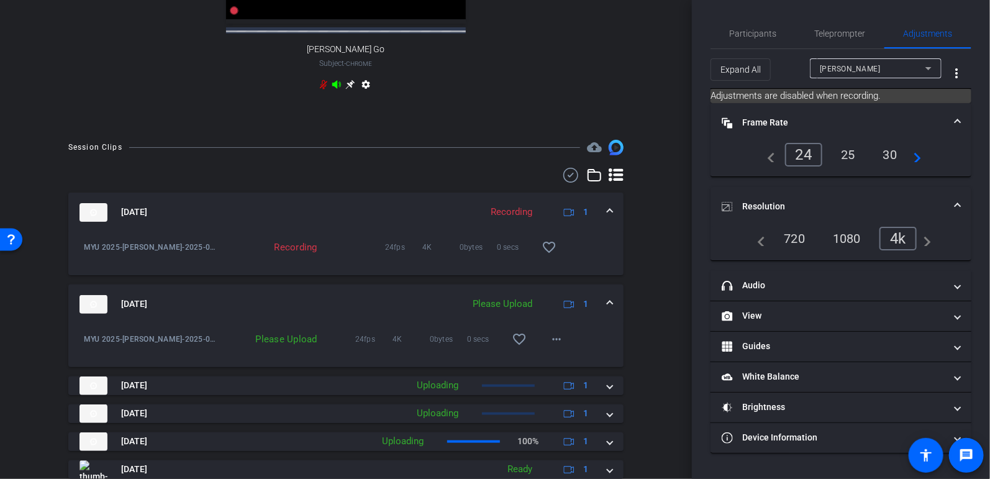
scroll to position [575, 0]
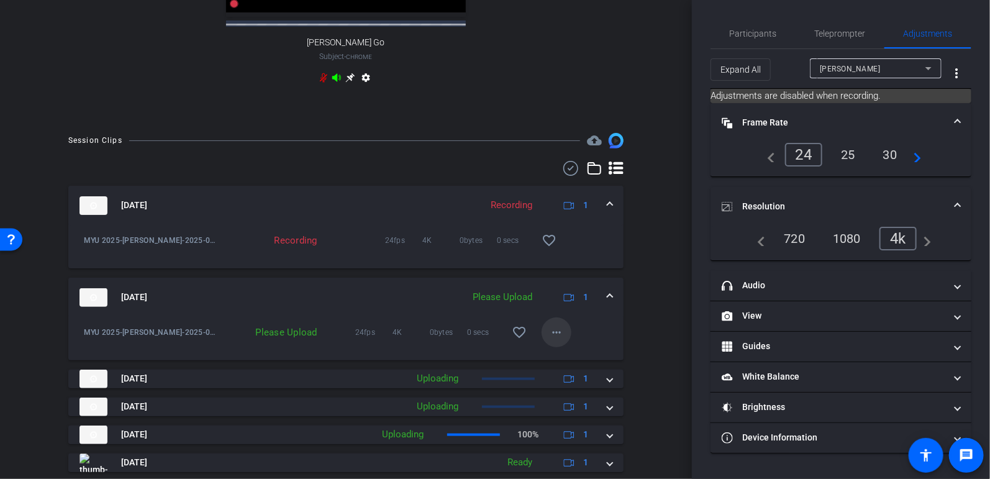
click at [562, 340] on mat-icon "more_horiz" at bounding box center [556, 332] width 15 height 15
click at [582, 364] on span "Upload" at bounding box center [577, 367] width 50 height 15
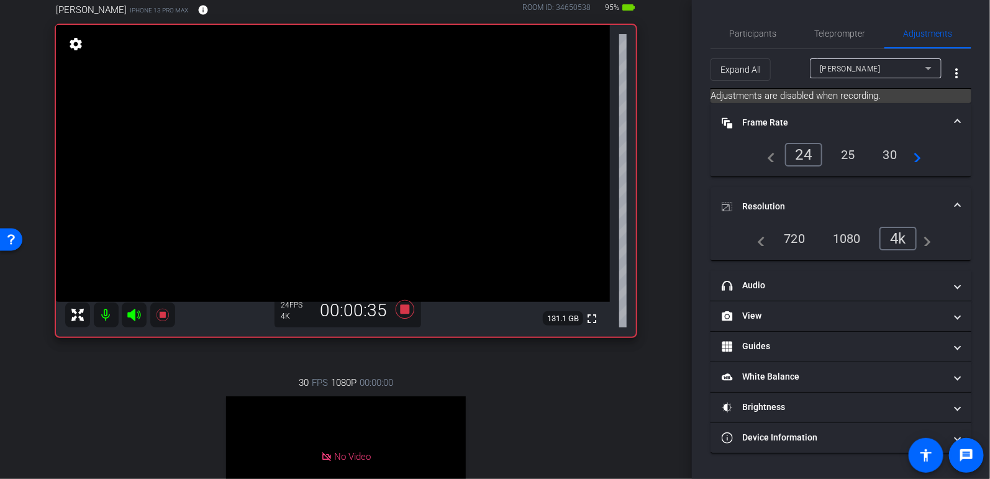
scroll to position [65, 0]
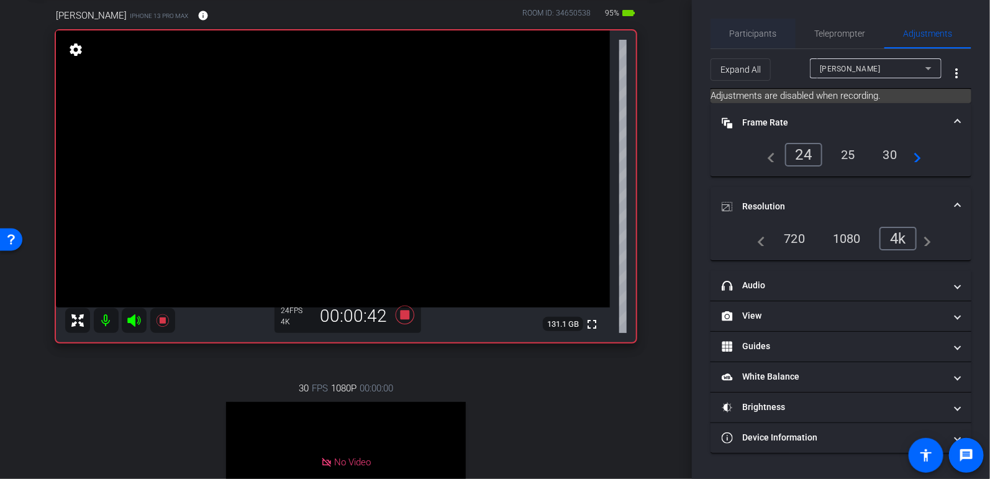
click at [759, 37] on span "Participants" at bounding box center [753, 33] width 47 height 9
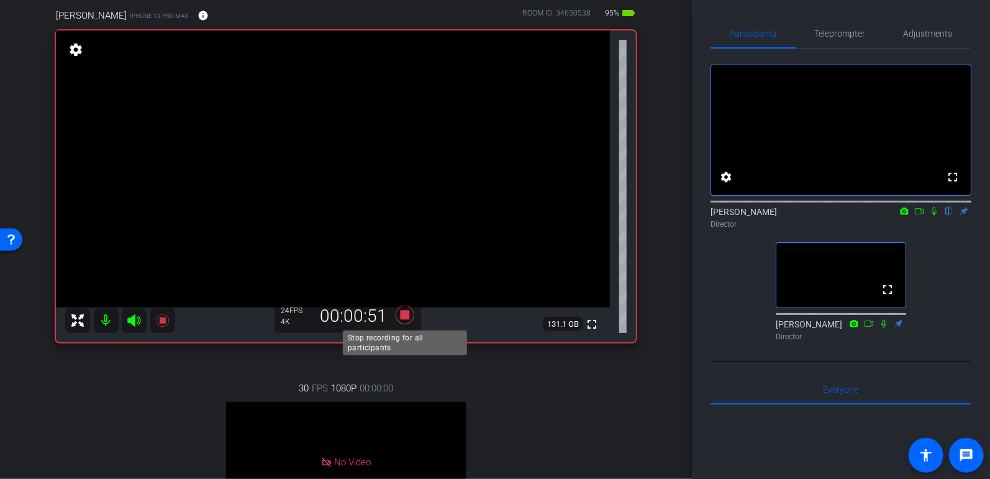
click at [403, 311] on icon at bounding box center [405, 315] width 19 height 19
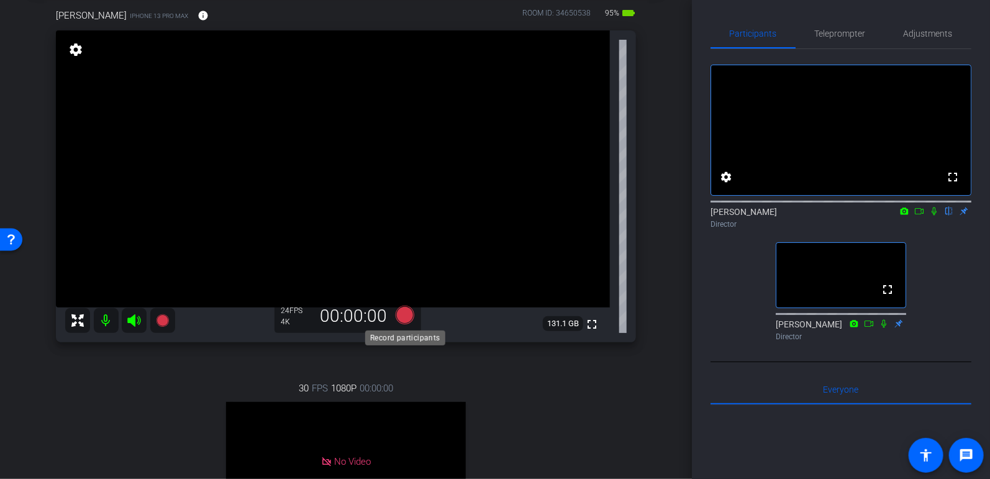
click at [403, 311] on icon at bounding box center [405, 315] width 19 height 19
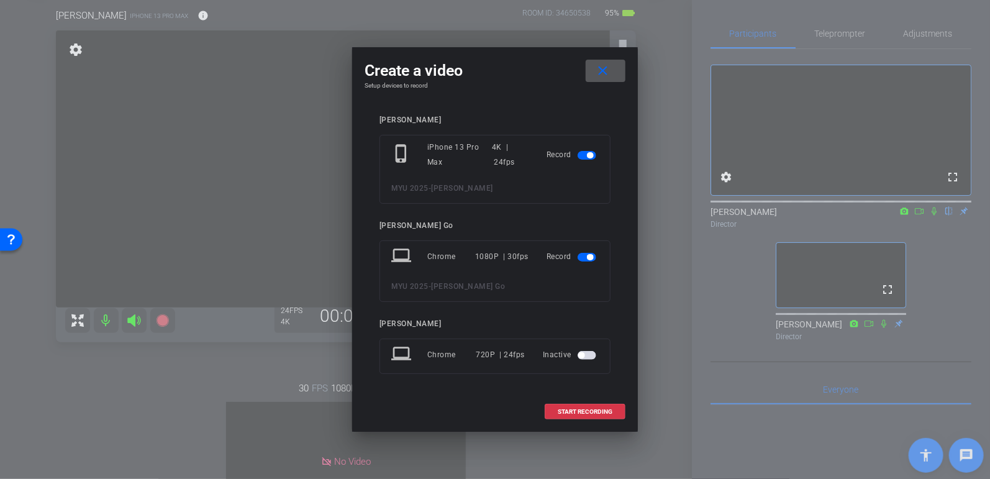
drag, startPoint x: 601, startPoint y: 68, endPoint x: 414, endPoint y: 349, distance: 336.9
click at [601, 69] on mat-icon "close" at bounding box center [604, 71] width 16 height 16
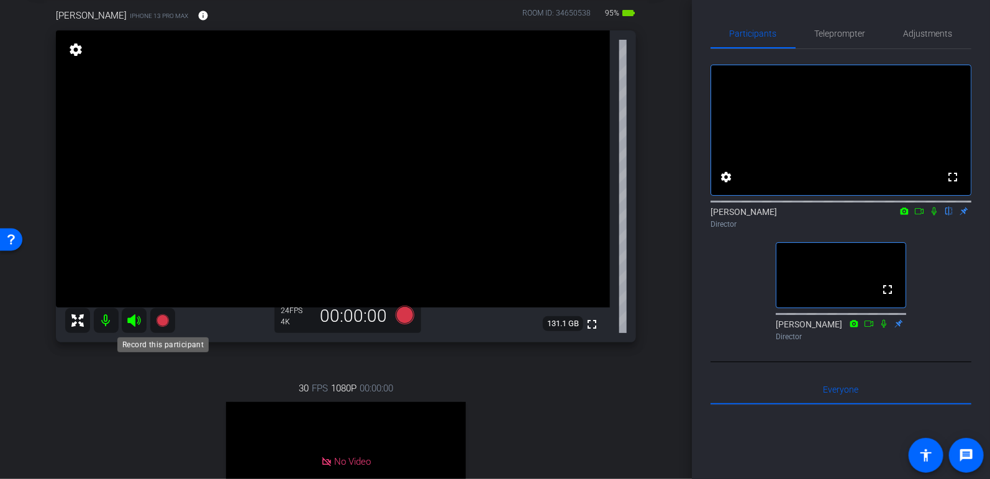
click at [150, 320] on mat-icon at bounding box center [162, 320] width 25 height 25
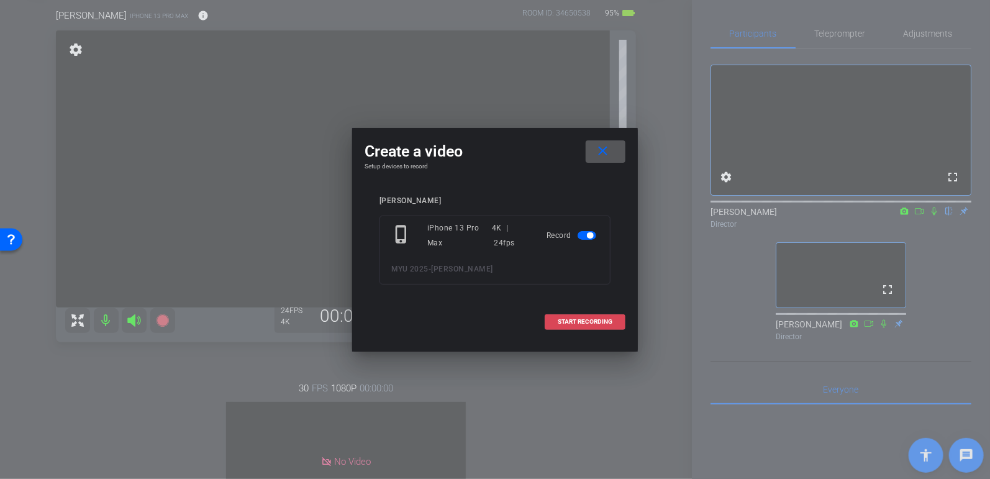
click at [595, 319] on span "START RECORDING" at bounding box center [585, 322] width 55 height 6
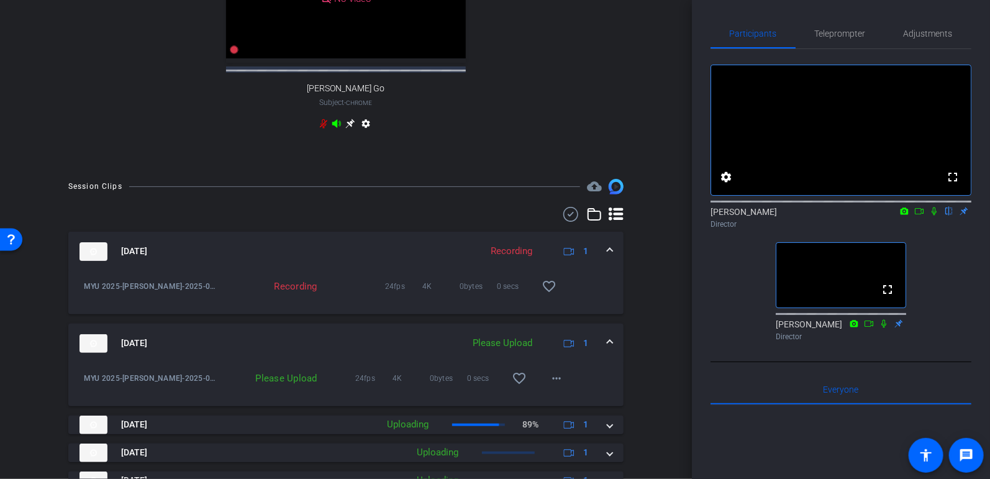
scroll to position [589, 0]
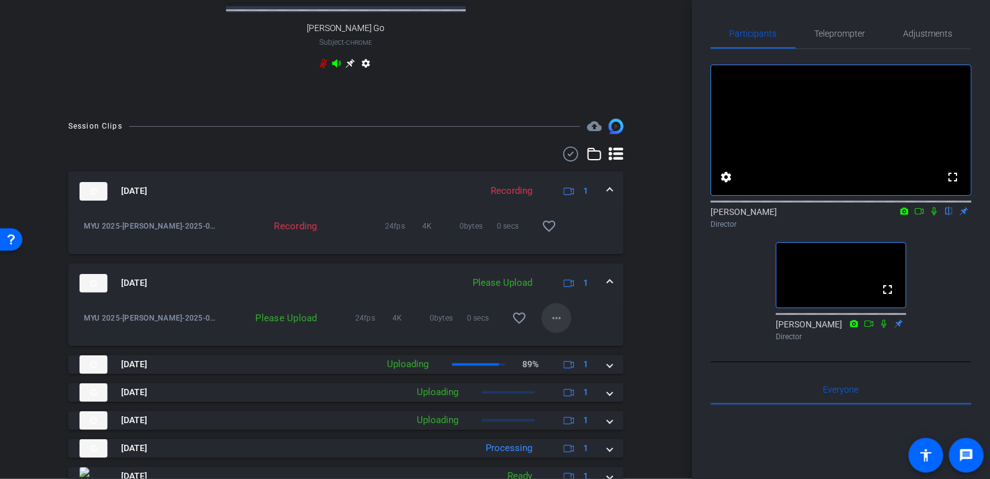
click at [546, 323] on span at bounding box center [557, 318] width 30 height 30
click at [564, 353] on span "Upload" at bounding box center [577, 353] width 50 height 15
click at [918, 217] on mat-icon at bounding box center [919, 211] width 15 height 11
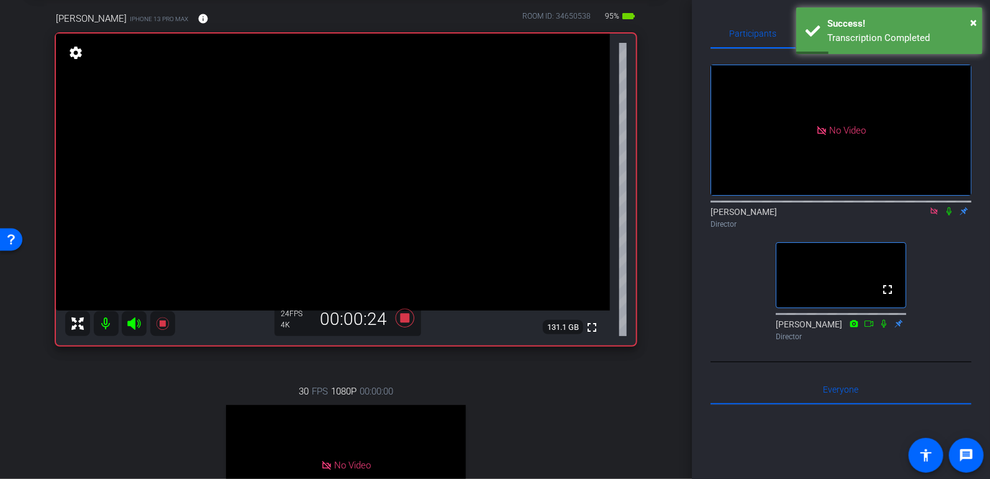
scroll to position [60, 0]
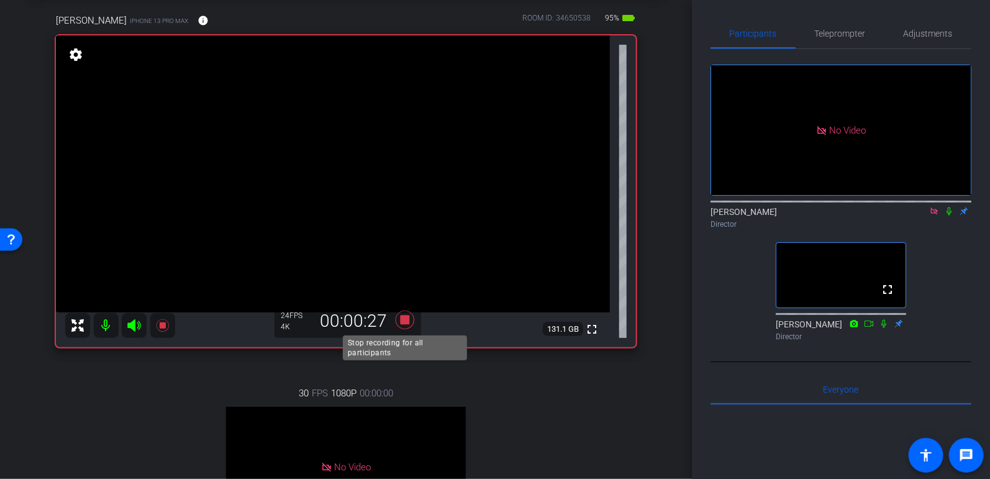
click at [405, 317] on icon at bounding box center [405, 320] width 19 height 19
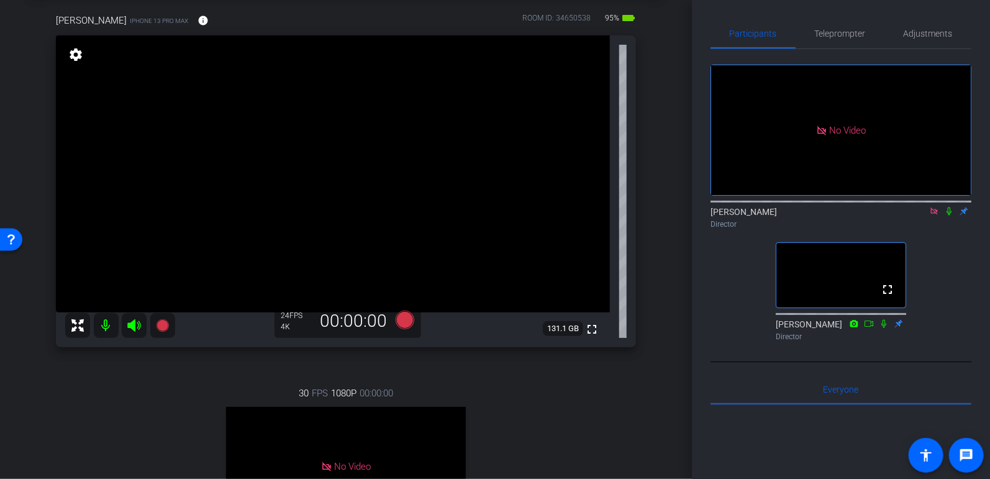
click at [933, 216] on icon at bounding box center [935, 211] width 10 height 9
click at [166, 323] on icon at bounding box center [162, 325] width 12 height 12
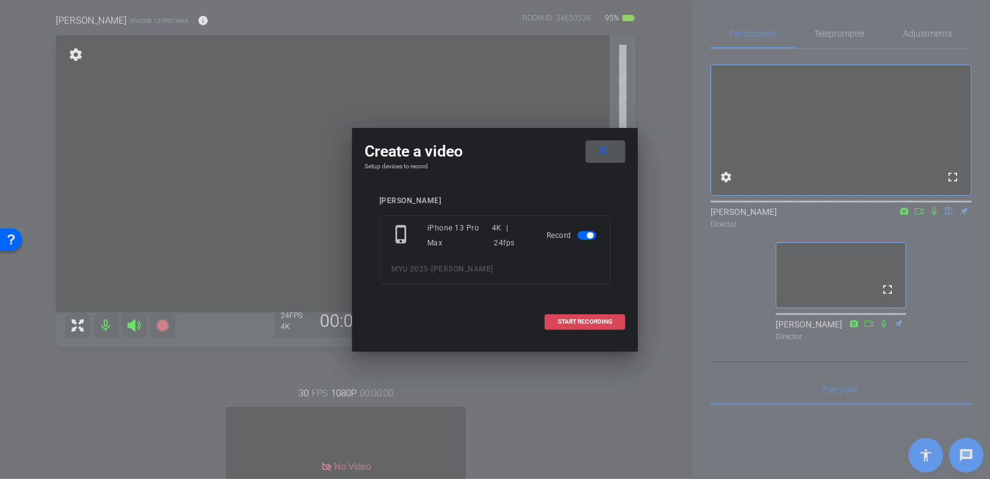
click at [572, 326] on span at bounding box center [586, 322] width 80 height 30
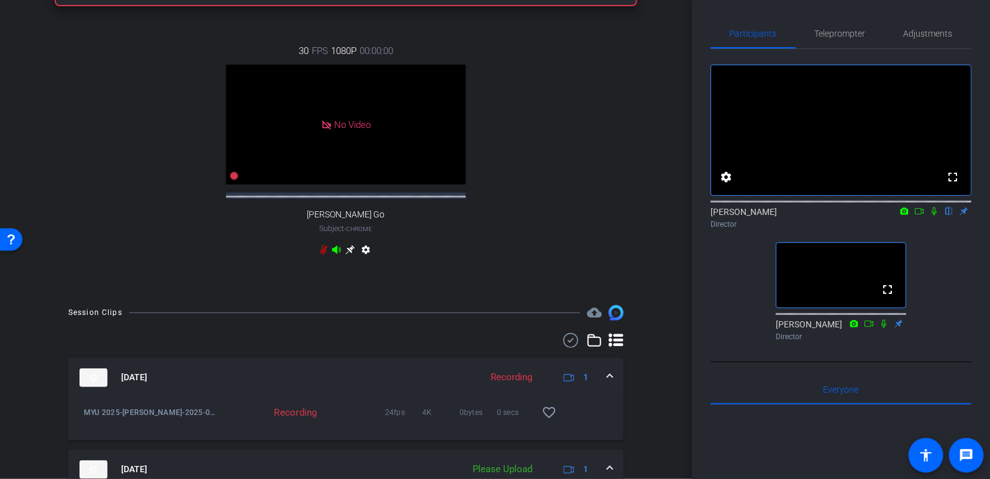
scroll to position [541, 0]
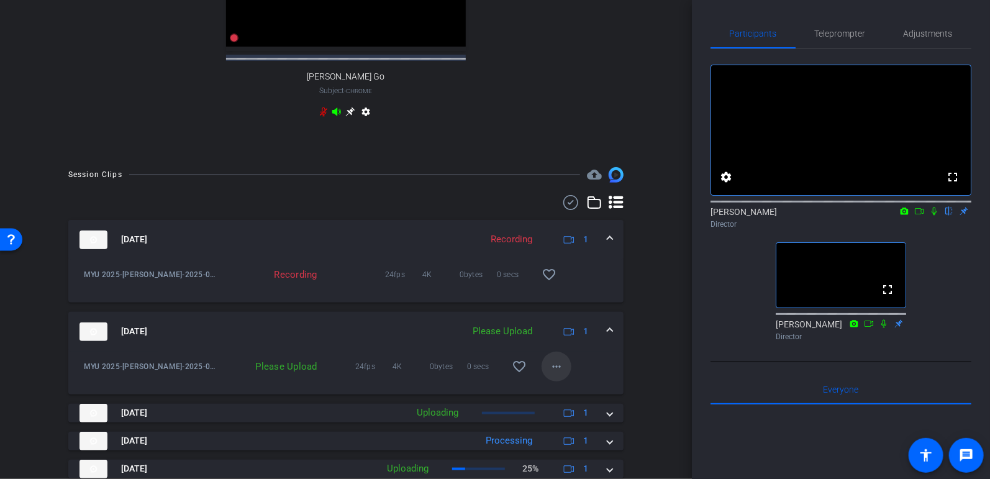
click at [554, 374] on mat-icon "more_horiz" at bounding box center [556, 366] width 15 height 15
click at [565, 396] on span "Upload" at bounding box center [577, 402] width 50 height 15
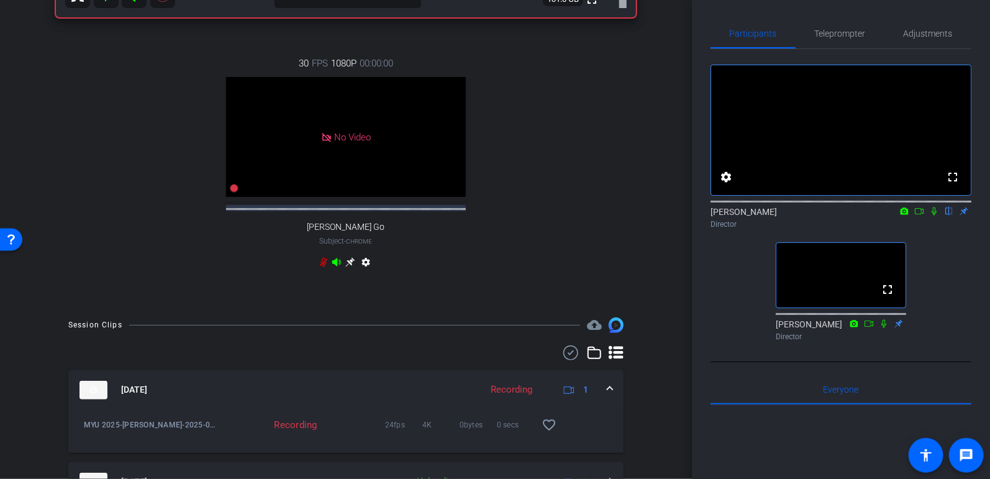
scroll to position [75, 0]
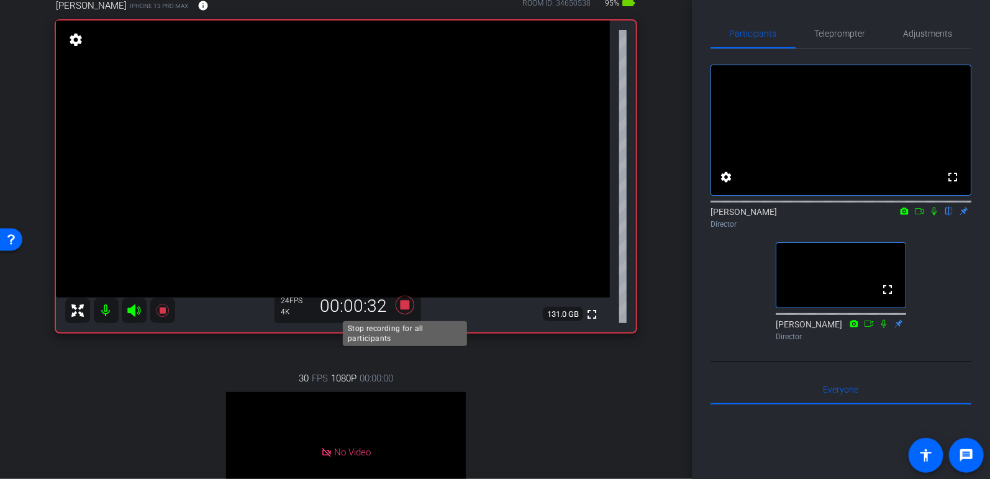
click at [402, 303] on icon at bounding box center [405, 305] width 19 height 19
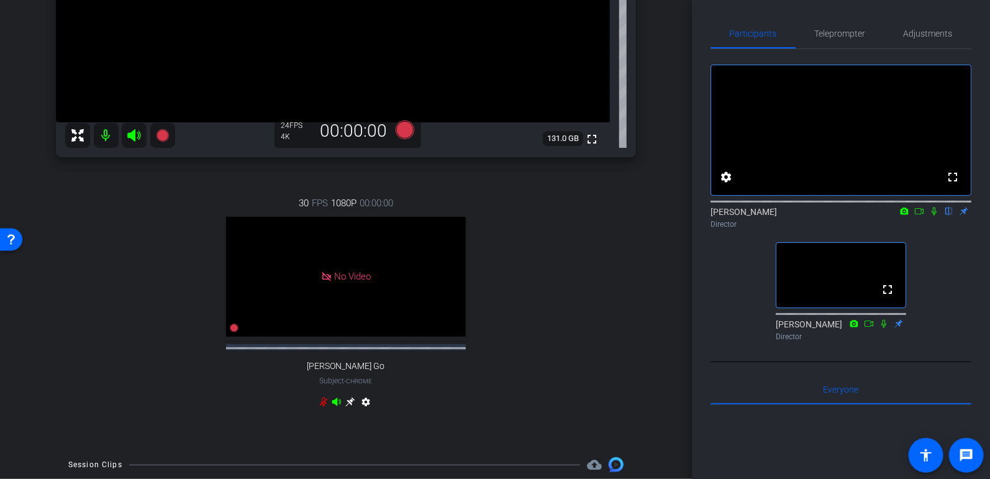
scroll to position [485, 0]
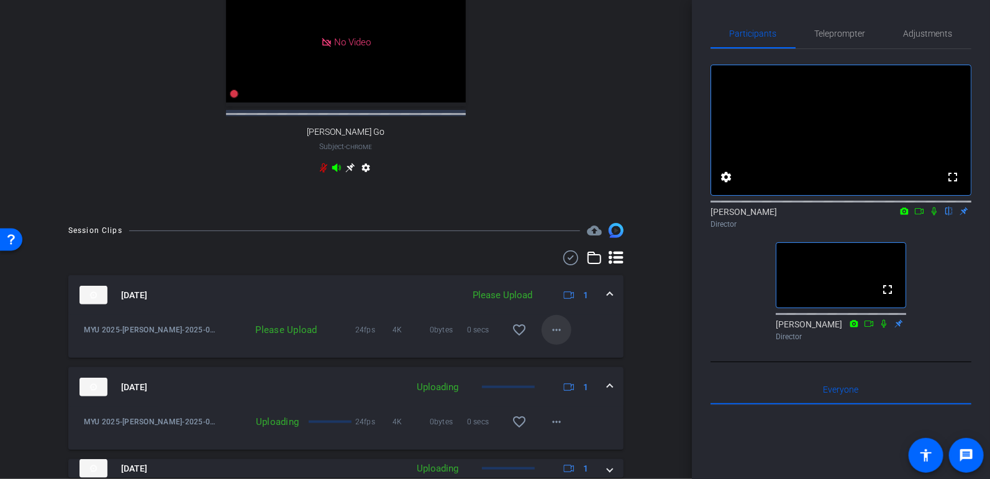
click at [551, 337] on mat-icon "more_horiz" at bounding box center [556, 329] width 15 height 15
click at [583, 364] on span "Upload" at bounding box center [577, 366] width 50 height 15
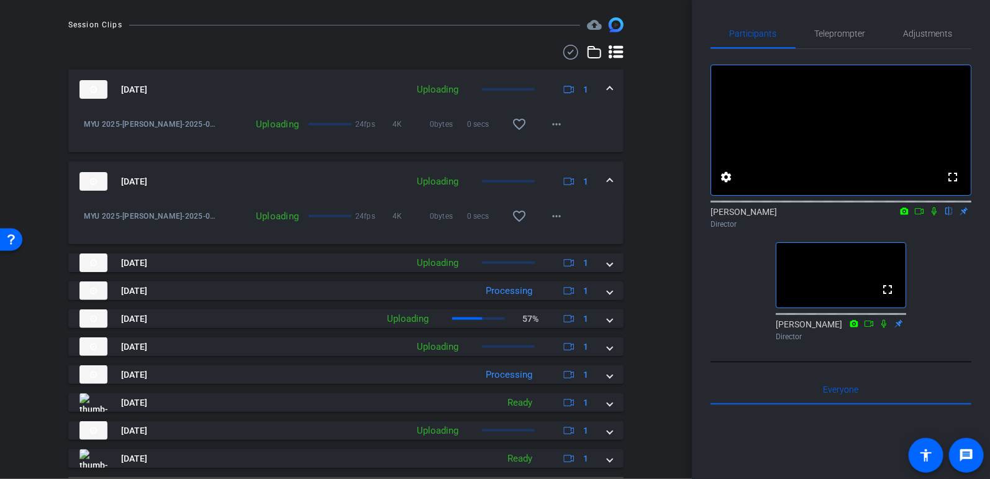
scroll to position [734, 0]
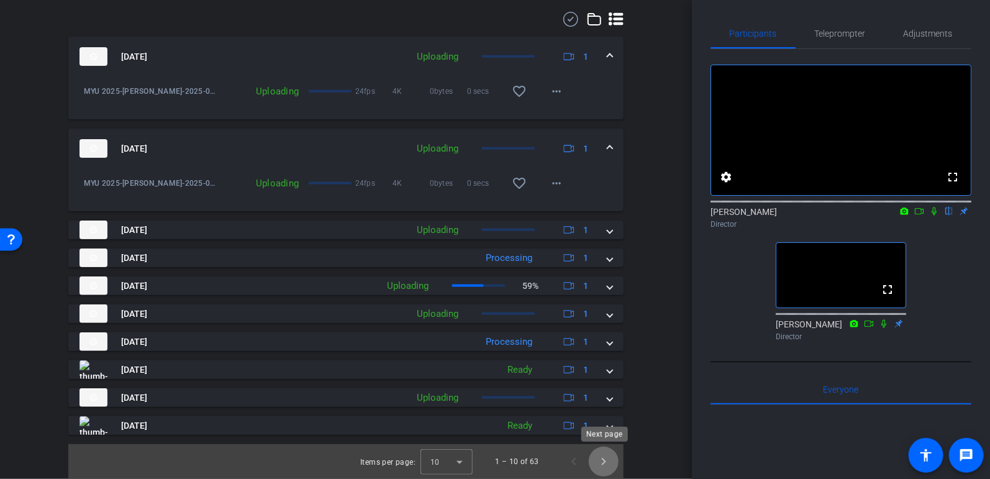
click at [606, 463] on span "Next page" at bounding box center [604, 462] width 30 height 30
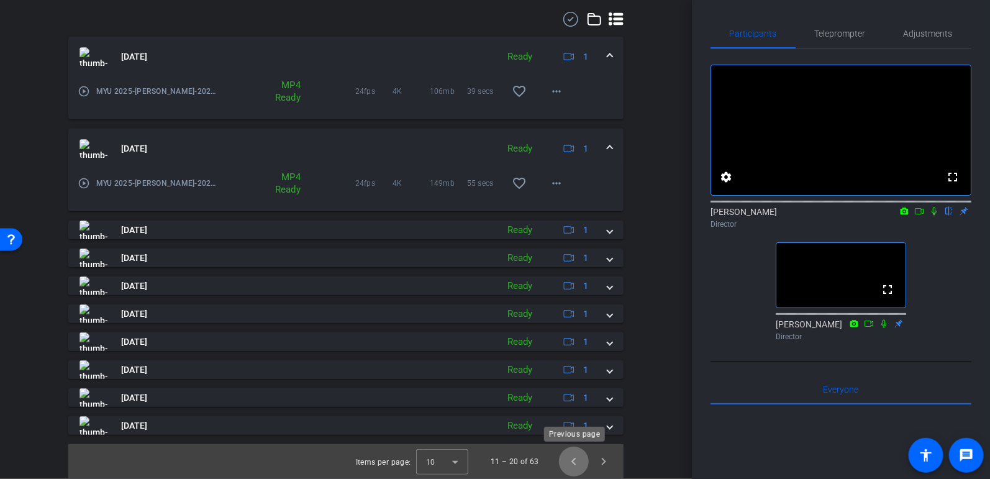
click at [582, 464] on span "Previous page" at bounding box center [574, 462] width 30 height 30
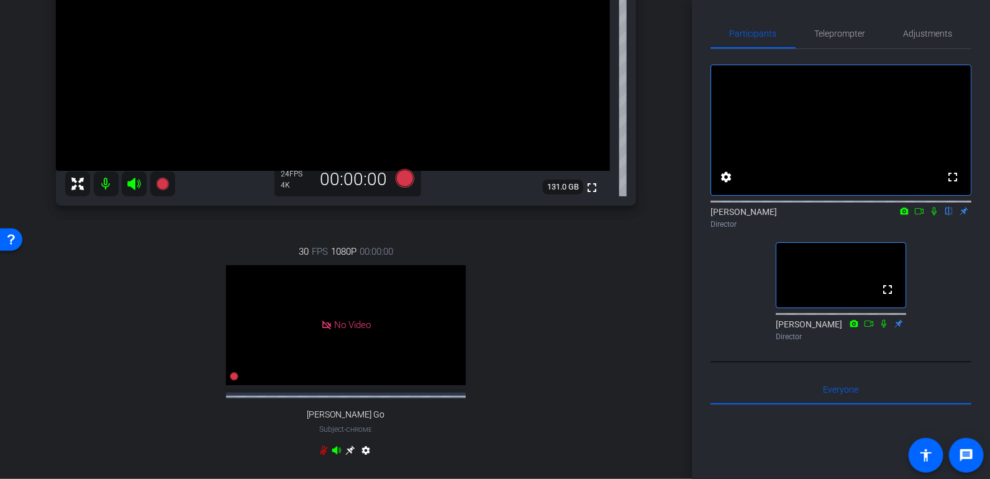
scroll to position [147, 0]
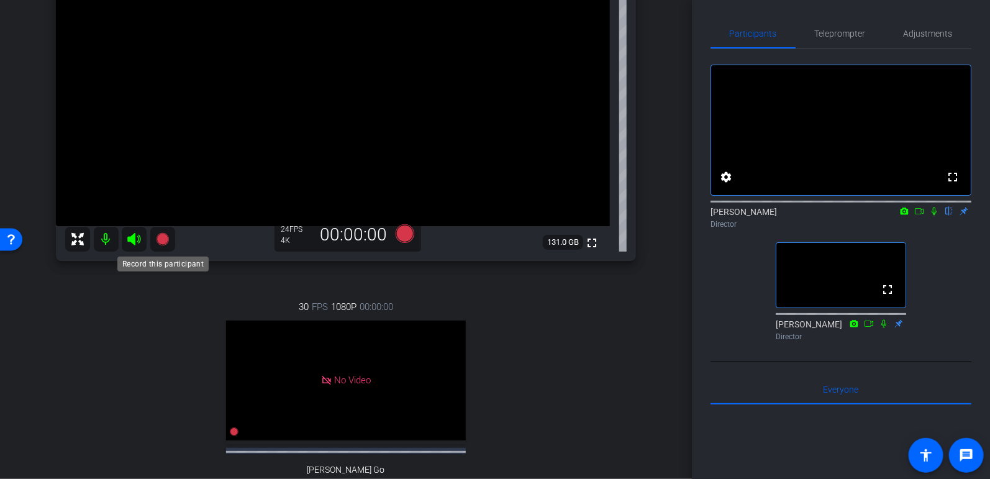
click at [170, 244] on mat-icon at bounding box center [162, 239] width 25 height 25
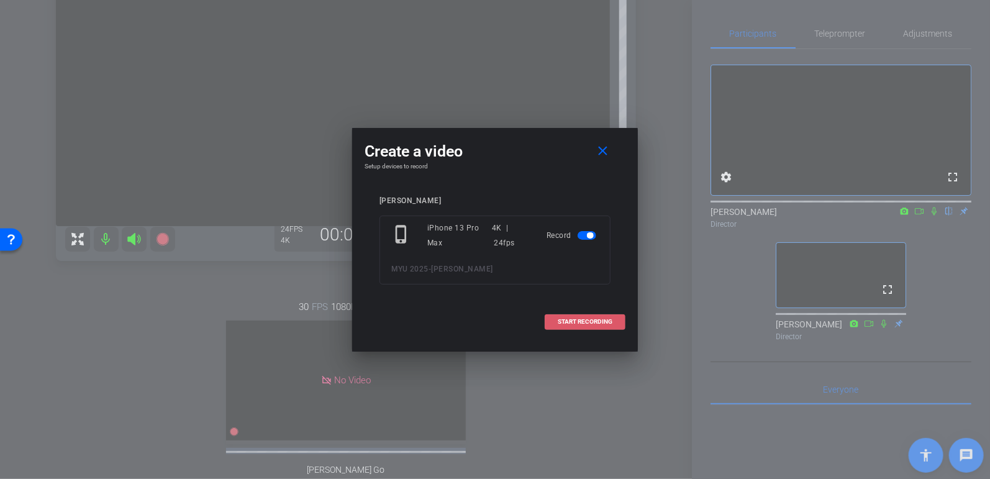
click at [580, 320] on span "START RECORDING" at bounding box center [585, 322] width 55 height 6
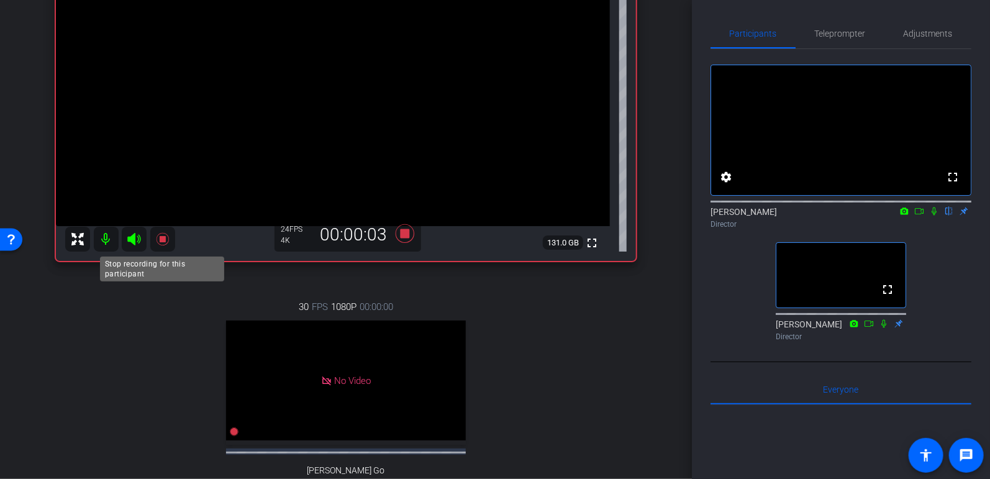
click at [168, 239] on icon at bounding box center [162, 239] width 15 height 15
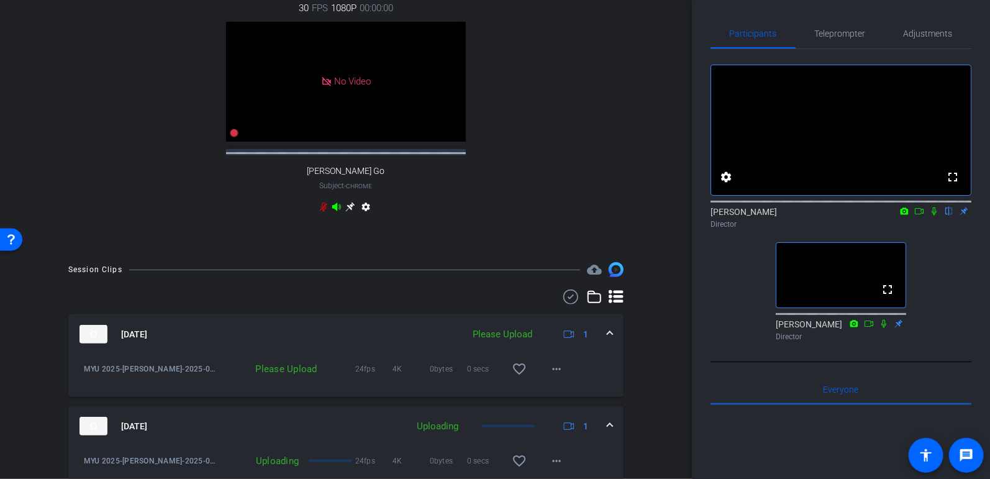
scroll to position [454, 0]
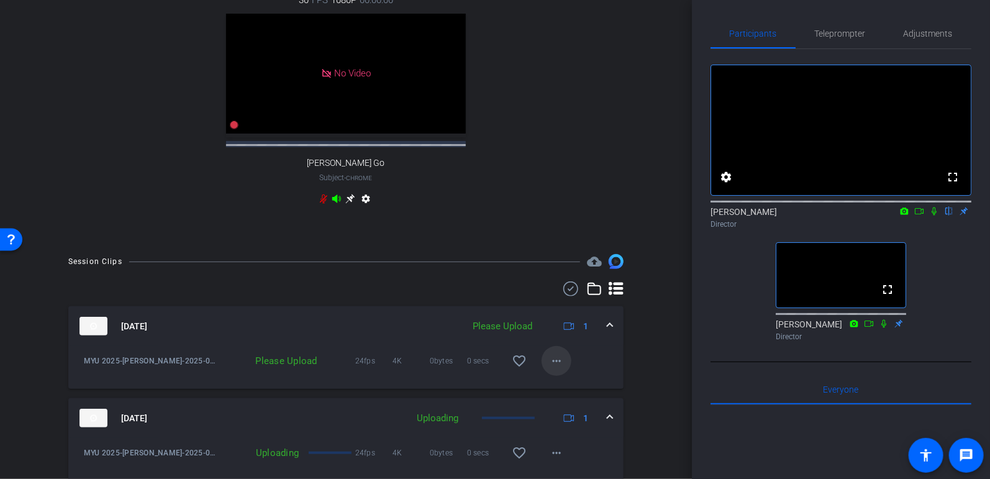
click at [564, 376] on span at bounding box center [557, 361] width 30 height 30
click at [574, 399] on span "Upload" at bounding box center [577, 397] width 50 height 15
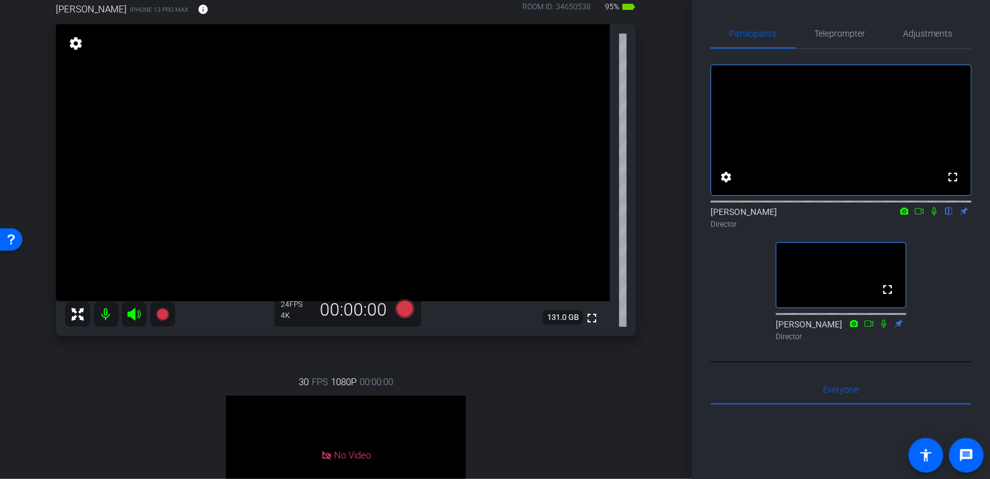
scroll to position [29, 0]
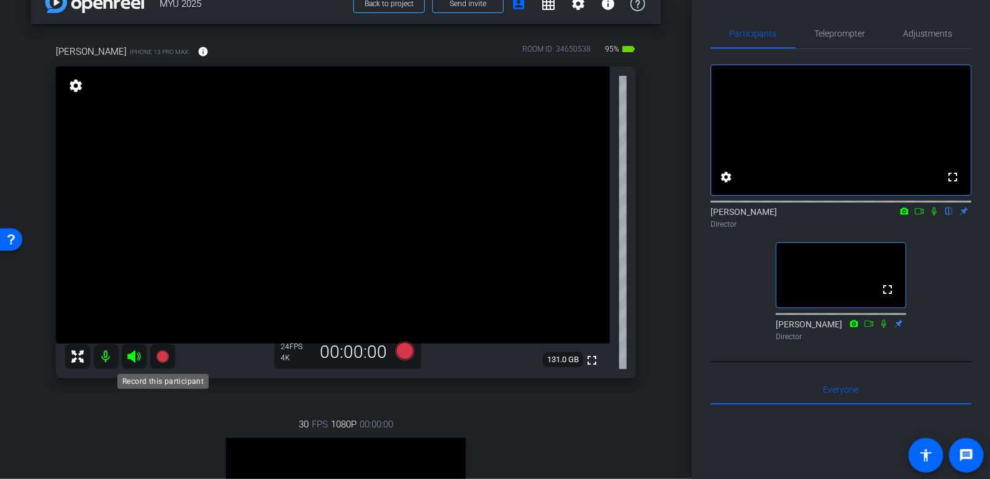
click at [162, 357] on icon at bounding box center [162, 356] width 12 height 12
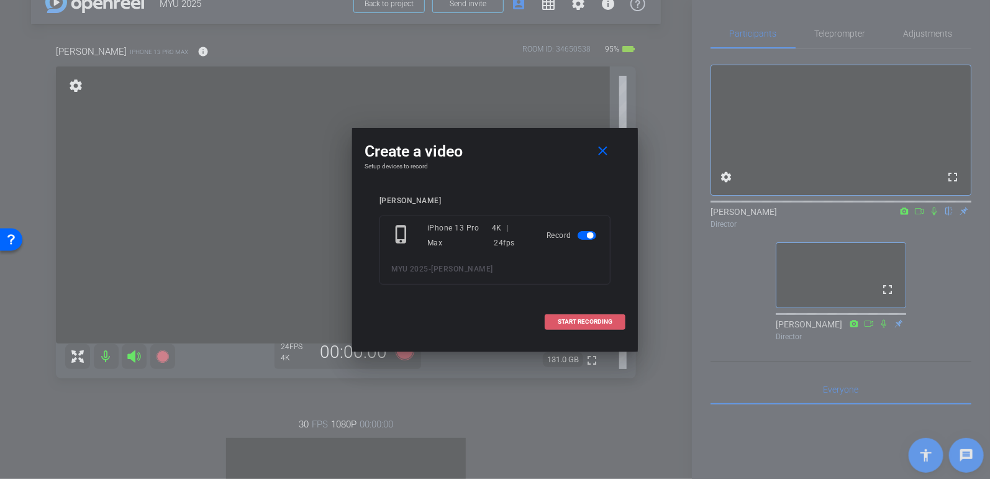
click at [577, 319] on span "START RECORDING" at bounding box center [585, 322] width 55 height 6
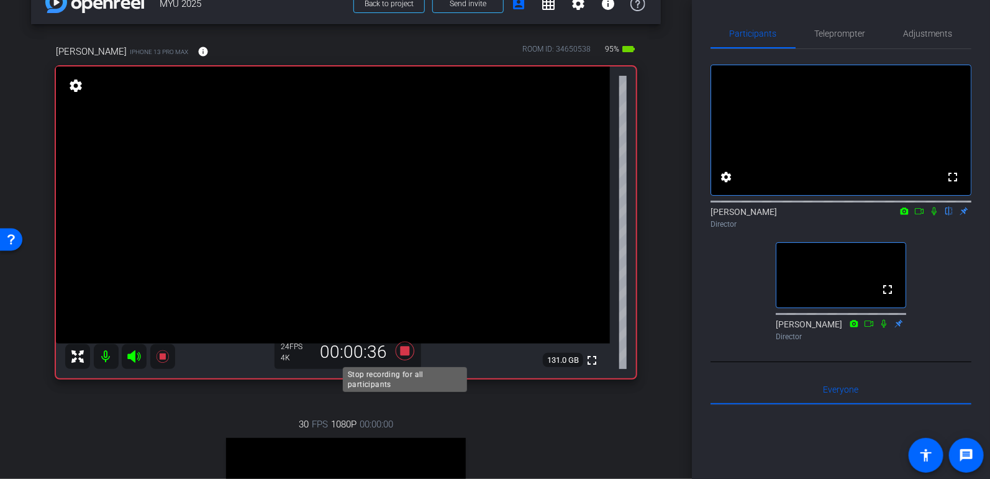
click at [408, 356] on icon at bounding box center [405, 351] width 30 height 22
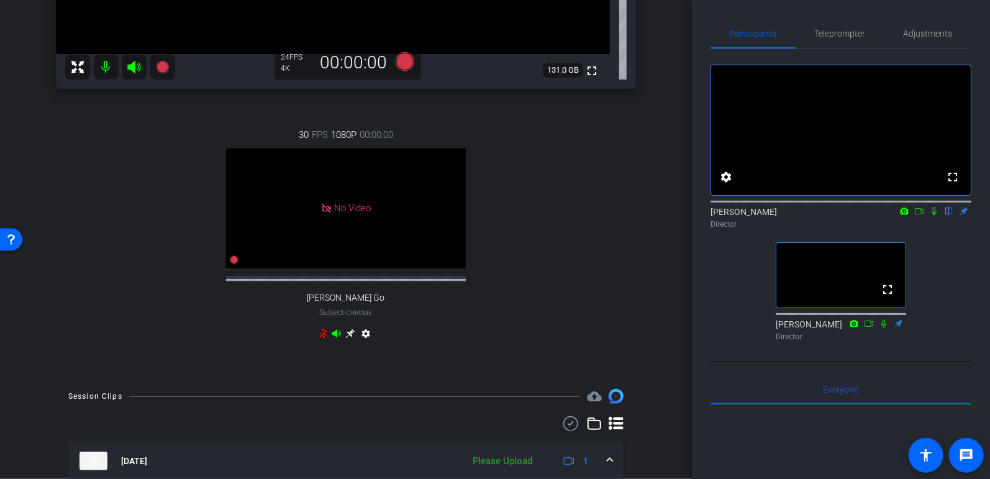
scroll to position [358, 0]
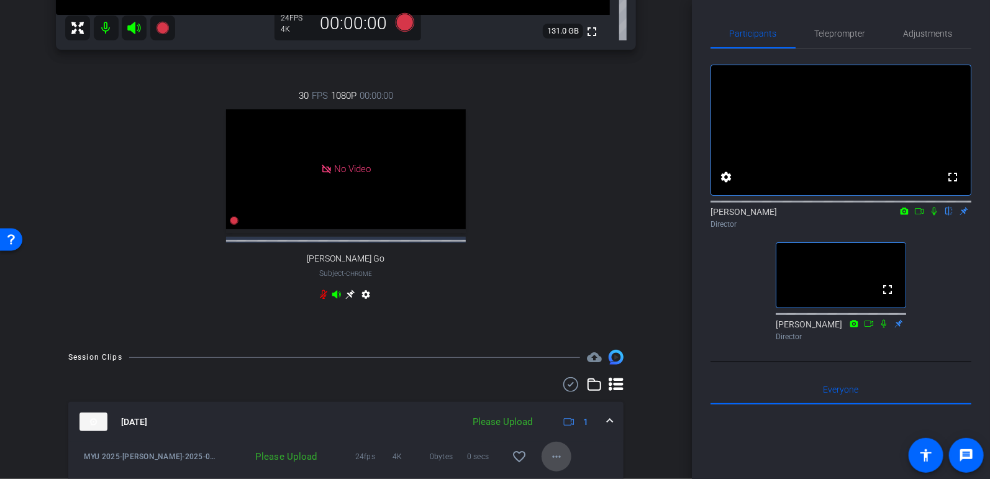
click at [569, 472] on span at bounding box center [557, 457] width 30 height 30
click at [557, 405] on span "Upload" at bounding box center [577, 410] width 50 height 15
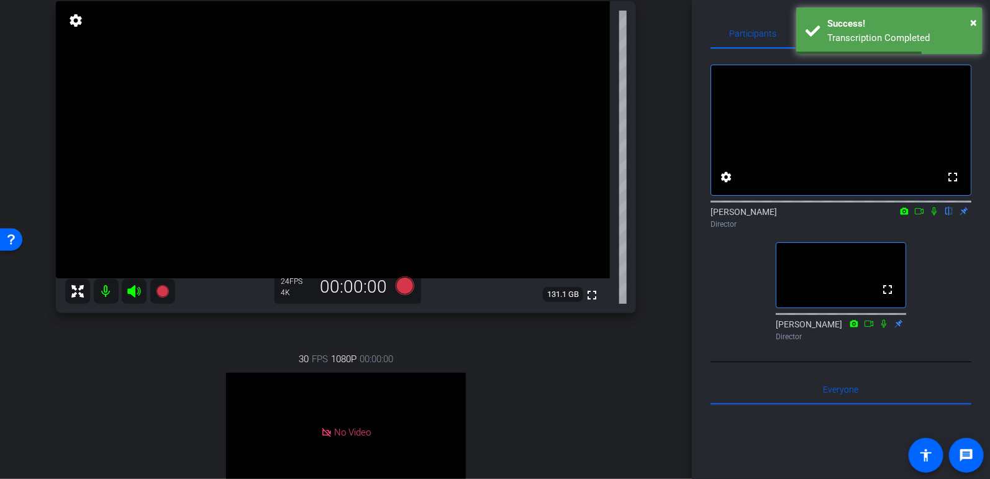
scroll to position [0, 0]
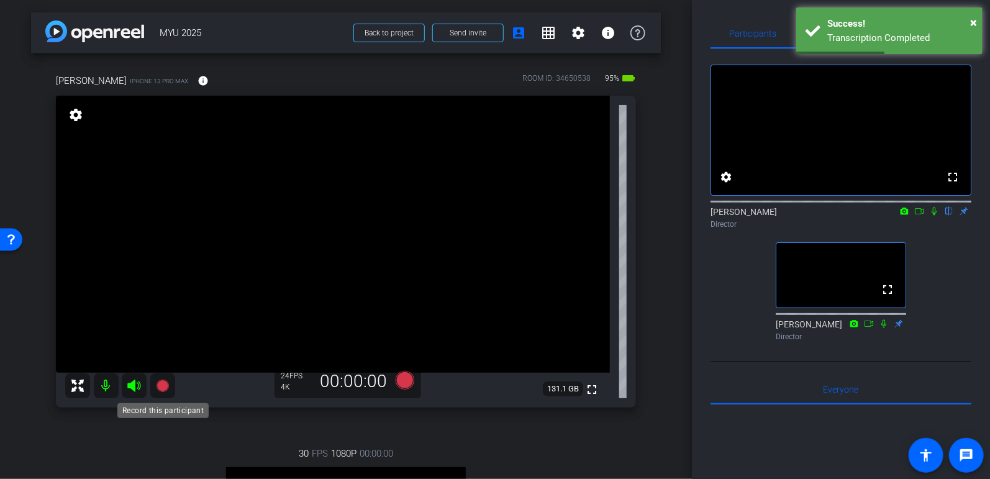
click at [165, 383] on icon at bounding box center [162, 386] width 12 height 12
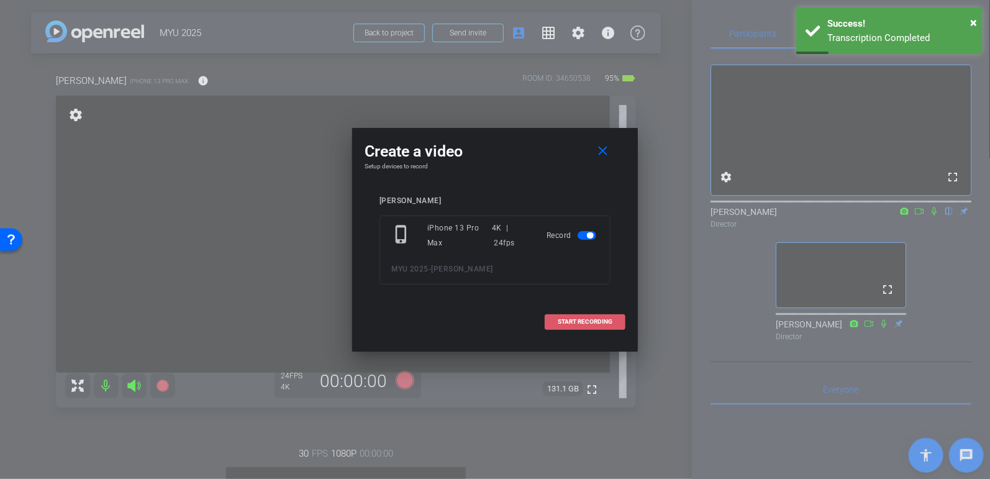
click at [595, 323] on span "START RECORDING" at bounding box center [585, 322] width 55 height 6
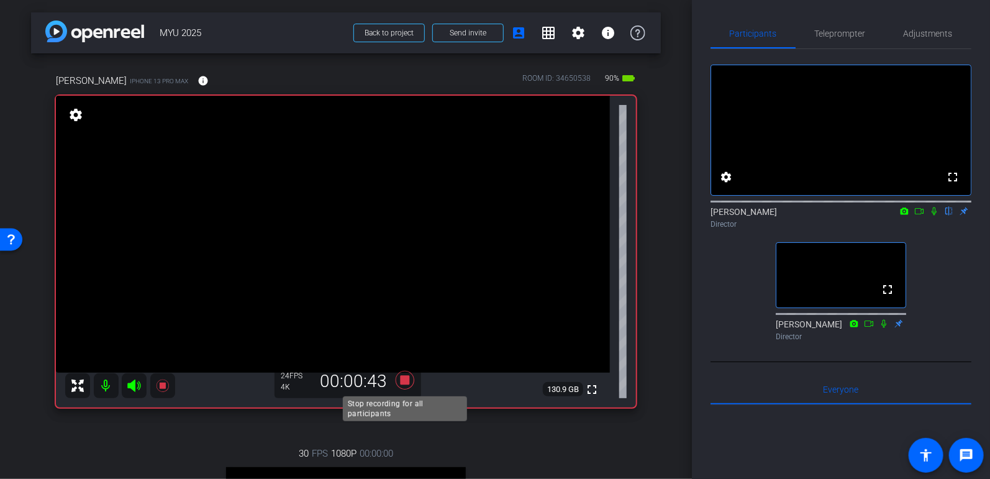
click at [418, 376] on icon at bounding box center [405, 380] width 30 height 22
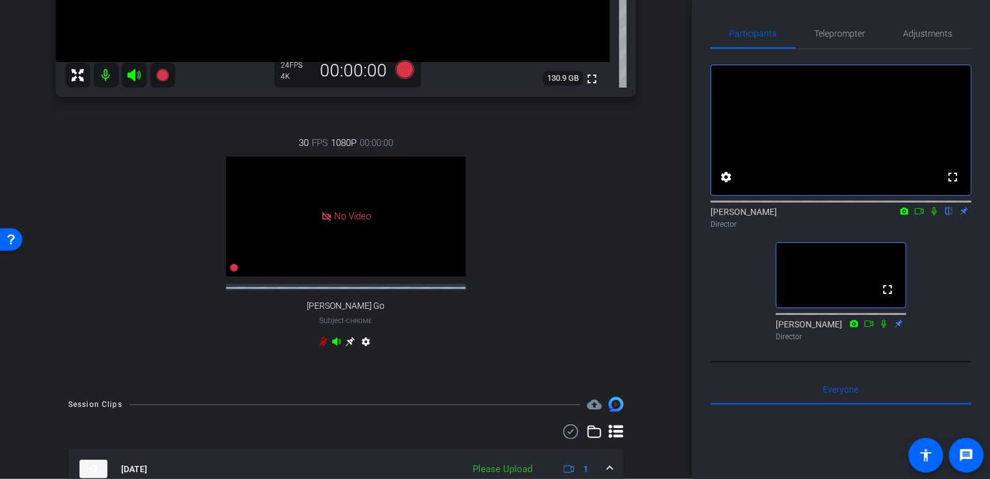
scroll to position [435, 0]
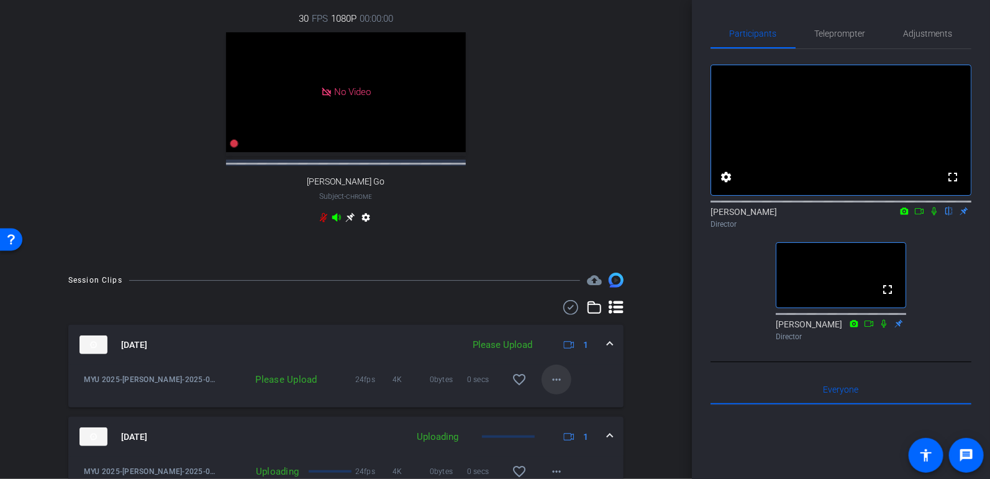
click at [567, 395] on span at bounding box center [557, 380] width 30 height 30
click at [575, 409] on span "Upload" at bounding box center [577, 416] width 50 height 15
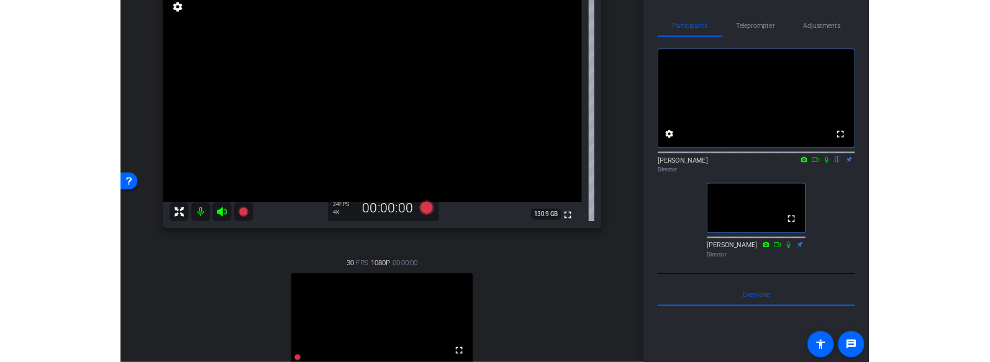
scroll to position [96, 0]
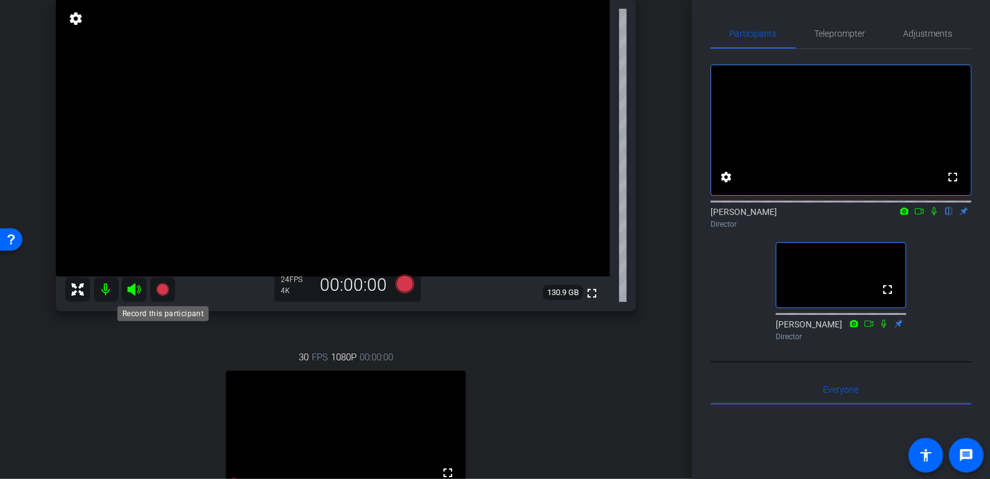
click at [162, 286] on icon at bounding box center [162, 289] width 12 height 12
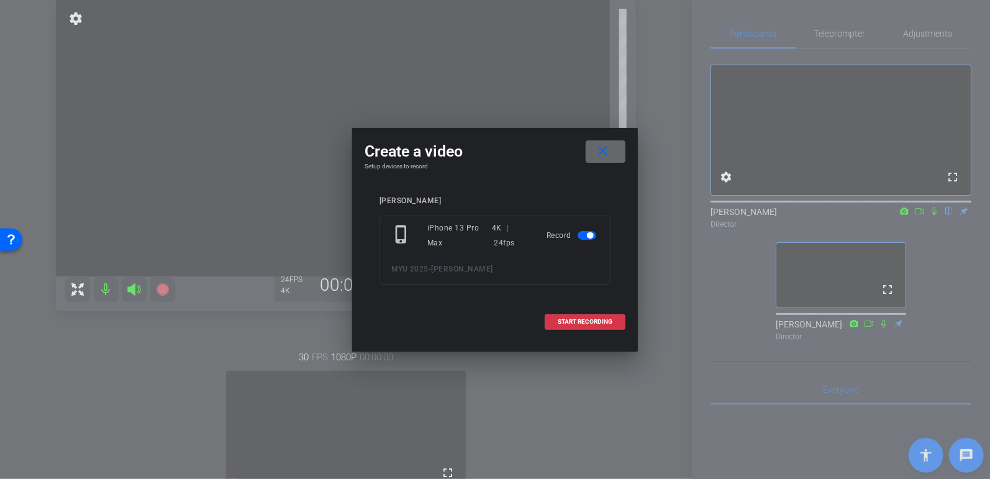
click at [615, 153] on span at bounding box center [606, 152] width 40 height 30
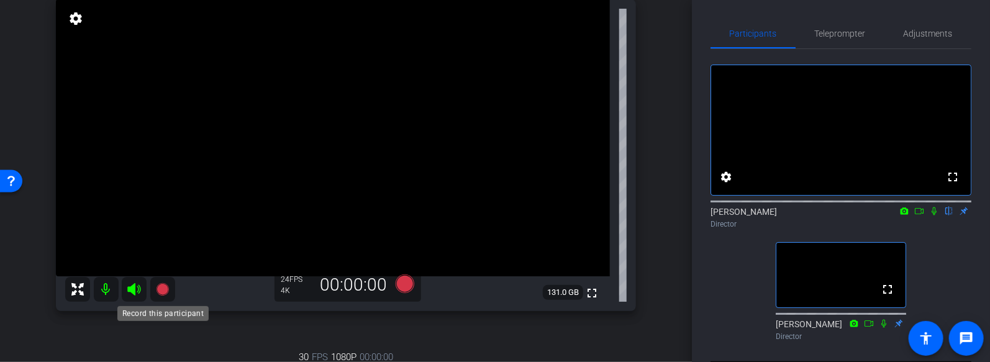
click at [161, 290] on icon at bounding box center [162, 289] width 12 height 12
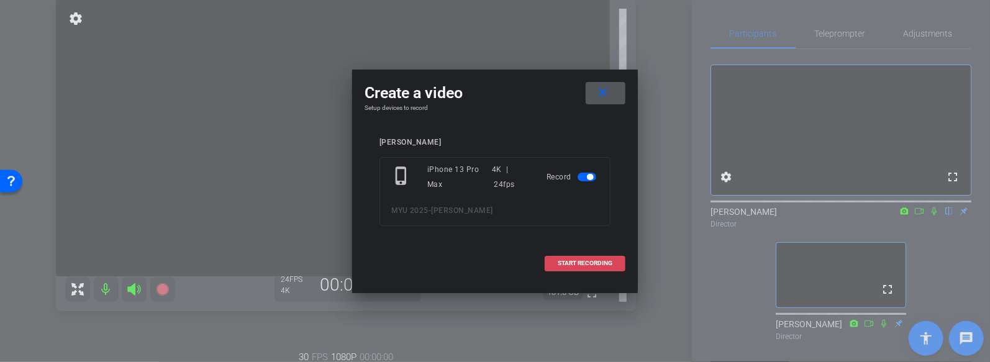
click at [590, 260] on span "START RECORDING" at bounding box center [585, 263] width 55 height 6
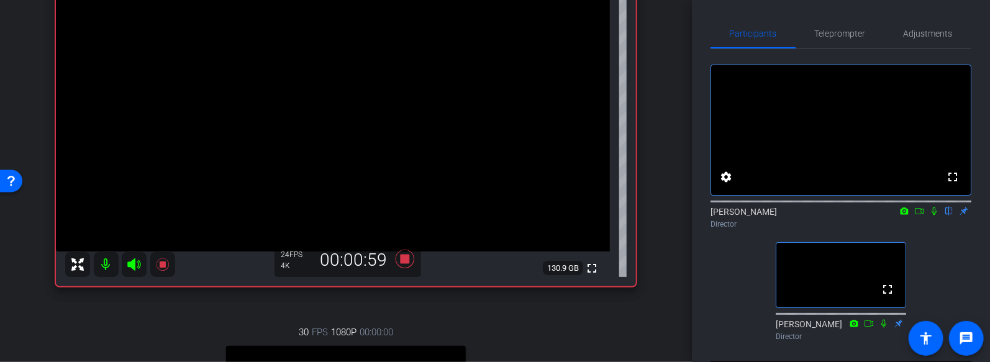
scroll to position [122, 0]
click at [405, 262] on icon at bounding box center [405, 258] width 19 height 19
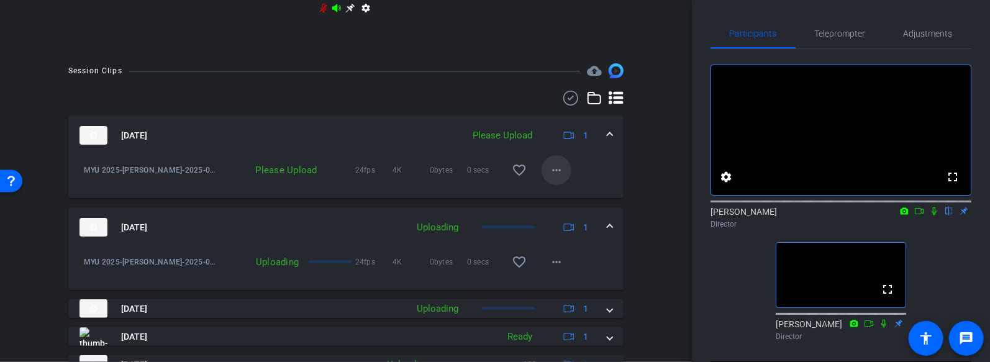
scroll to position [737, 0]
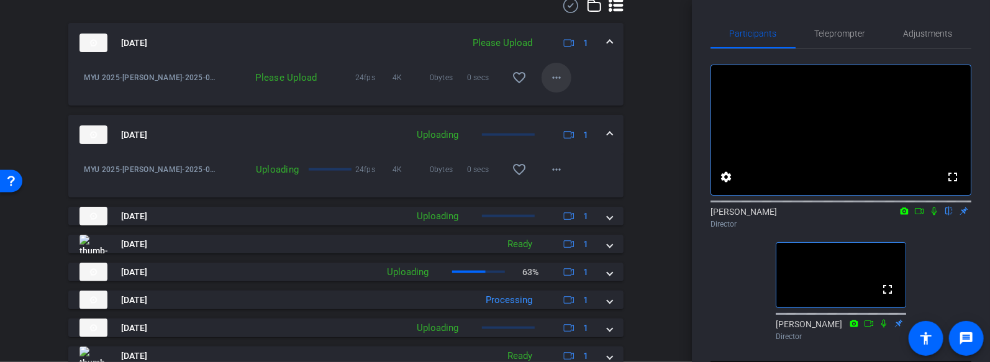
click at [560, 85] on mat-icon "more_horiz" at bounding box center [556, 77] width 15 height 15
click at [564, 111] on span "Upload" at bounding box center [577, 114] width 50 height 15
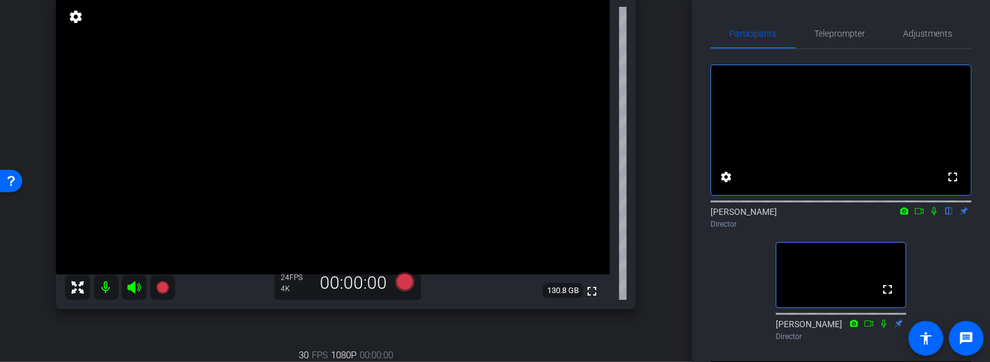
scroll to position [100, 0]
click at [162, 286] on icon at bounding box center [162, 286] width 12 height 12
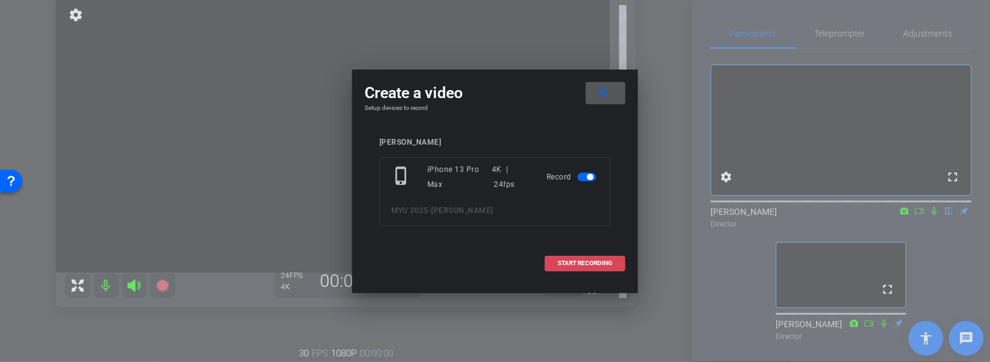
click at [558, 260] on span "START RECORDING" at bounding box center [585, 263] width 55 height 6
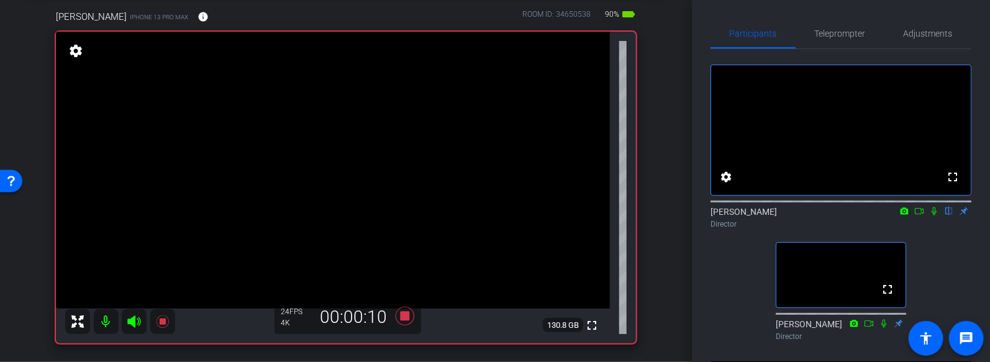
scroll to position [73, 0]
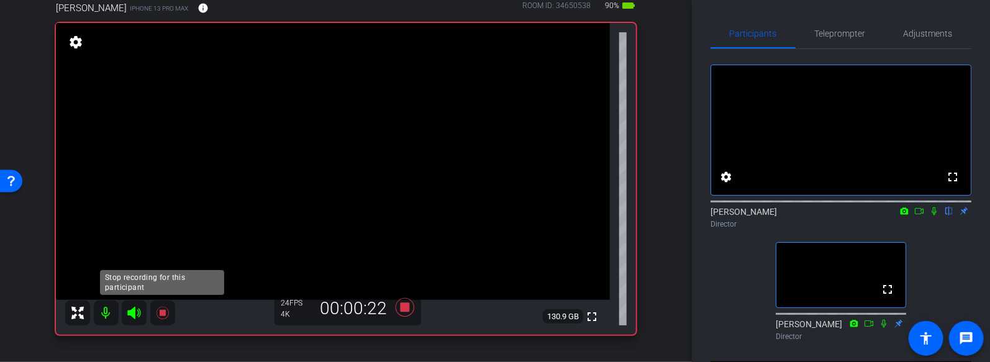
click at [164, 311] on icon at bounding box center [162, 313] width 12 height 12
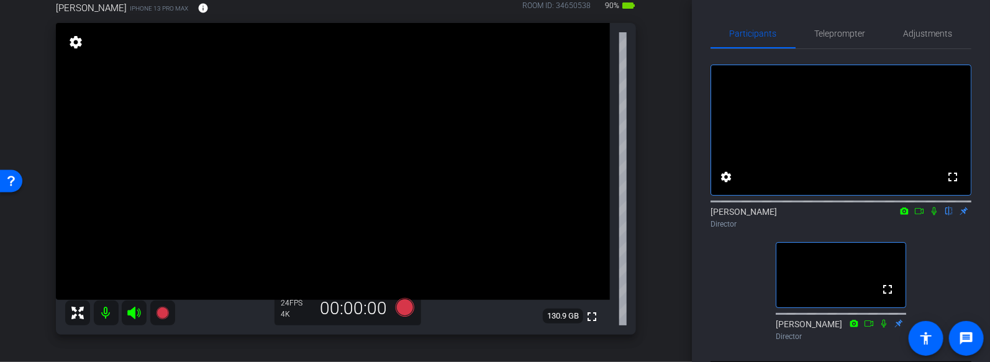
scroll to position [130, 0]
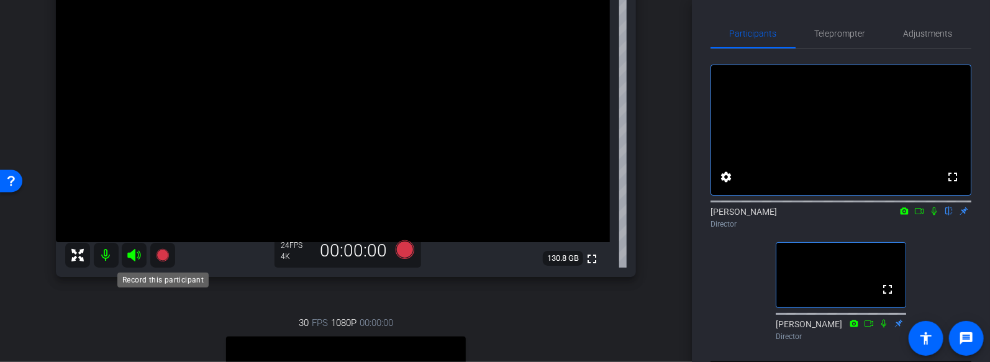
click at [170, 252] on mat-icon at bounding box center [162, 255] width 25 height 25
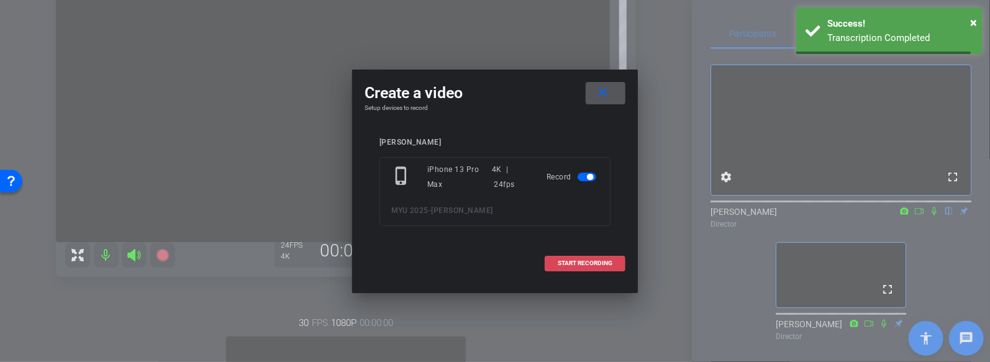
click at [590, 260] on span "START RECORDING" at bounding box center [585, 263] width 55 height 6
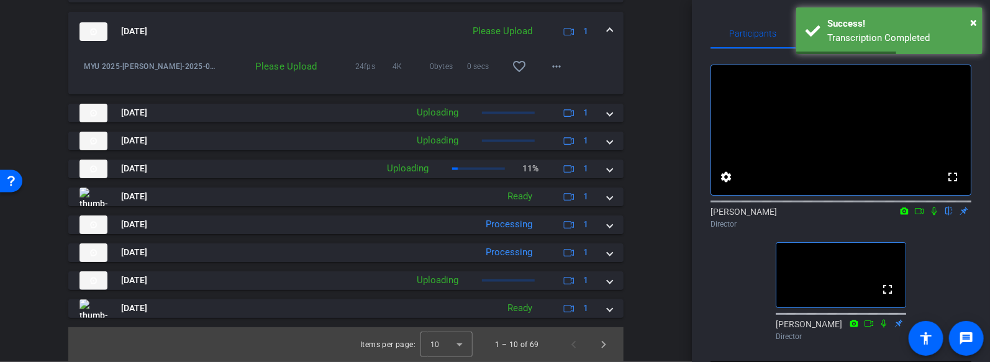
scroll to position [682, 0]
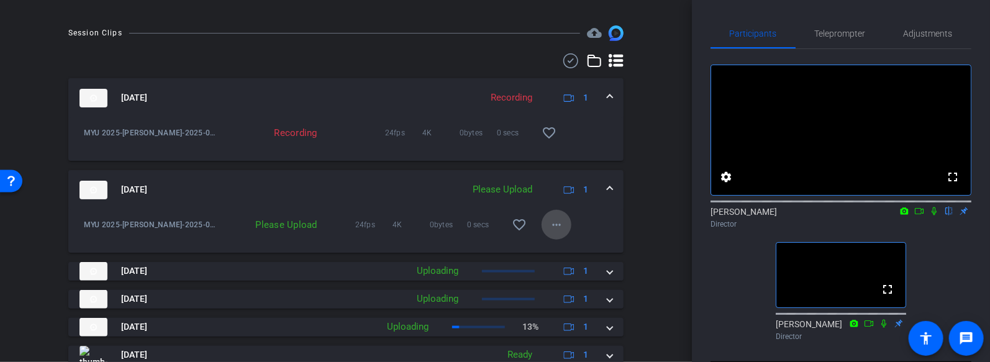
click at [565, 237] on span at bounding box center [557, 225] width 30 height 30
click at [570, 259] on span "Upload" at bounding box center [577, 261] width 50 height 15
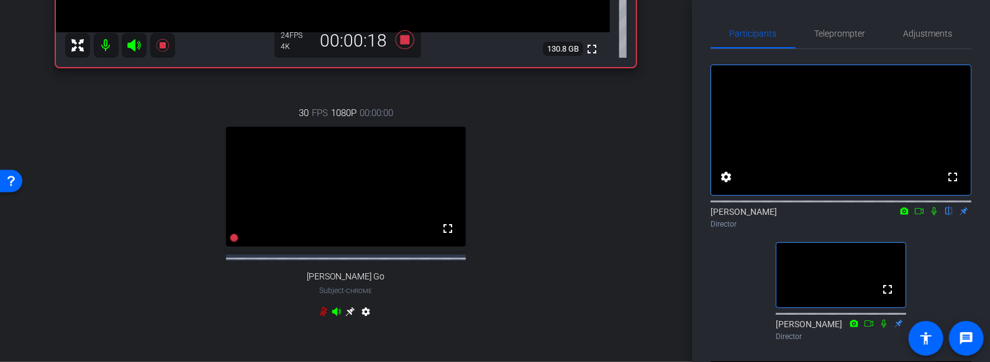
scroll to position [76, 0]
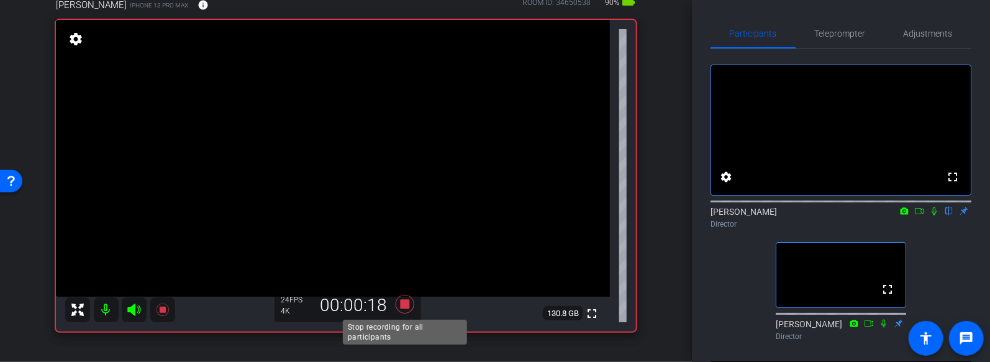
click at [401, 305] on icon at bounding box center [405, 304] width 19 height 19
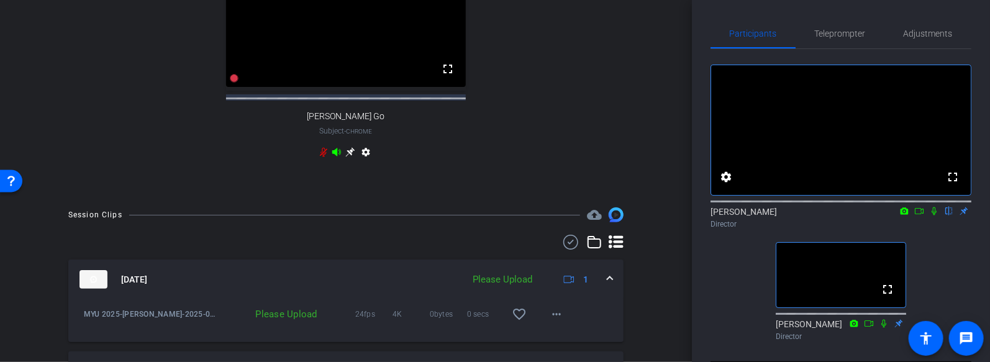
scroll to position [516, 0]
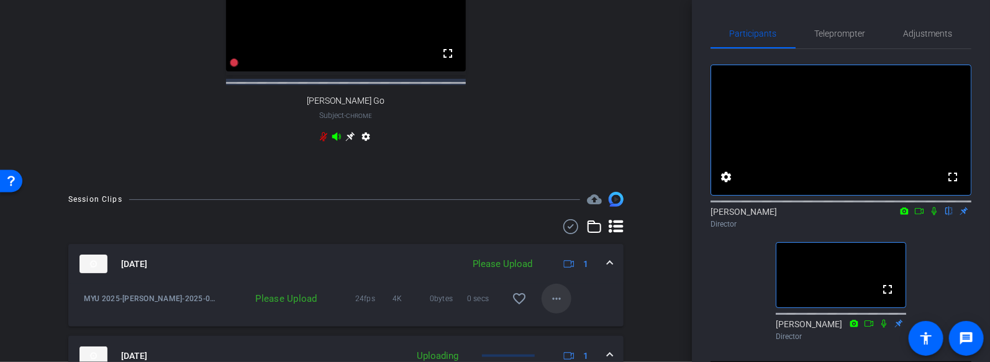
click at [555, 306] on mat-icon "more_horiz" at bounding box center [556, 298] width 15 height 15
click at [571, 250] on span "Upload" at bounding box center [577, 252] width 50 height 15
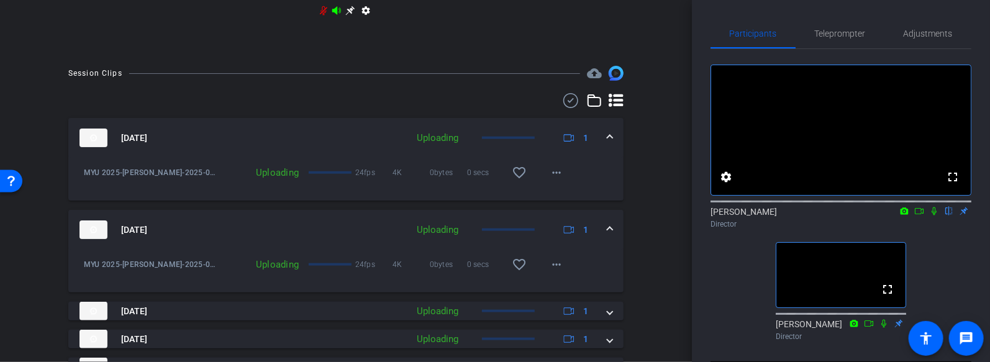
scroll to position [647, 0]
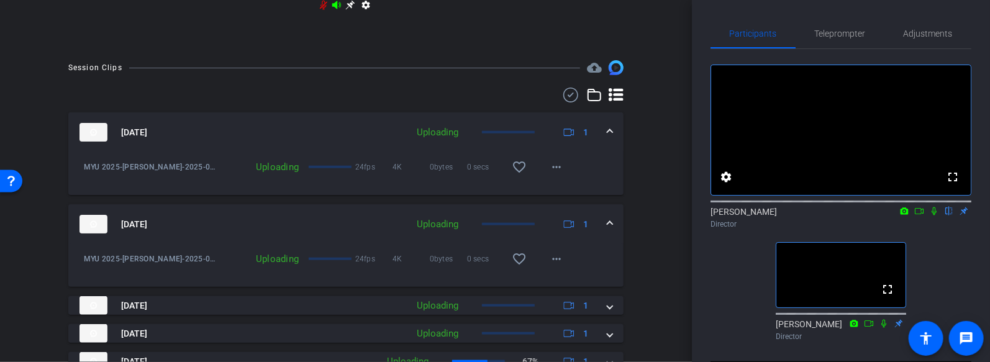
click at [633, 259] on div "Session Clips cloud_upload Sep 2, 2025 Uploading 1 MYU 2025-Gemma Cuison-2025-0…" at bounding box center [346, 307] width 630 height 495
